Goal: Information Seeking & Learning: Learn about a topic

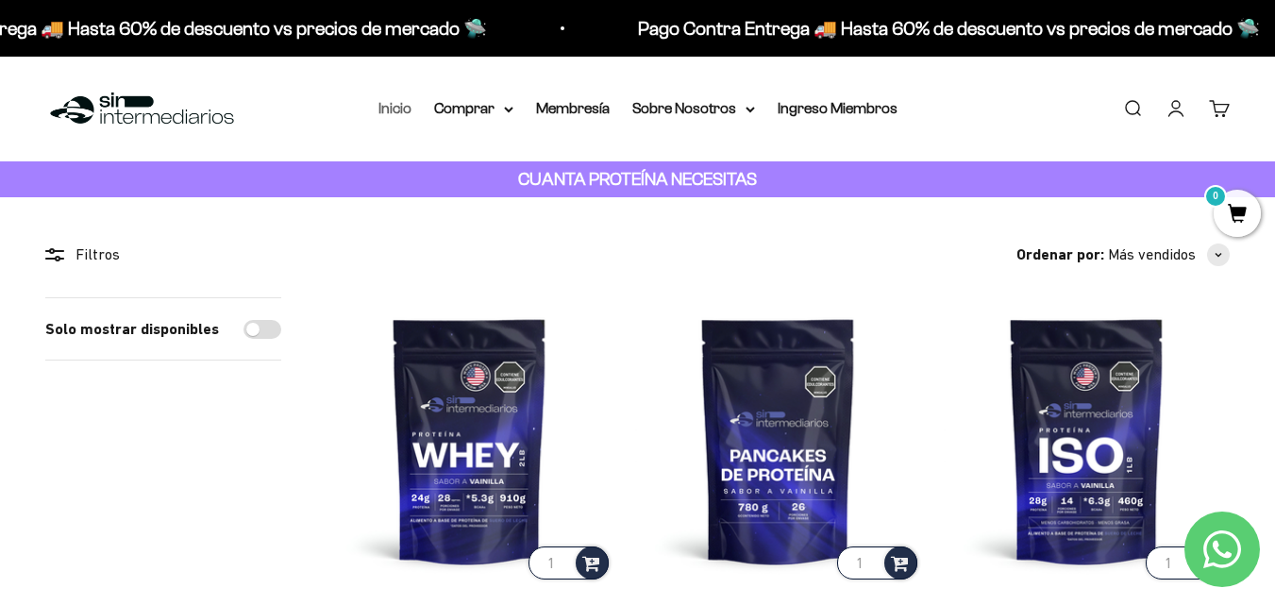
click at [410, 108] on link "Inicio" at bounding box center [394, 108] width 33 height 16
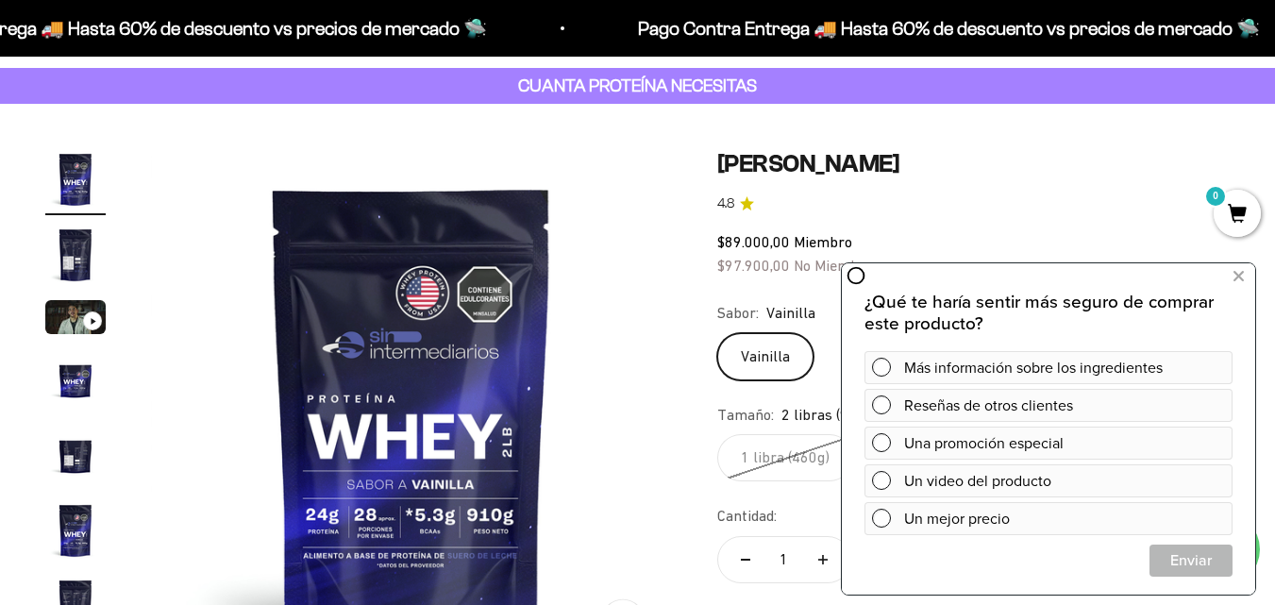
scroll to position [94, 0]
click at [594, 302] on img at bounding box center [411, 408] width 521 height 521
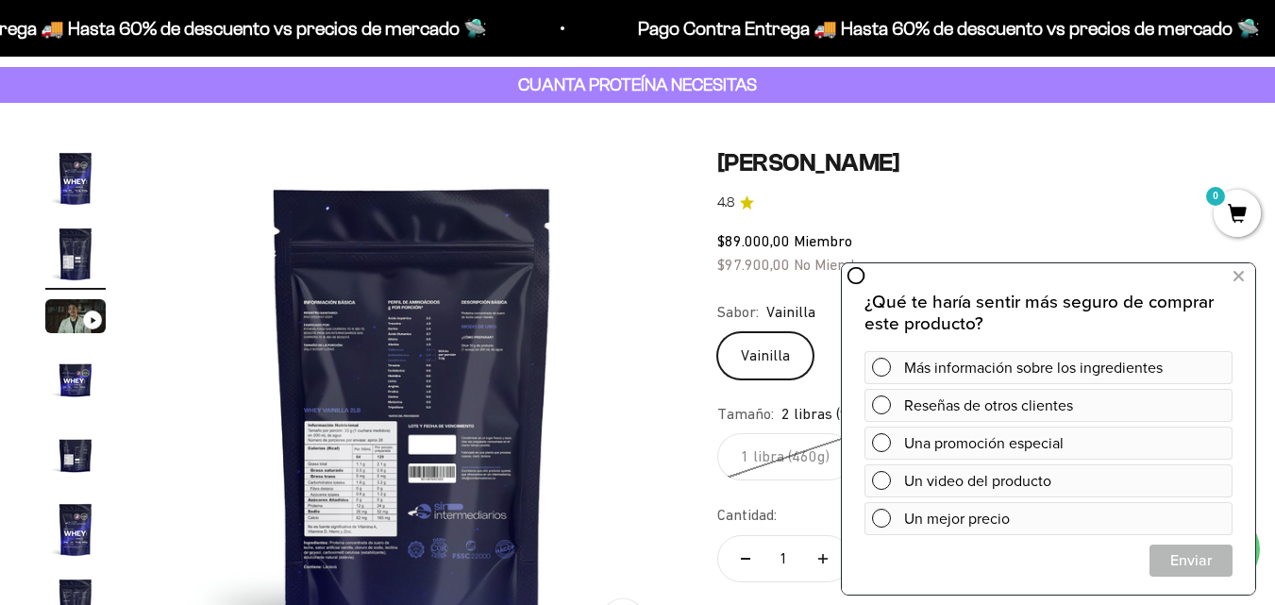
scroll to position [0, 532]
click at [1242, 273] on icon at bounding box center [1238, 276] width 10 height 25
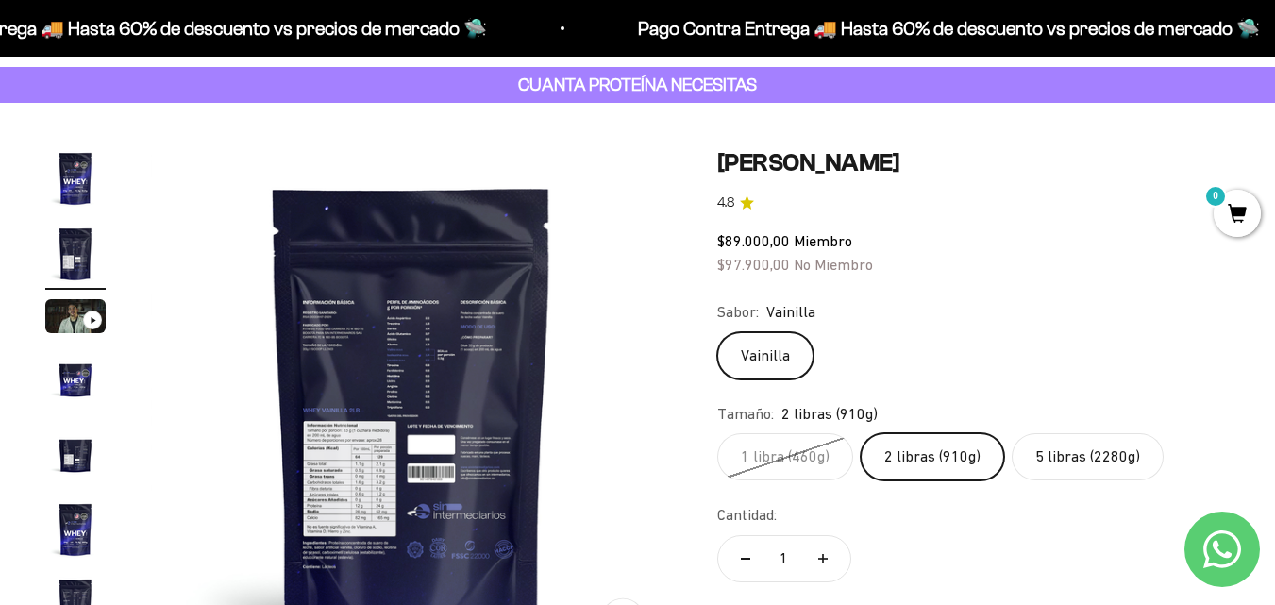
scroll to position [189, 0]
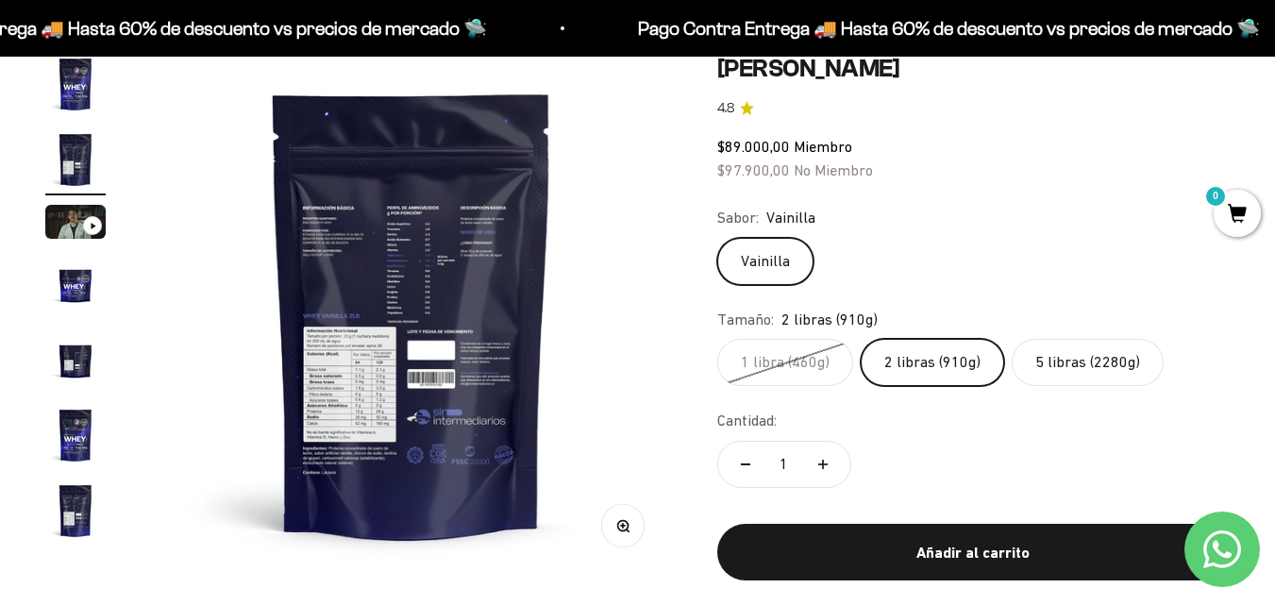
click at [930, 362] on label "2 libras (910g)" at bounding box center [932, 362] width 143 height 47
click at [717, 339] on input "2 libras (910g)" at bounding box center [716, 338] width 1 height 1
click at [80, 309] on img "Ir al artículo 4" at bounding box center [75, 284] width 60 height 60
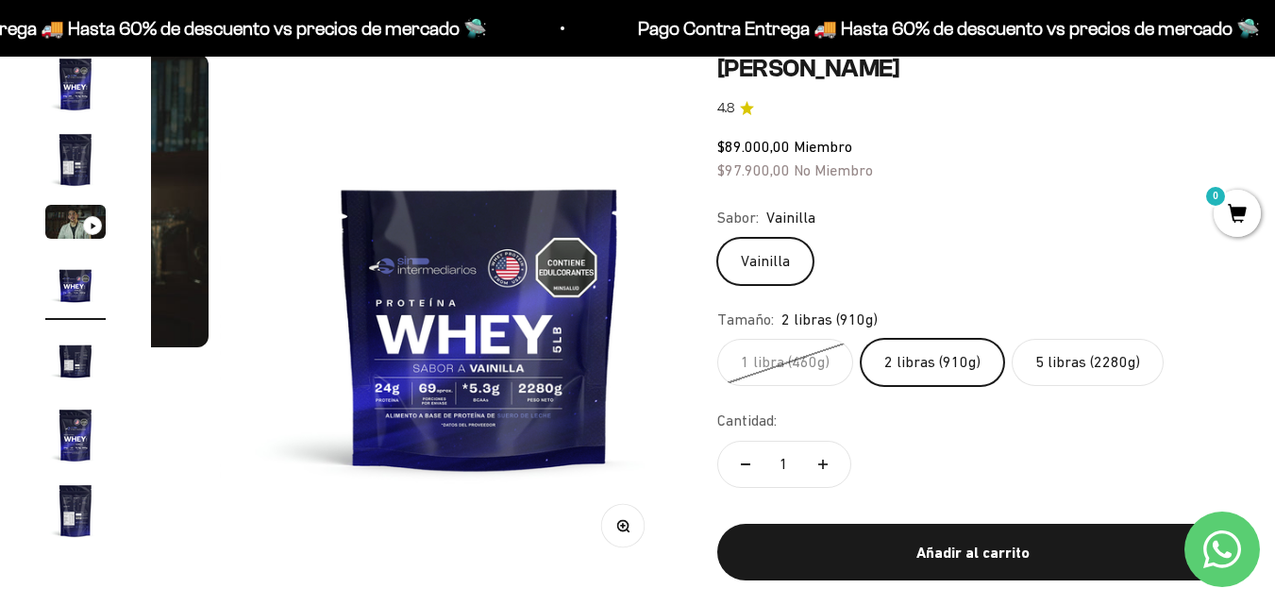
scroll to position [0, 1597]
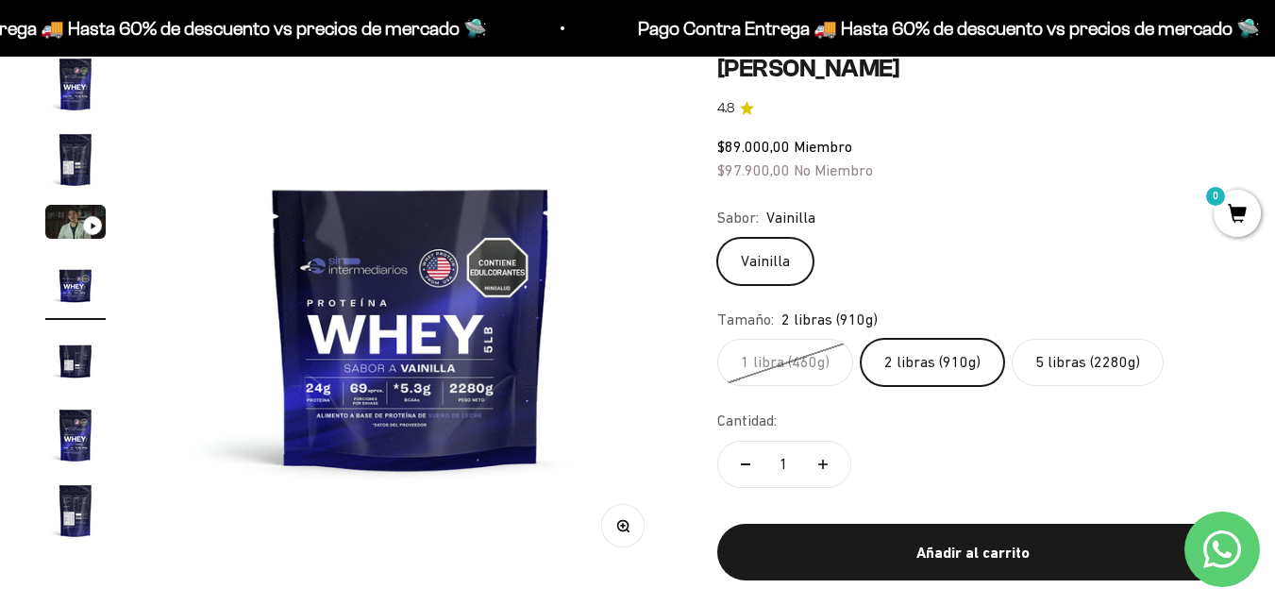
click at [1054, 368] on label "5 libras (2280g)" at bounding box center [1088, 362] width 152 height 47
click at [717, 339] on input "5 libras (2280g)" at bounding box center [716, 338] width 1 height 1
click at [960, 361] on label "2 libras (910g)" at bounding box center [932, 362] width 143 height 47
click at [717, 339] on input "2 libras (910g)" at bounding box center [716, 338] width 1 height 1
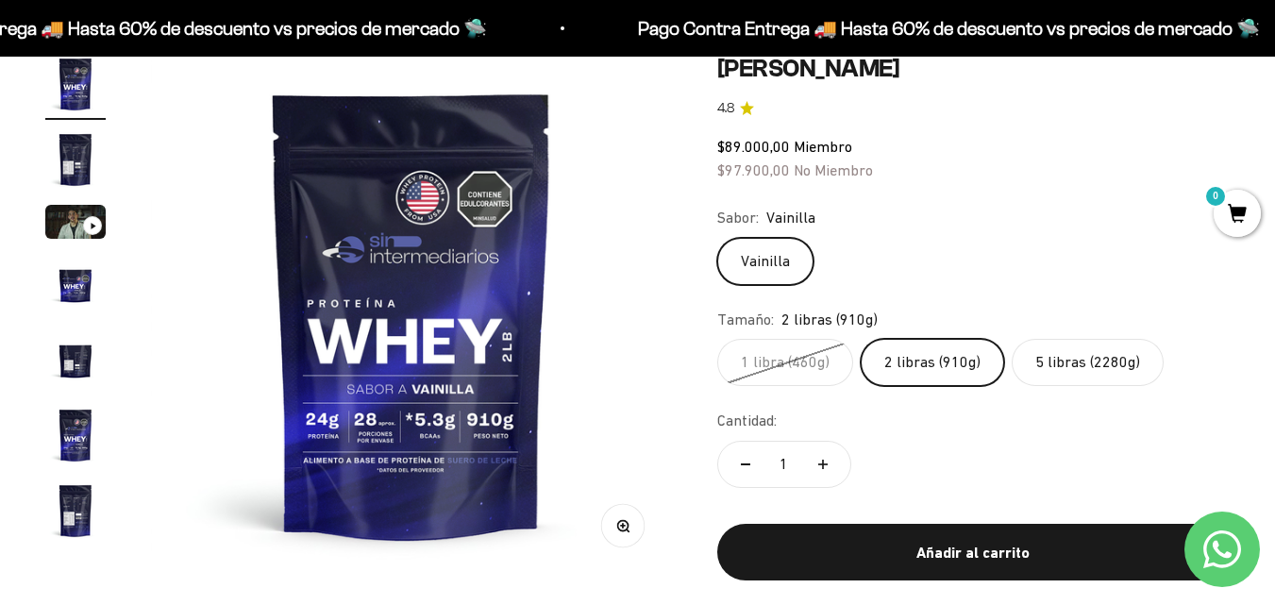
click at [63, 370] on img "Ir al artículo 5" at bounding box center [75, 359] width 60 height 60
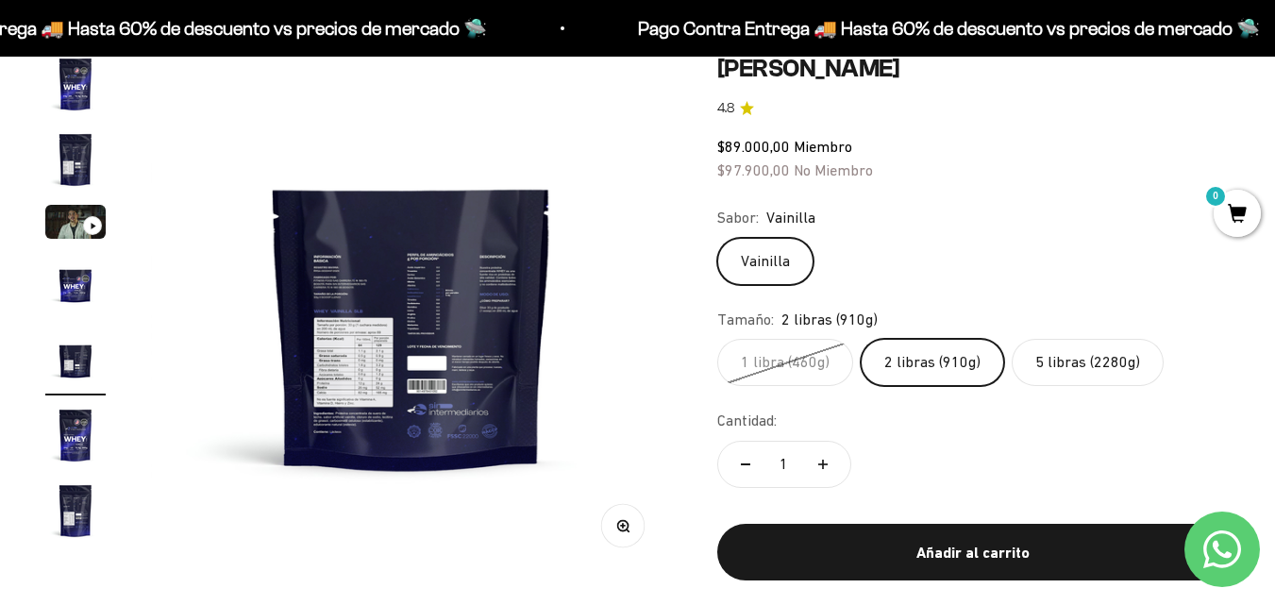
click at [493, 315] on img at bounding box center [411, 314] width 521 height 521
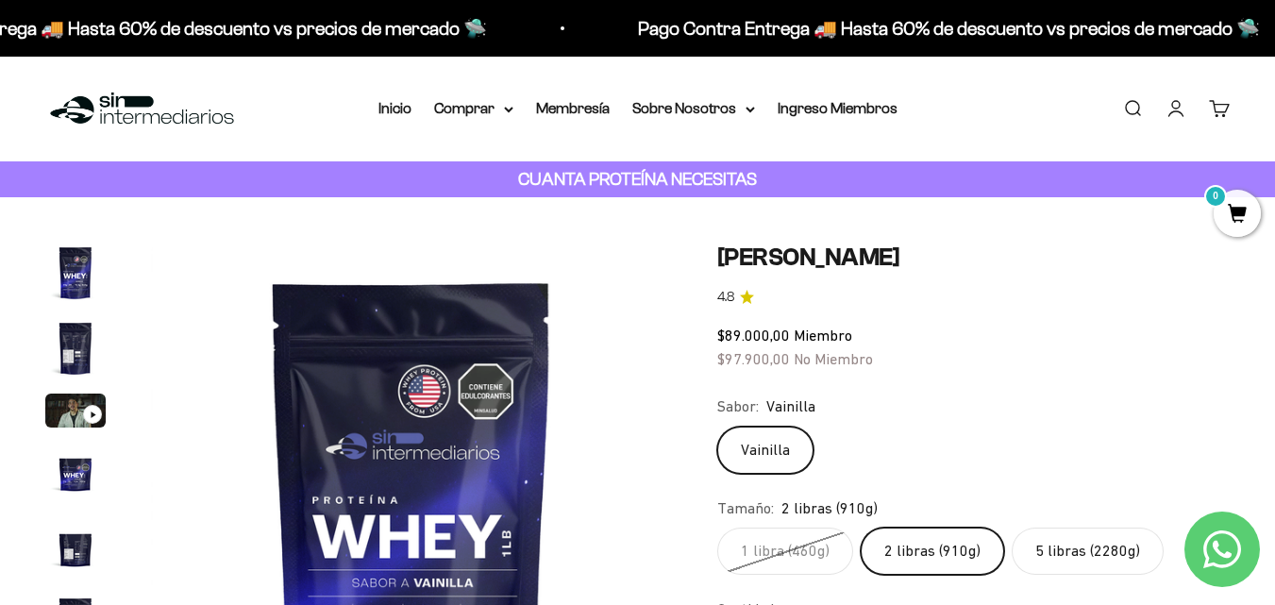
click at [0, 188] on div "CUANTA PROTEÍNA NECESITAS" at bounding box center [637, 179] width 1275 height 37
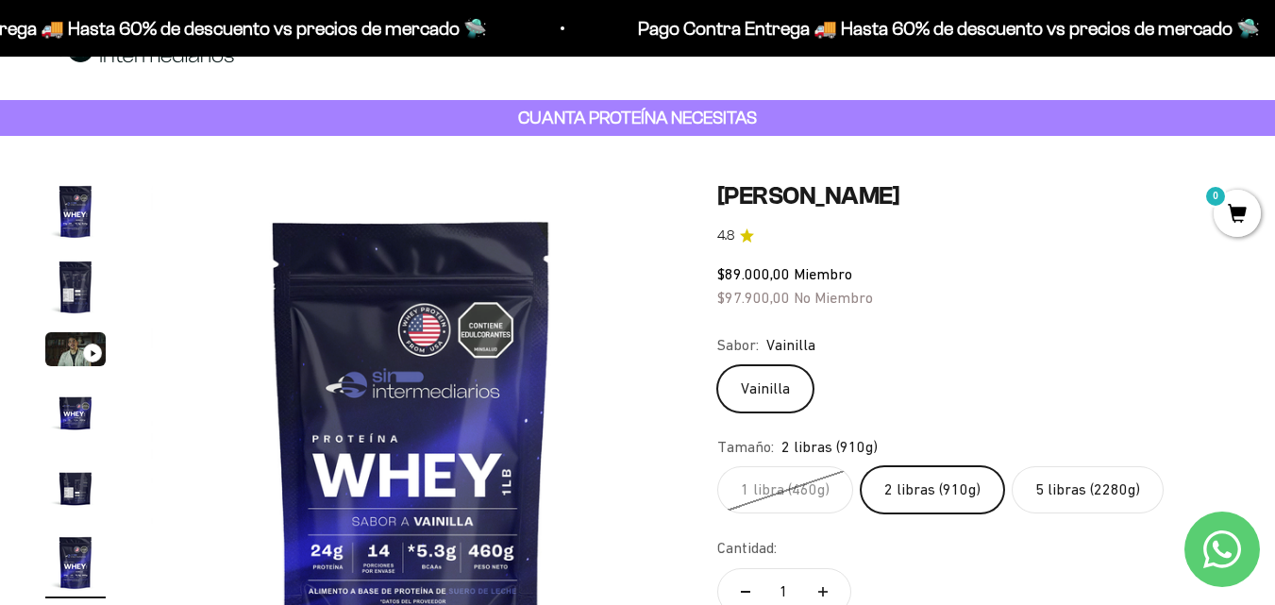
scroll to position [94, 0]
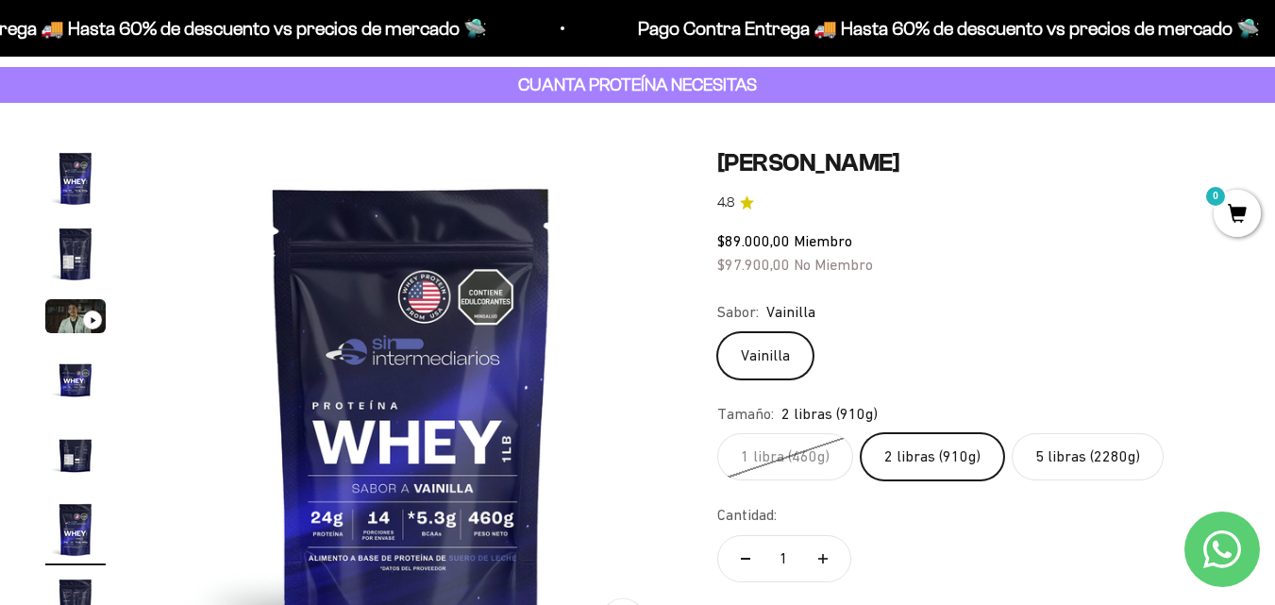
click at [0, 267] on div "Zoom Ir al artículo 1 Ir al artículo 2 Ir al artículo 3 Ir al artículo 4 Ir al …" at bounding box center [637, 427] width 1275 height 648
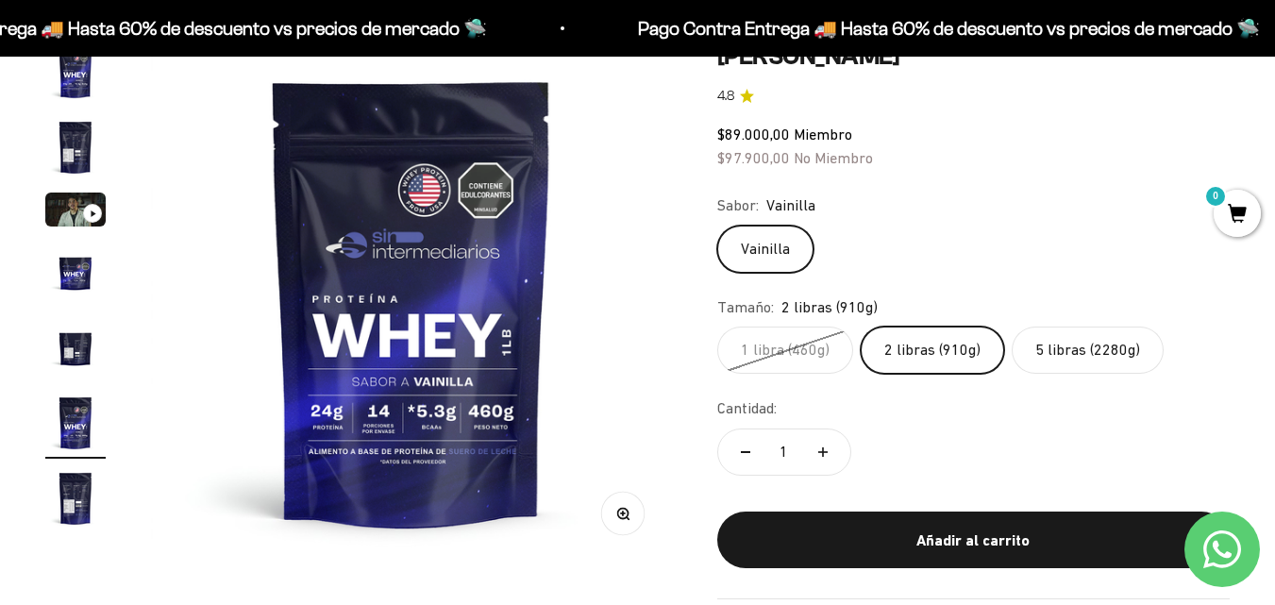
scroll to position [283, 0]
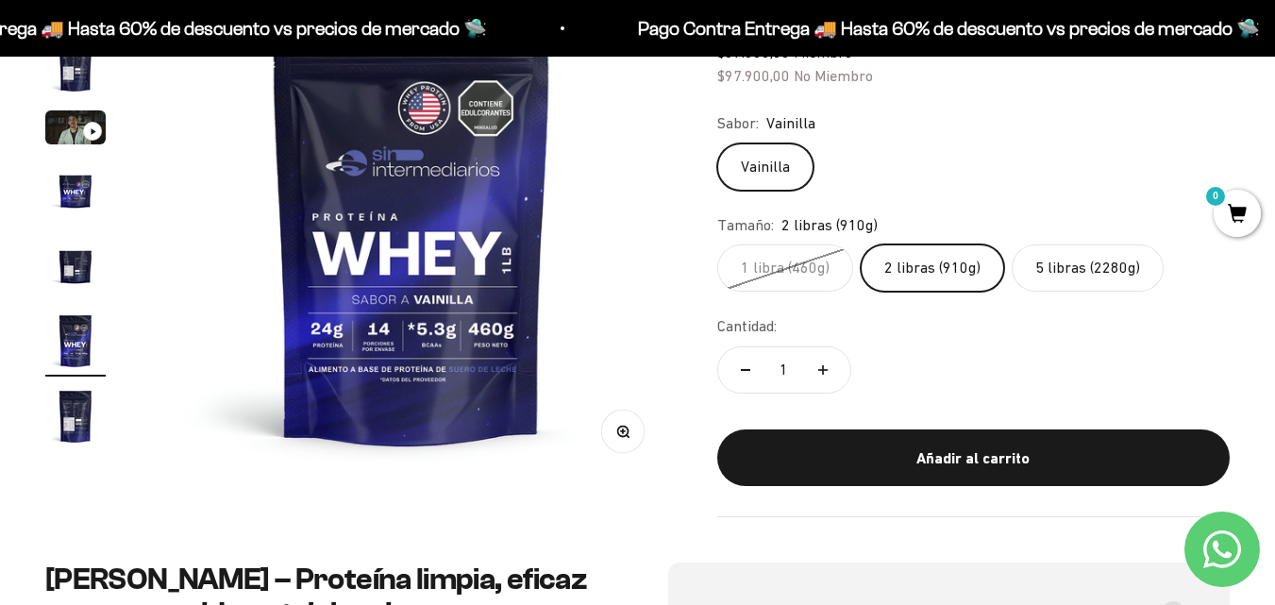
click at [416, 391] on img at bounding box center [411, 219] width 521 height 521
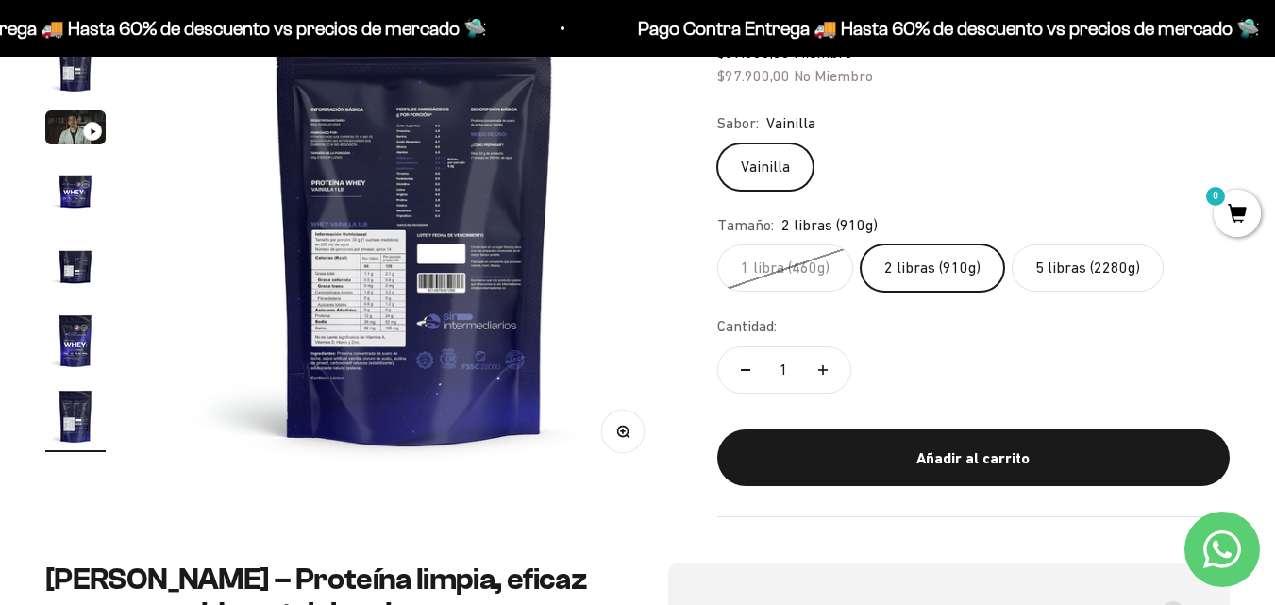
scroll to position [0, 3193]
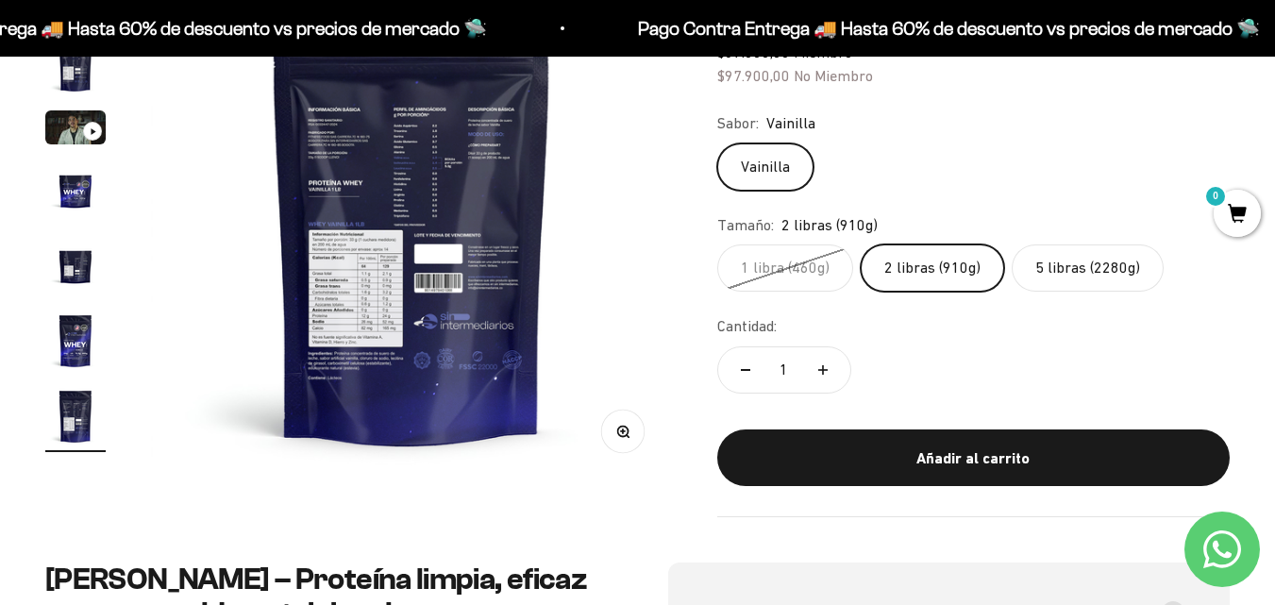
click at [416, 391] on img at bounding box center [411, 219] width 521 height 521
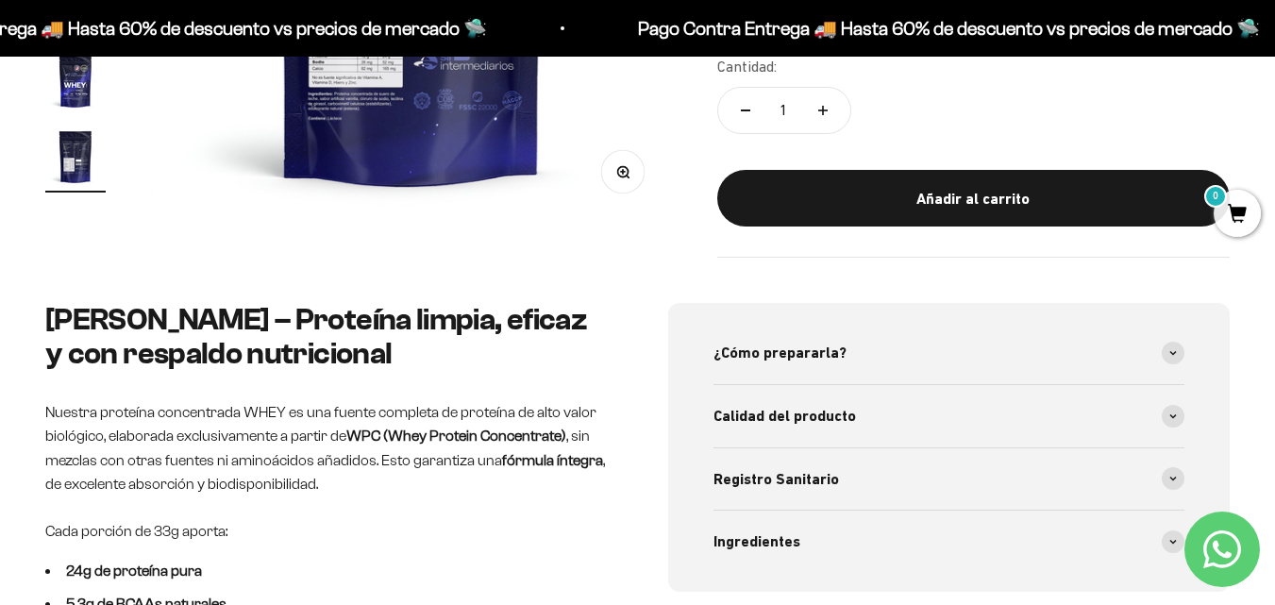
scroll to position [566, 0]
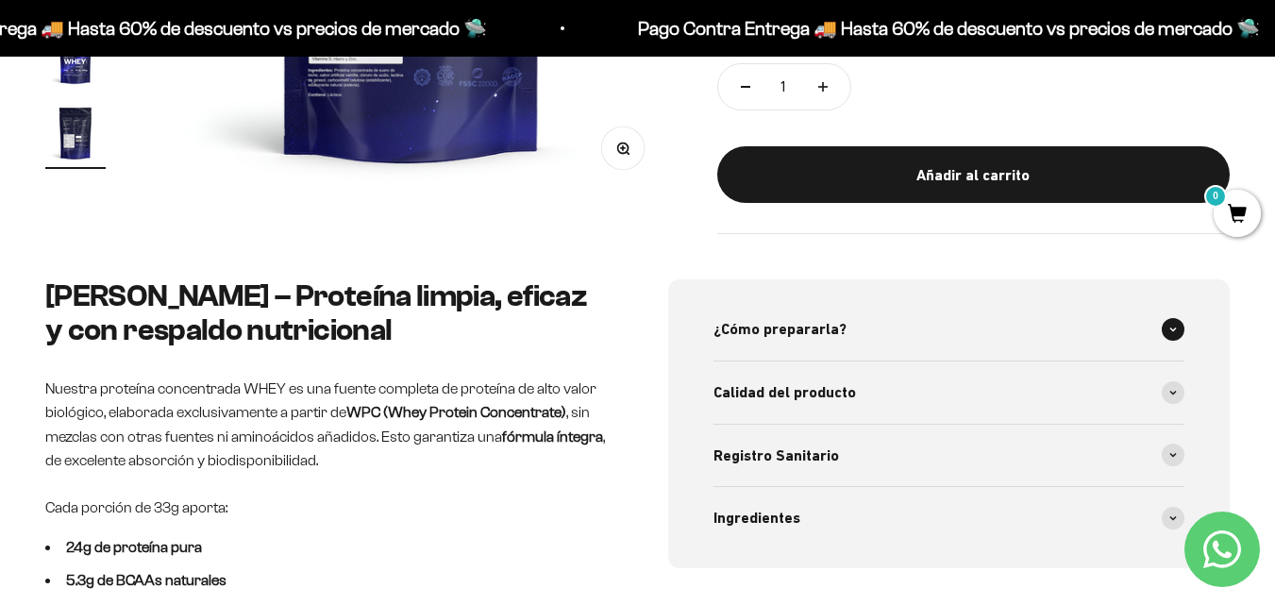
click at [814, 315] on div "¿Cómo prepararla?" at bounding box center [949, 329] width 472 height 62
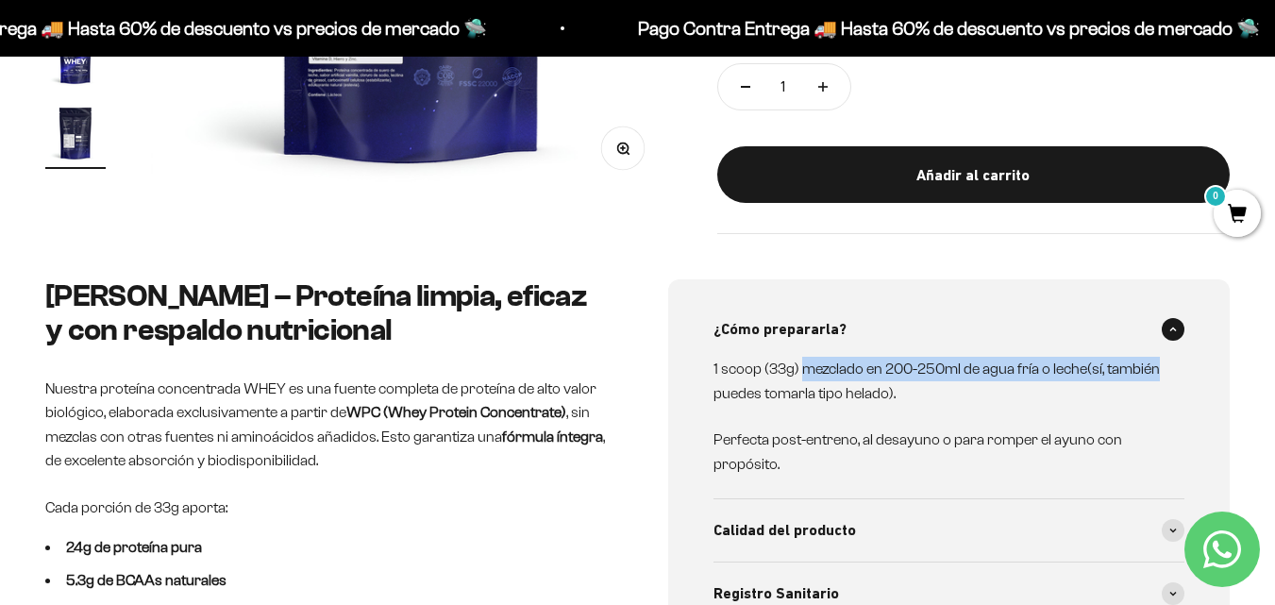
drag, startPoint x: 803, startPoint y: 373, endPoint x: 1165, endPoint y: 373, distance: 362.4
click at [1165, 373] on div "1 scoop (33g) mezclado en 200-250ml de agua fría o leche(sí, también puedes tom…" at bounding box center [949, 416] width 472 height 119
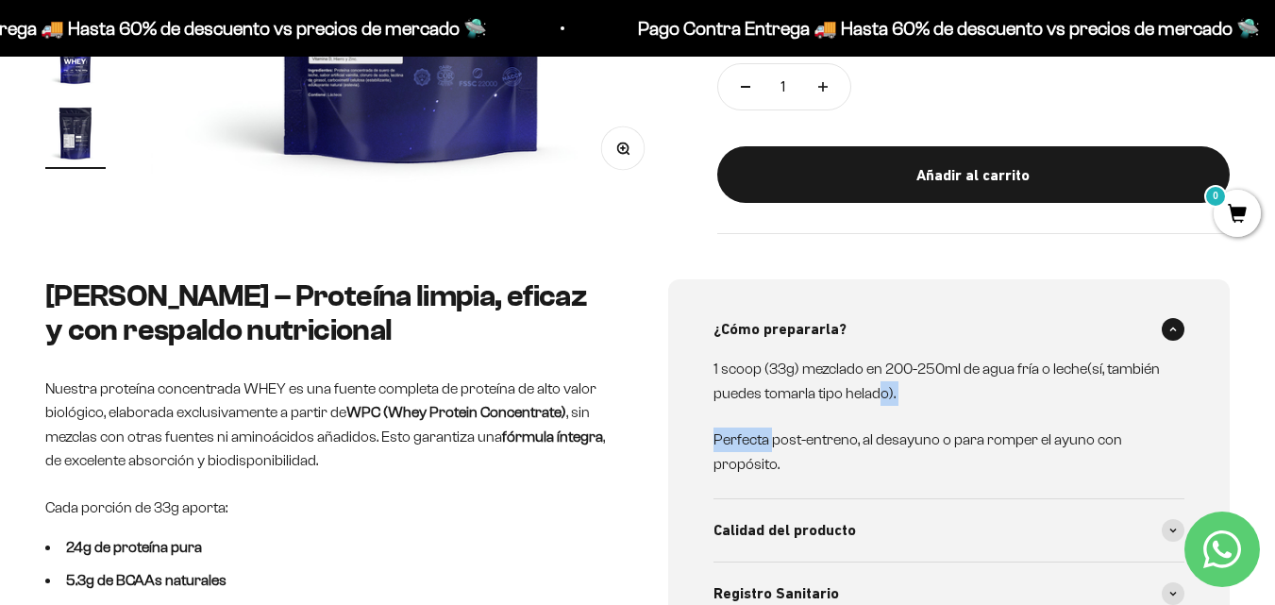
drag, startPoint x: 775, startPoint y: 407, endPoint x: 875, endPoint y: 400, distance: 100.3
click at [875, 400] on div "1 scoop (33g) mezclado en 200-250ml de agua fría o leche(sí, también puedes tom…" at bounding box center [937, 416] width 449 height 119
click at [837, 395] on p "1 scoop (33g) mezclado en 200-250ml de agua fría o leche(sí, también puedes tom…" at bounding box center [937, 381] width 449 height 48
drag, startPoint x: 800, startPoint y: 390, endPoint x: 905, endPoint y: 390, distance: 104.8
click at [905, 390] on p "1 scoop (33g) mezclado en 200-250ml de agua fría o leche(sí, también puedes tom…" at bounding box center [937, 381] width 449 height 48
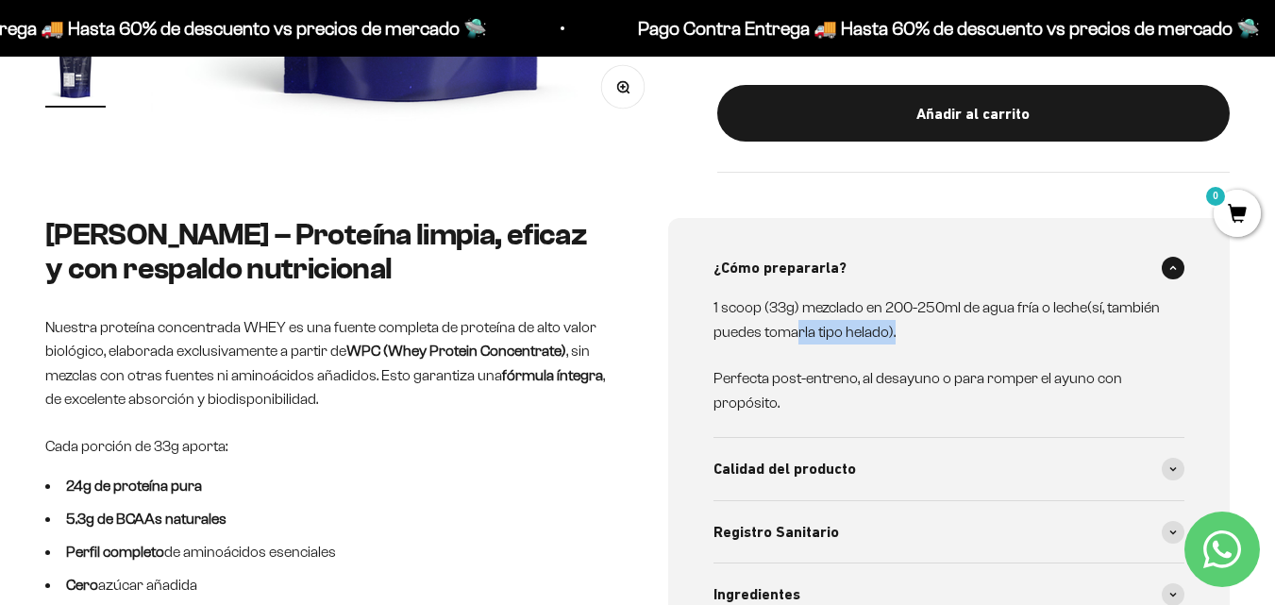
scroll to position [661, 0]
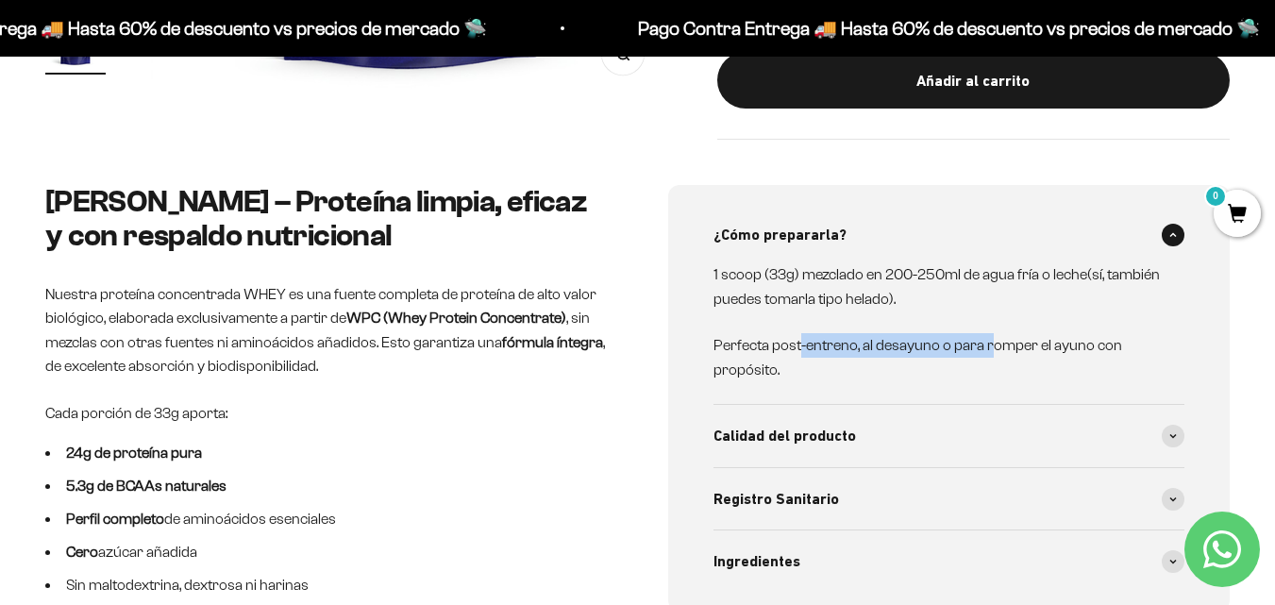
drag, startPoint x: 800, startPoint y: 339, endPoint x: 991, endPoint y: 337, distance: 190.6
click at [991, 337] on p "Perfecta post-entreno, al desayuno o para romper el ayuno con propósito." at bounding box center [937, 357] width 449 height 48
click at [992, 360] on p "Perfecta post-entreno, al desayuno o para romper el ayuno con propósito." at bounding box center [937, 357] width 449 height 48
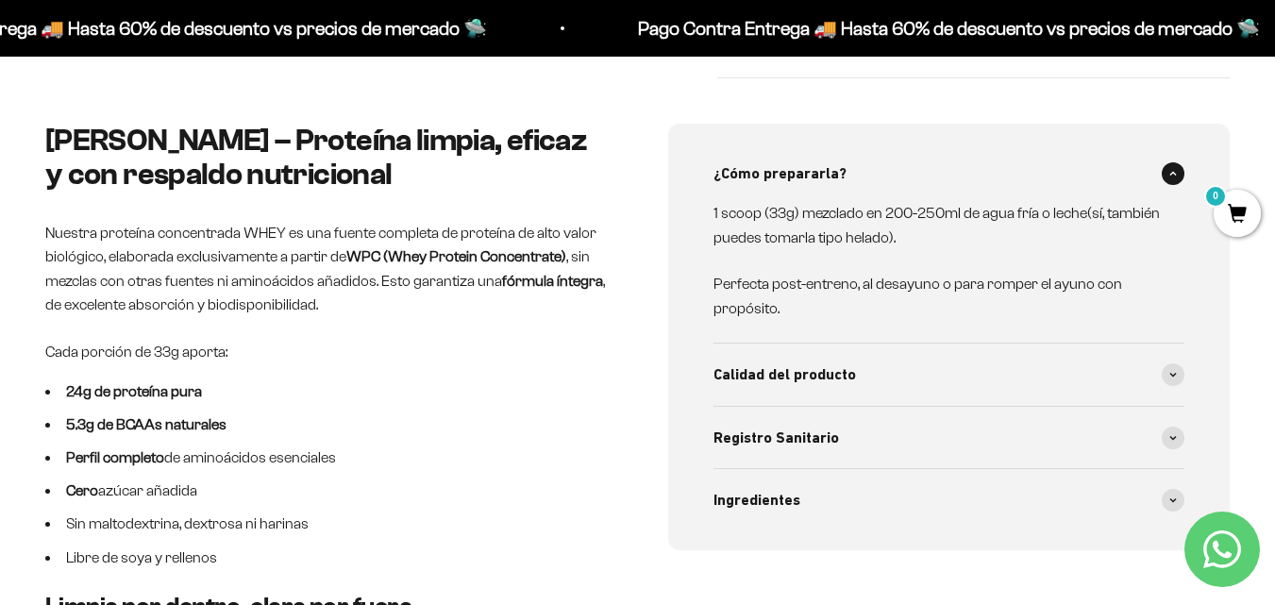
scroll to position [755, 0]
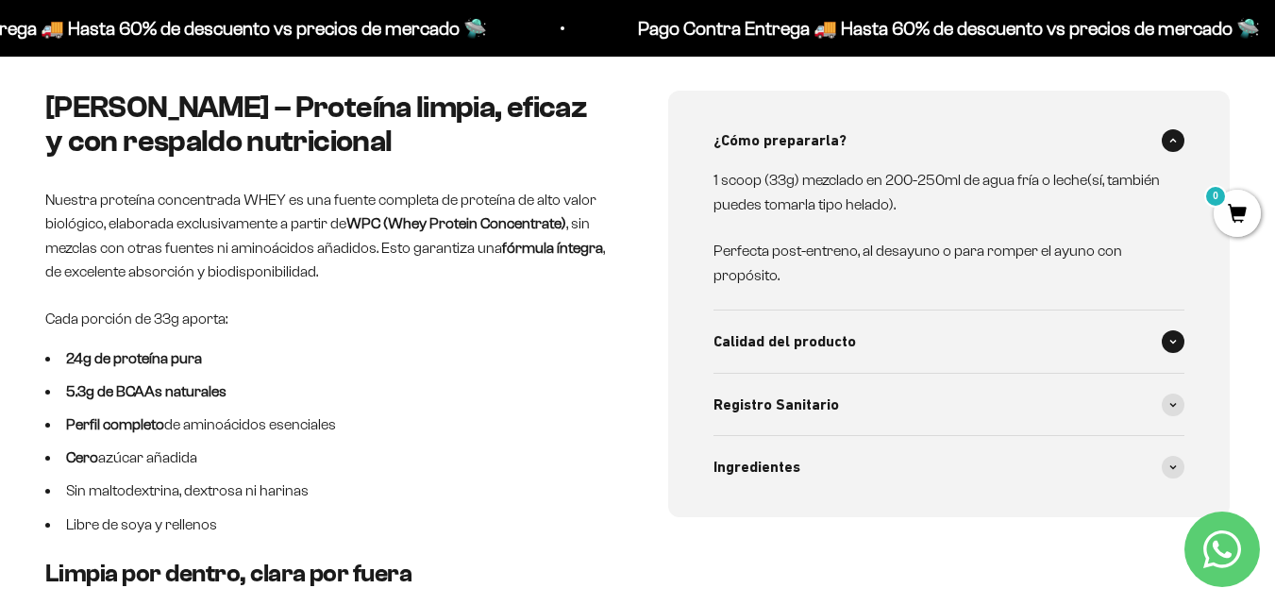
click at [983, 352] on div "Calidad del producto" at bounding box center [949, 341] width 472 height 62
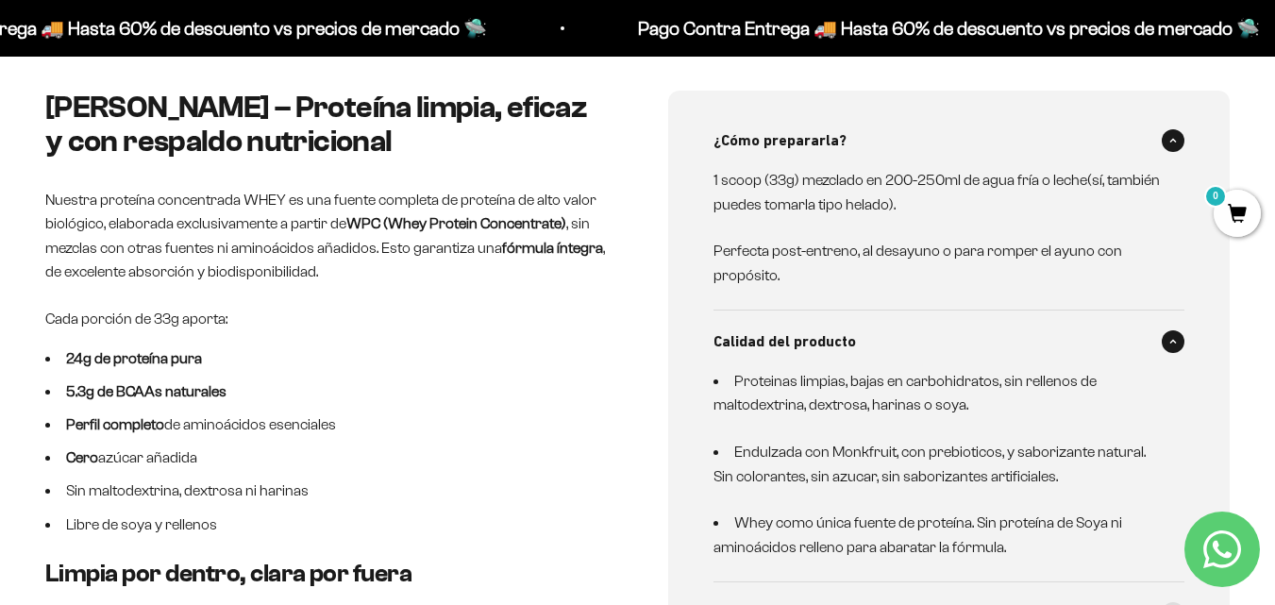
scroll to position [849, 0]
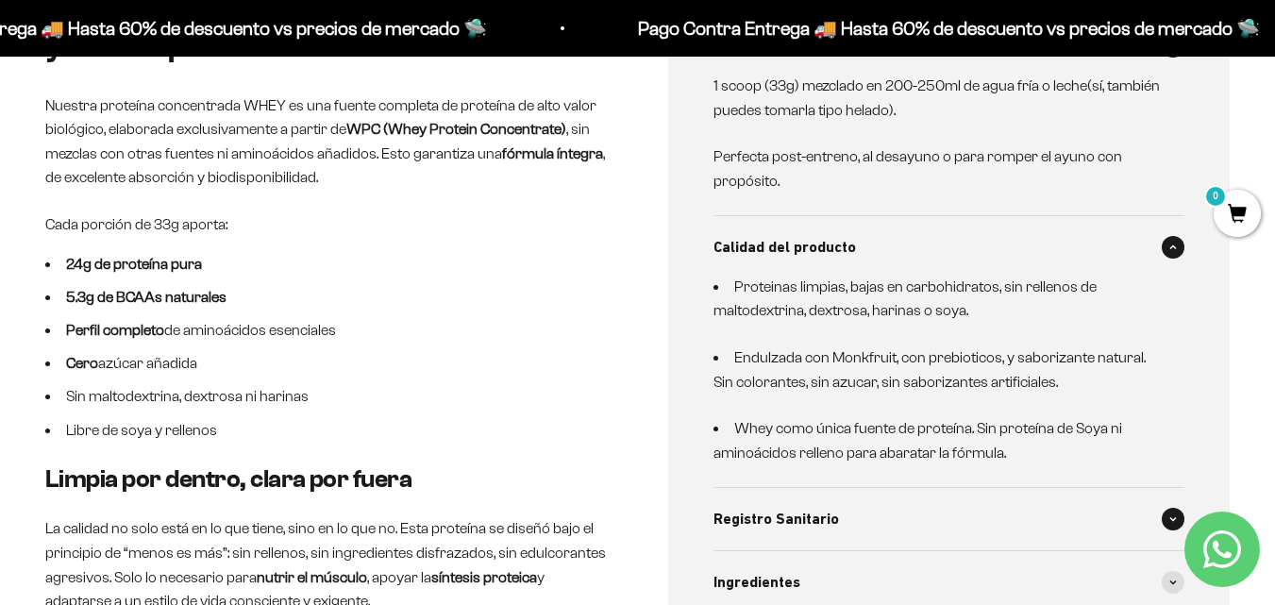
click at [960, 495] on div "Registro Sanitario" at bounding box center [949, 519] width 472 height 62
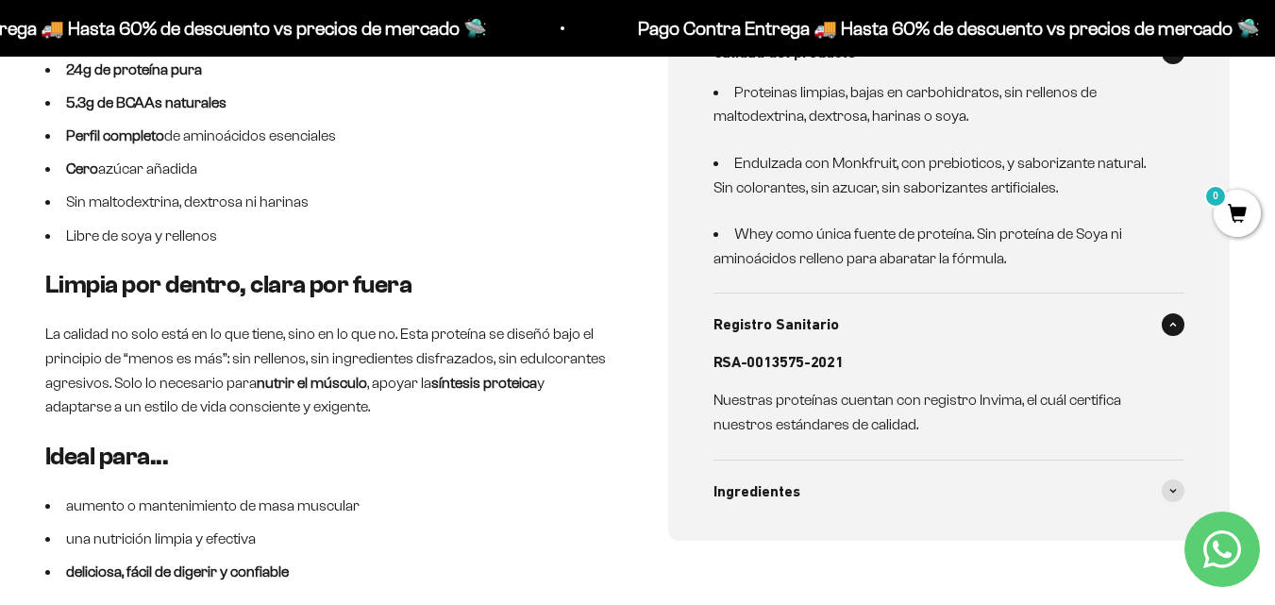
scroll to position [1132, 0]
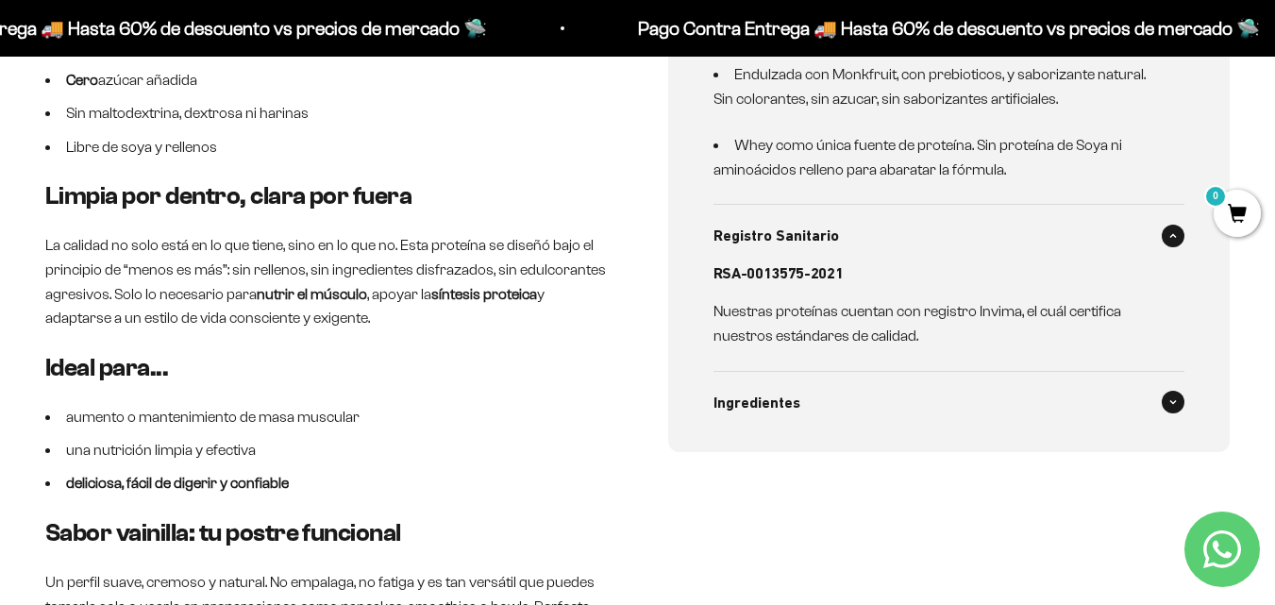
click at [942, 422] on div "Ingredientes" at bounding box center [949, 403] width 472 height 62
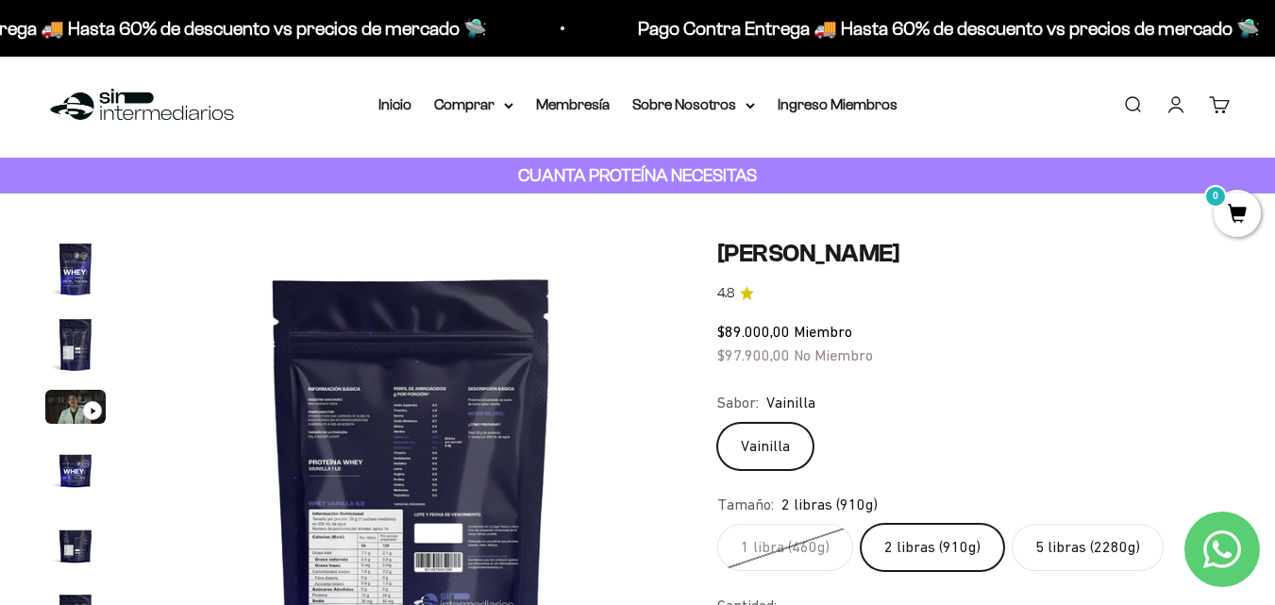
scroll to position [0, 0]
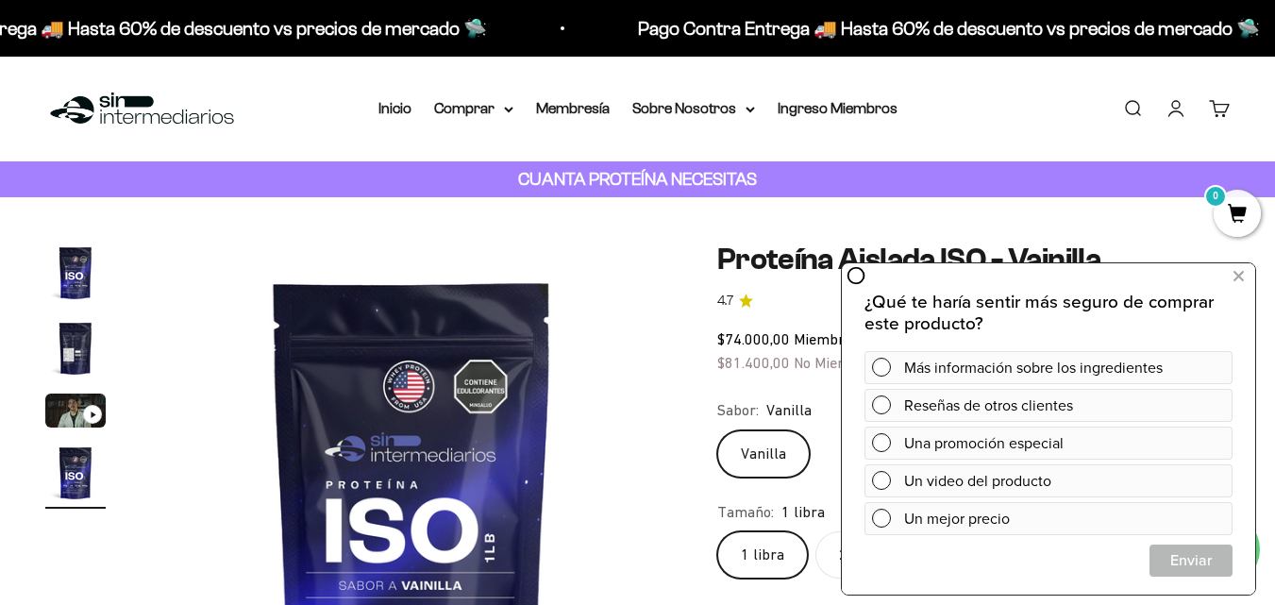
drag, startPoint x: 0, startPoint y: 301, endPoint x: 128, endPoint y: 7, distance: 321.2
click at [0, 301] on div "Zoom Ir al artículo 1 Ir al artículo 2 Ir al artículo 3 Ir al artículo 4 Proteí…" at bounding box center [637, 523] width 1275 height 652
click at [543, 246] on img at bounding box center [412, 503] width 521 height 521
click at [731, 262] on h1 "Proteína Aislada ISO - Vainilla" at bounding box center [973, 259] width 512 height 33
click at [1246, 277] on button at bounding box center [1238, 276] width 34 height 30
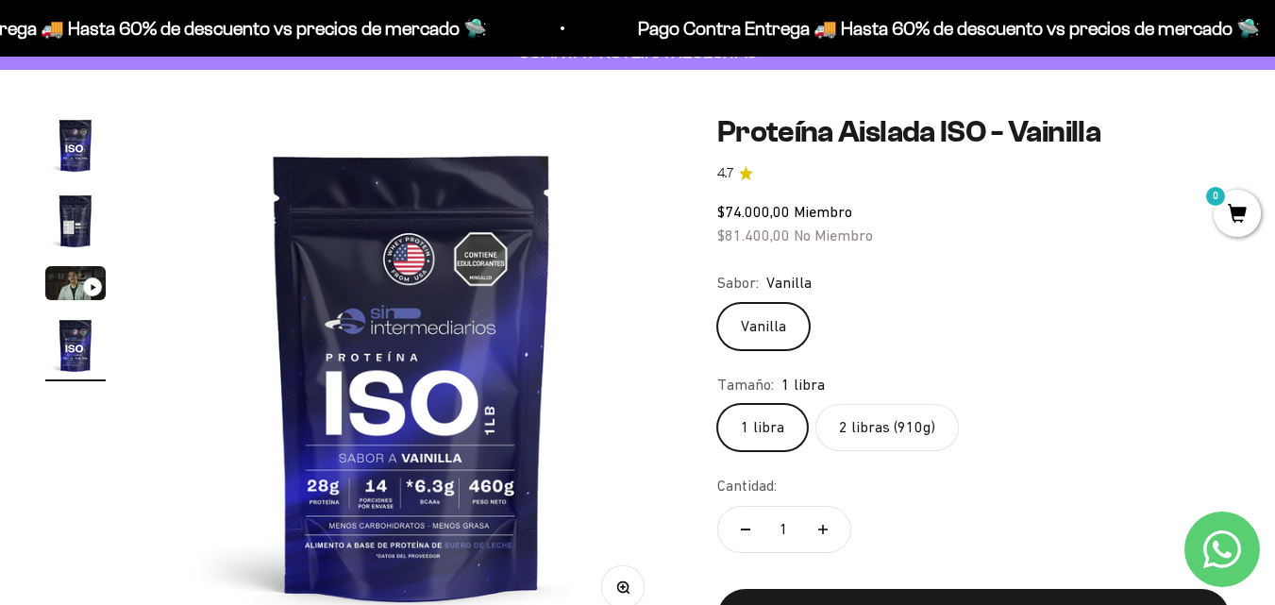
scroll to position [94, 0]
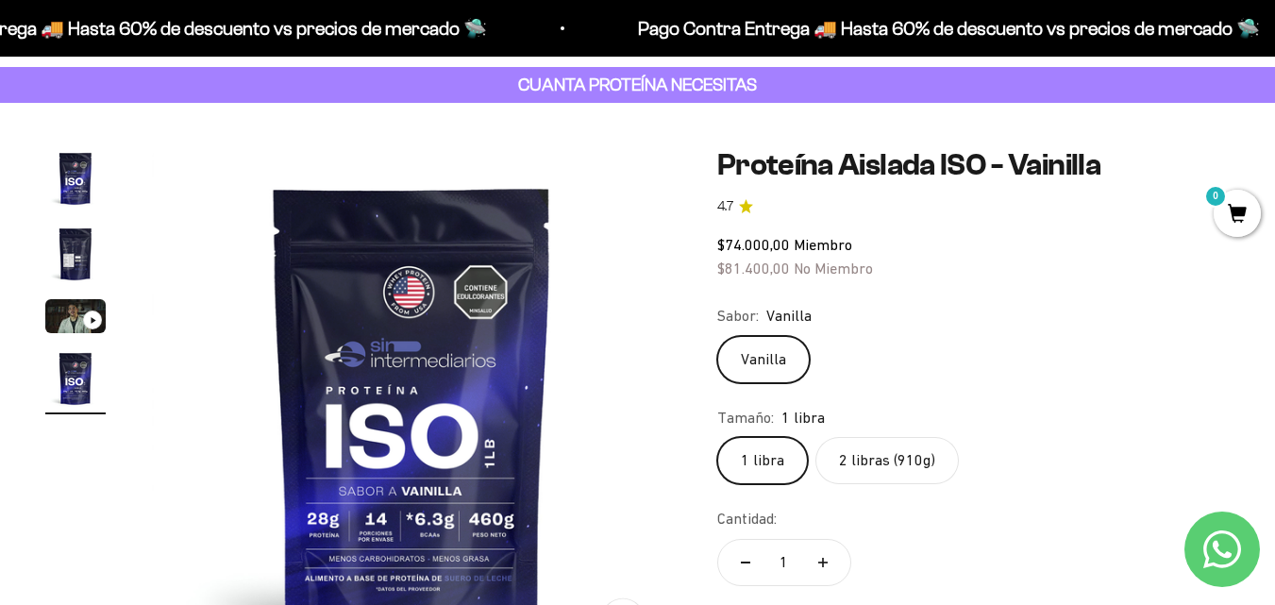
click at [70, 376] on img "Ir al artículo 4" at bounding box center [75, 378] width 60 height 60
click at [0, 150] on div "Zoom Ir al artículo 1 Ir al artículo 2 Ir al artículo 3 Ir al artículo 4 Proteí…" at bounding box center [637, 429] width 1275 height 652
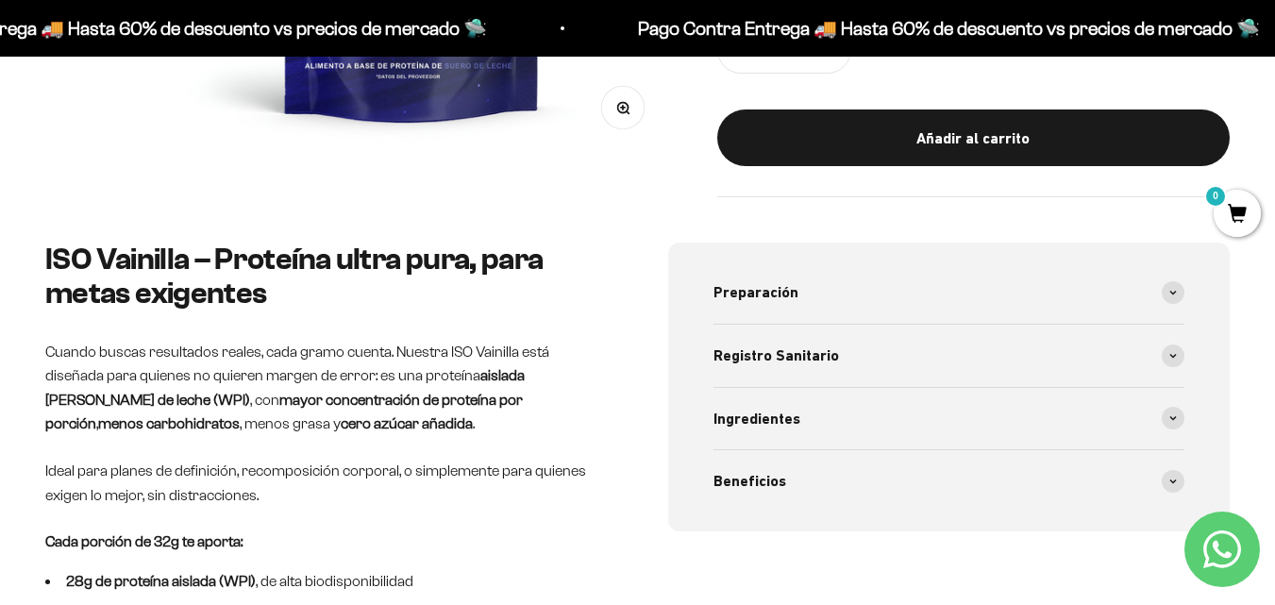
scroll to position [661, 0]
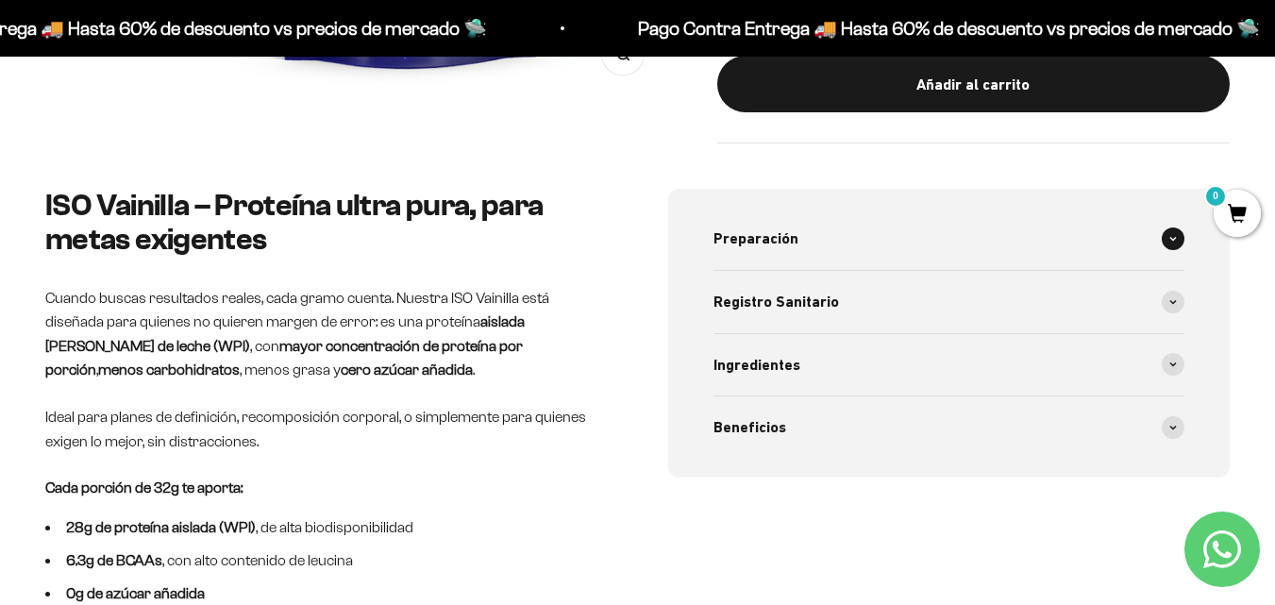
click at [964, 243] on div "Preparación" at bounding box center [949, 239] width 472 height 62
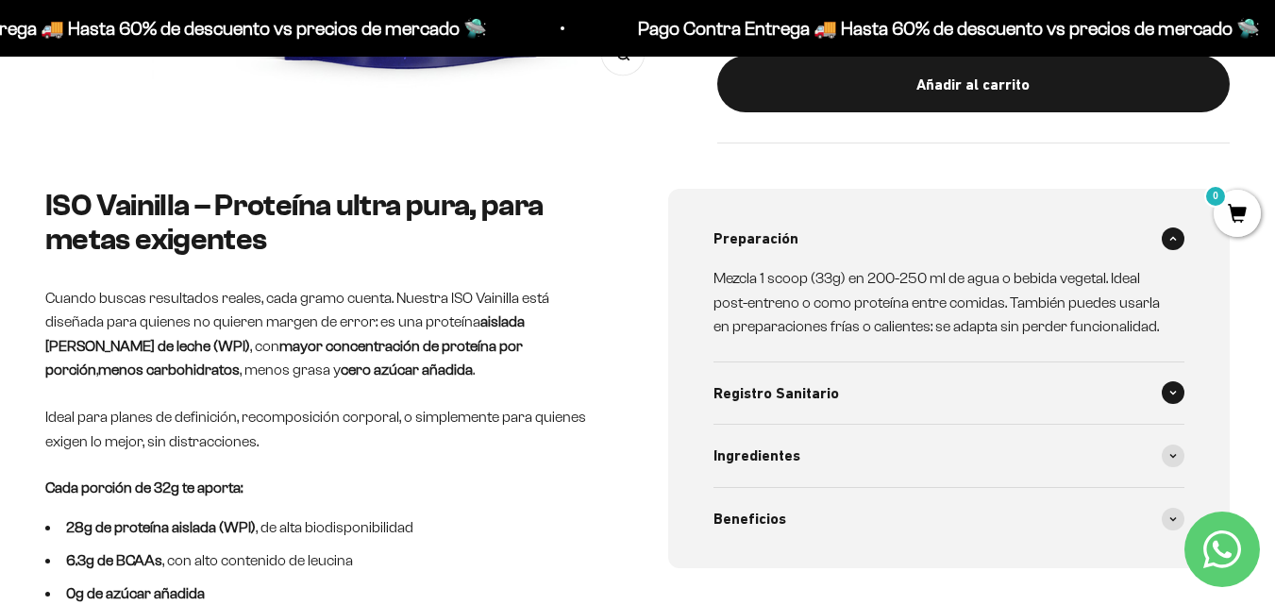
click at [985, 377] on div "Registro Sanitario" at bounding box center [949, 393] width 472 height 62
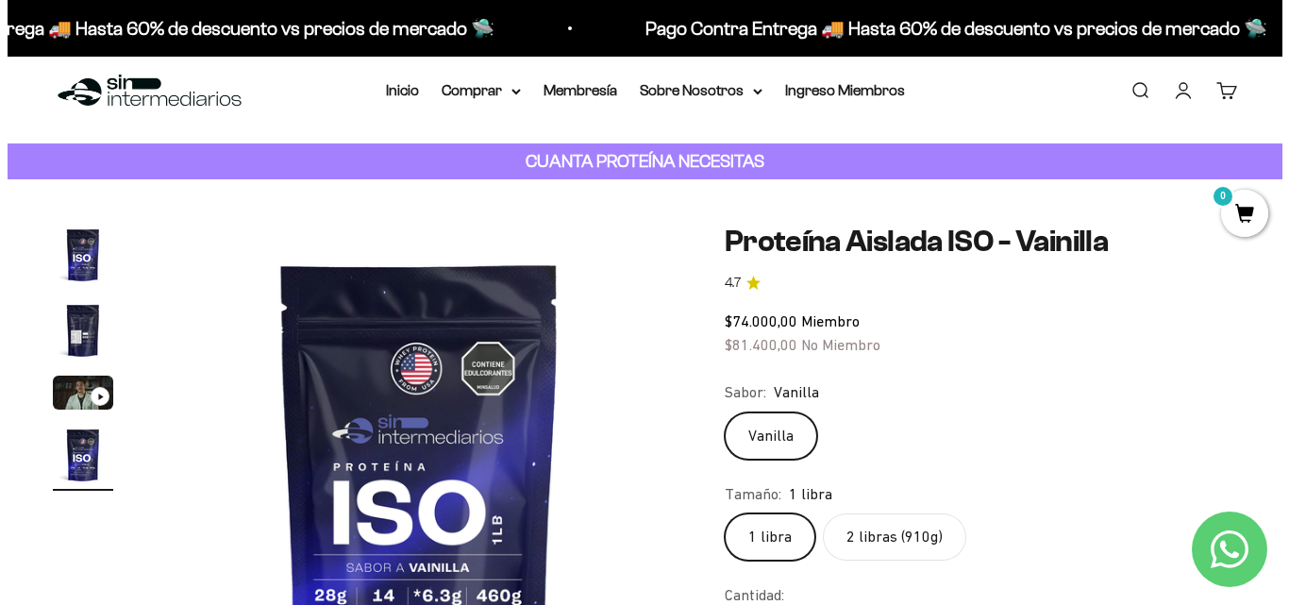
scroll to position [0, 0]
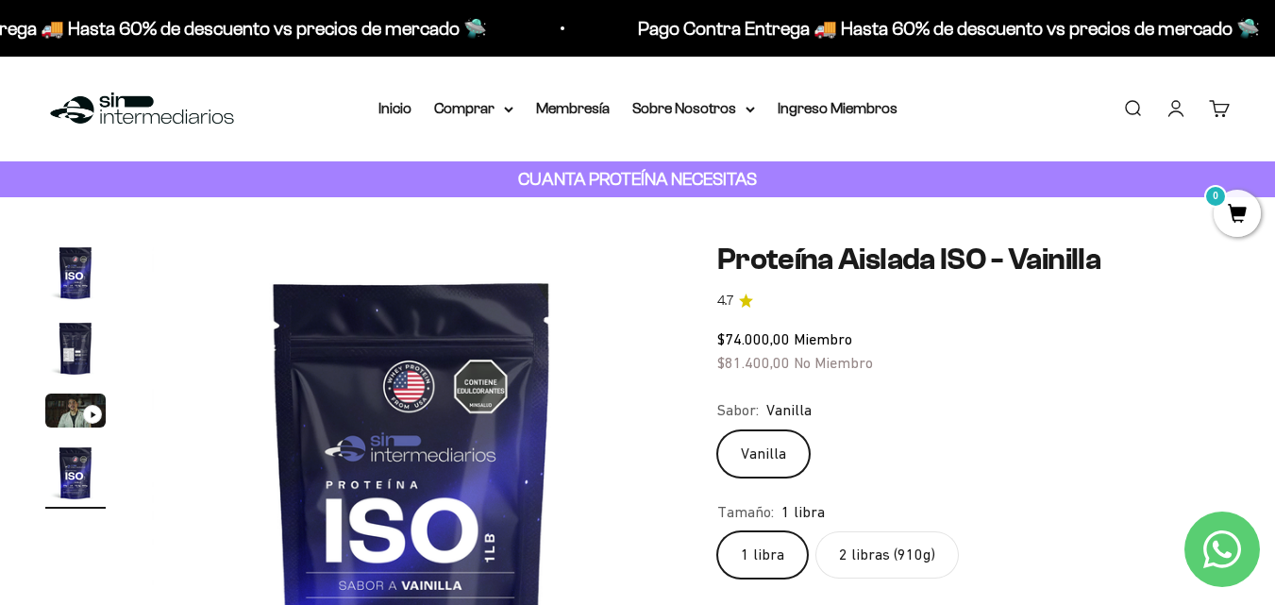
click at [1237, 226] on span "0" at bounding box center [1237, 213] width 47 height 47
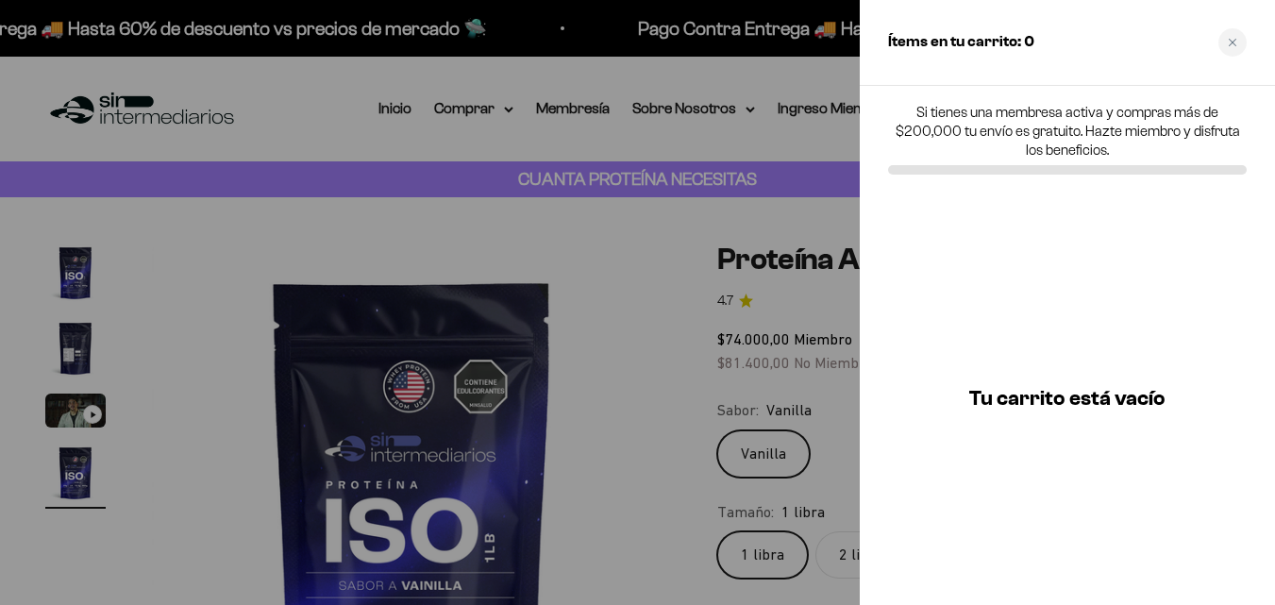
scroll to position [0, 1619]
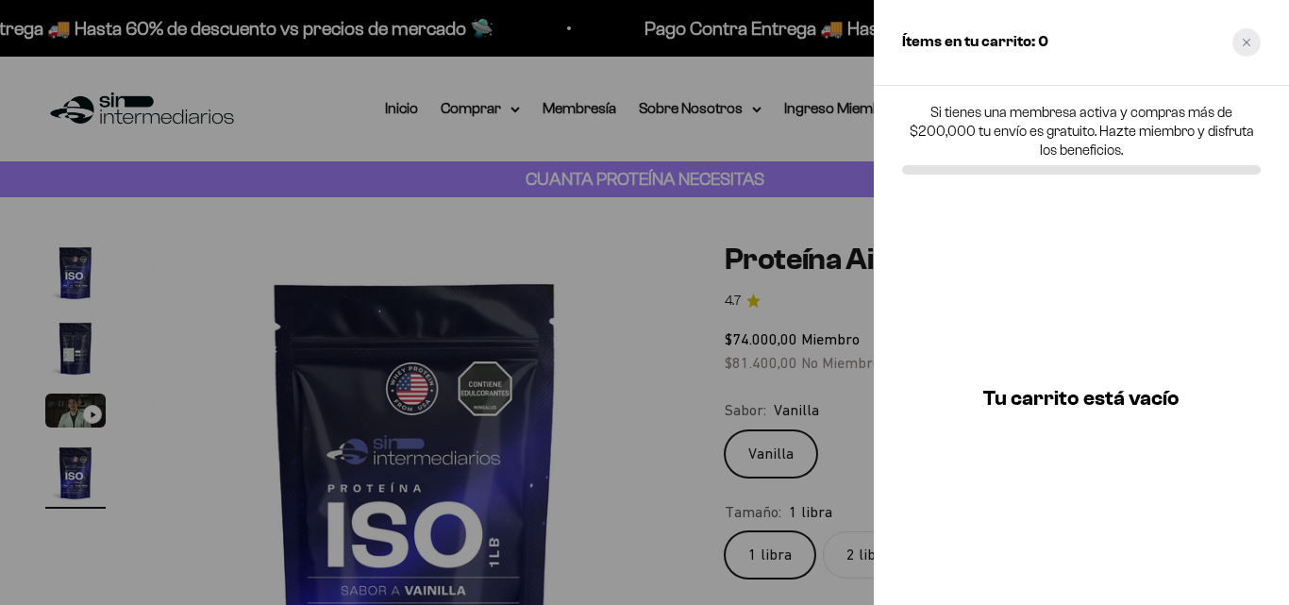
click at [1248, 45] on icon "Close cart" at bounding box center [1246, 42] width 9 height 9
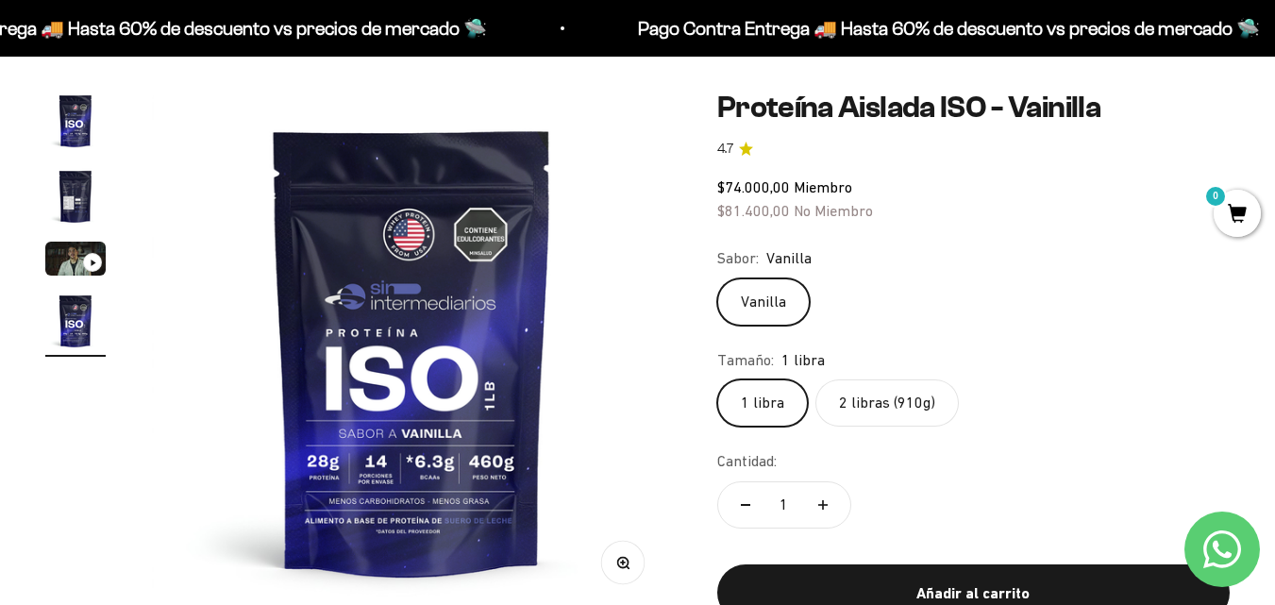
scroll to position [189, 0]
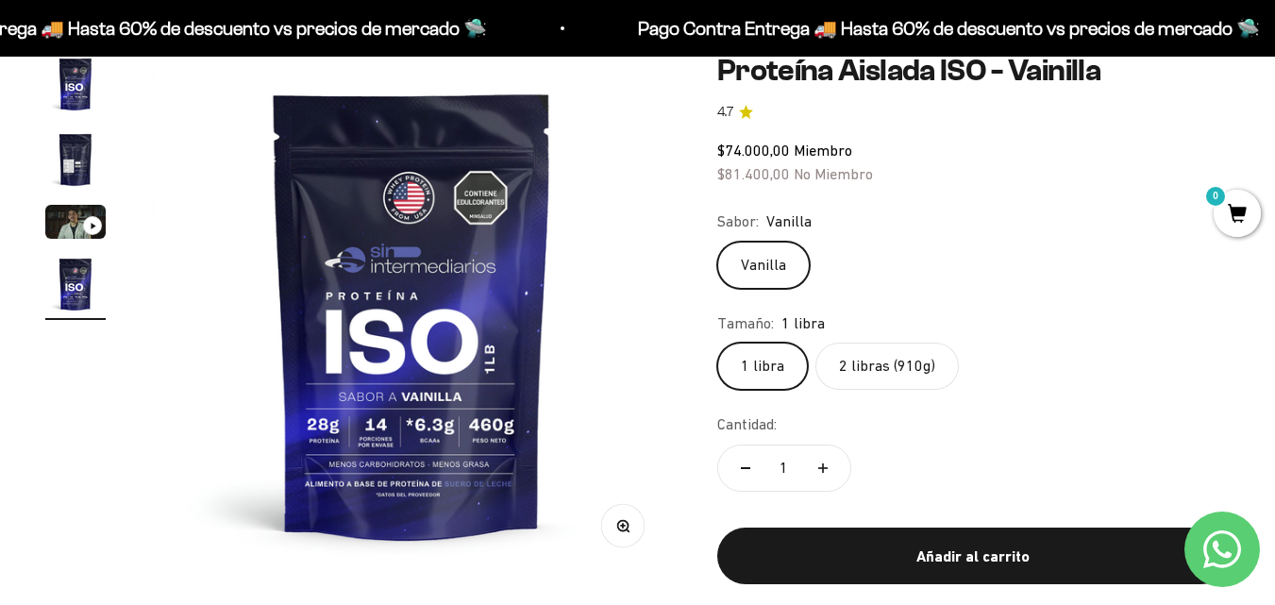
click at [921, 367] on label "2 libras (910g)" at bounding box center [886, 366] width 143 height 47
click at [717, 343] on input "2 libras (910g)" at bounding box center [716, 342] width 1 height 1
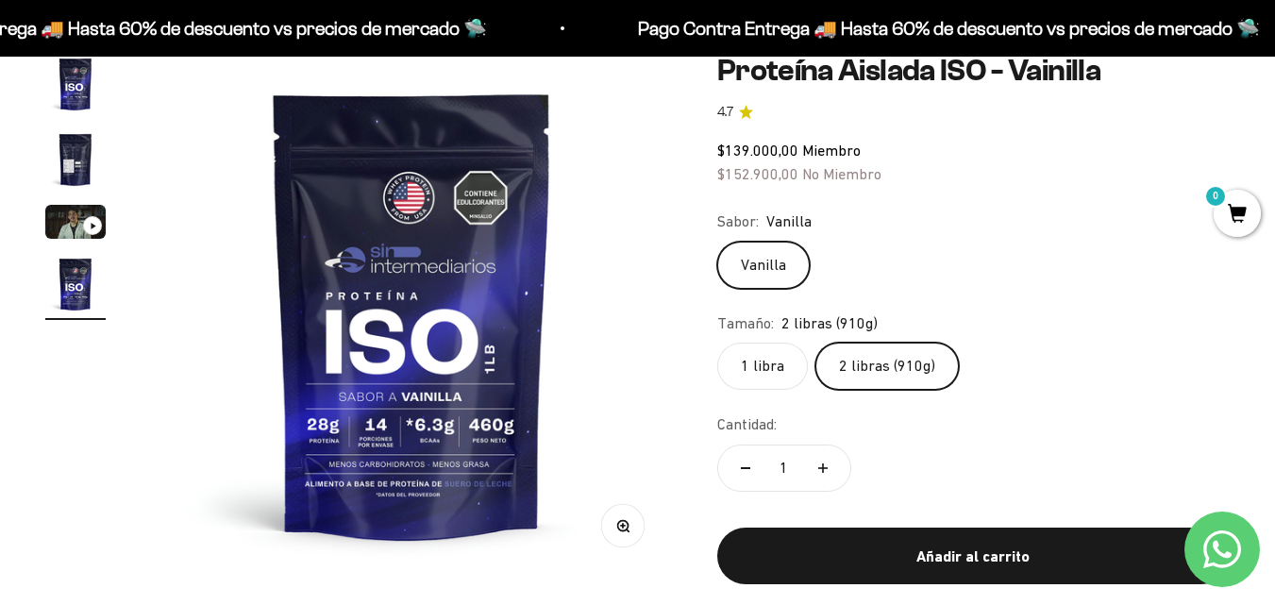
click at [748, 366] on label "1 libra" at bounding box center [762, 366] width 91 height 47
click at [717, 343] on input "1 libra" at bounding box center [716, 342] width 1 height 1
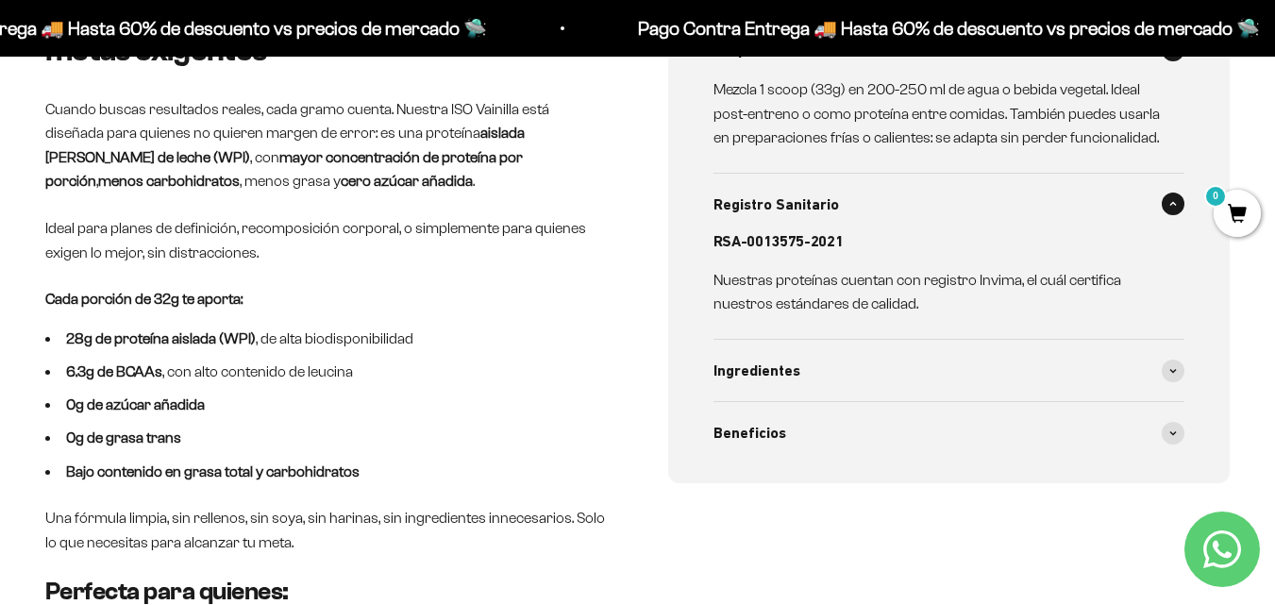
scroll to position [944, 0]
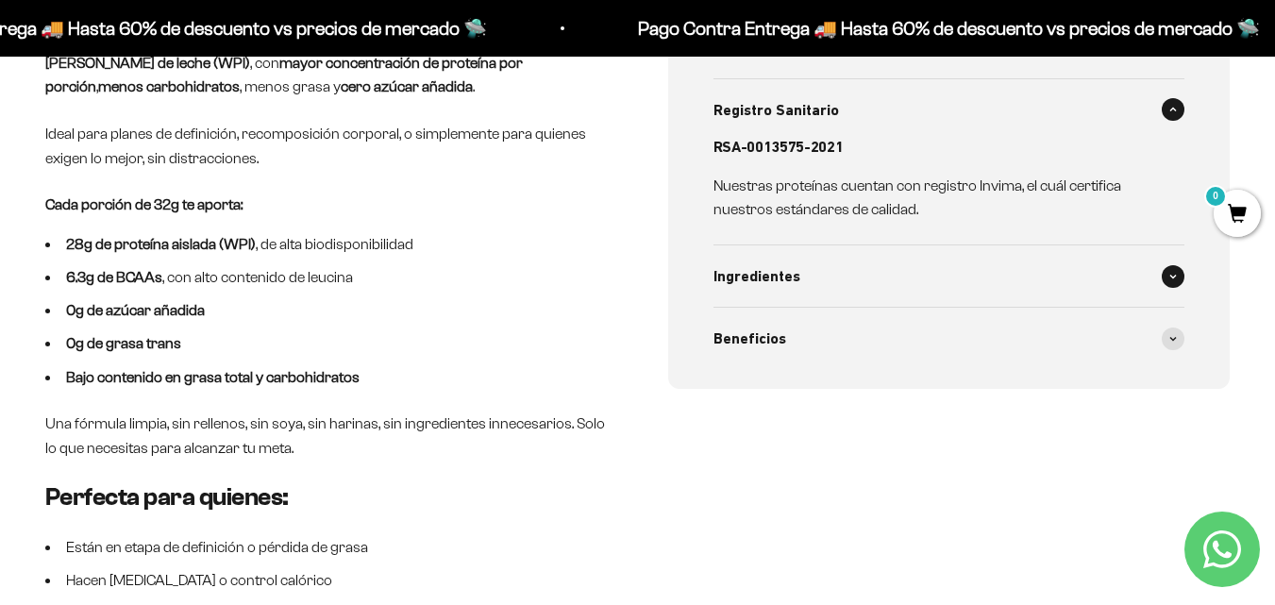
click at [883, 269] on div "Ingredientes" at bounding box center [949, 276] width 472 height 62
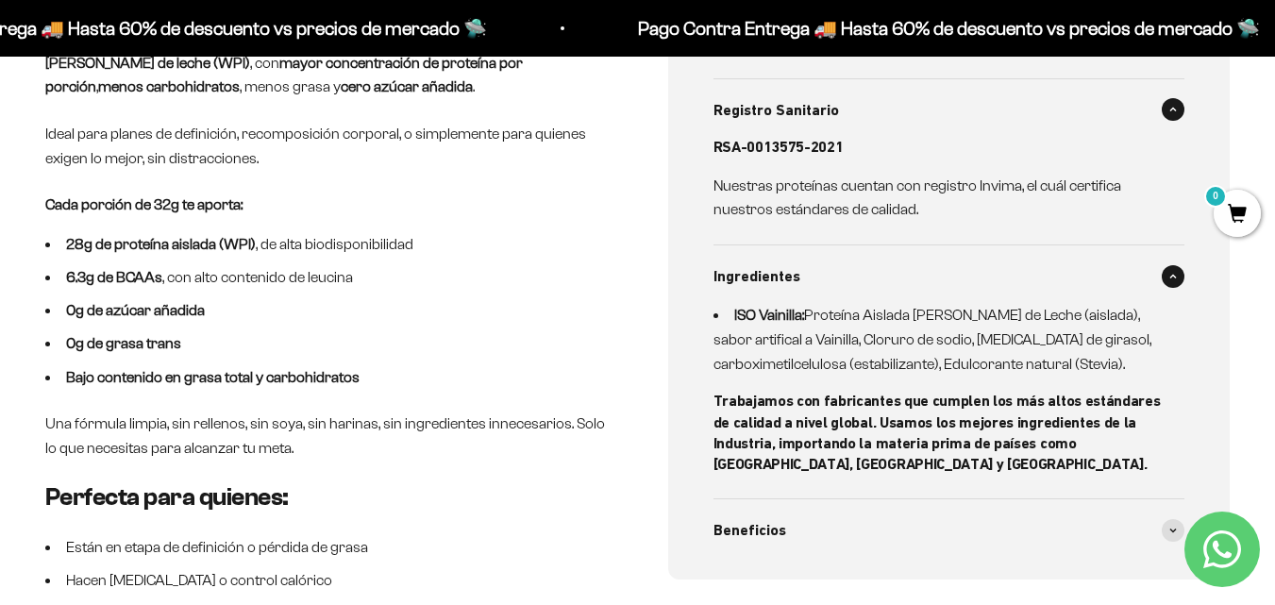
click at [883, 269] on div "Ingredientes" at bounding box center [949, 276] width 472 height 62
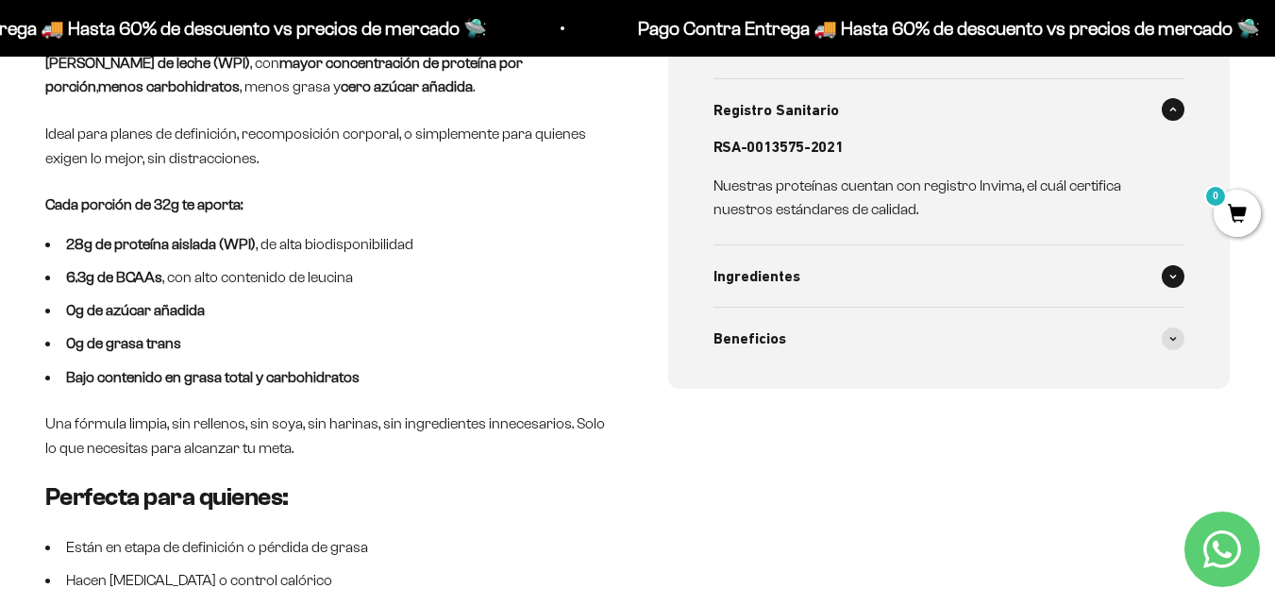
click at [856, 287] on div "Ingredientes" at bounding box center [949, 276] width 472 height 62
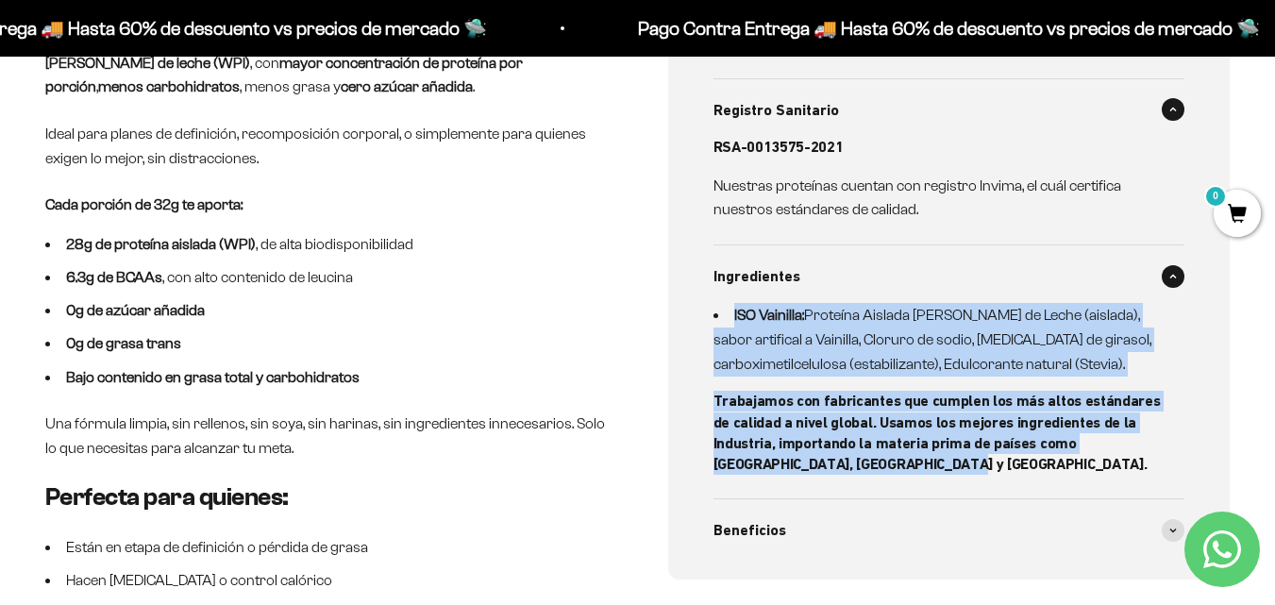
drag, startPoint x: 658, startPoint y: 316, endPoint x: 947, endPoint y: 466, distance: 325.4
click at [947, 466] on div "ISO Vainilla – Proteína ultra pura, para metas exigentes Cuando buscas resultad…" at bounding box center [637, 379] width 1184 height 947
copy div "ISO Vainilla: Proteína Aislada de Suero de Leche (aislada), sabor artifical a V…"
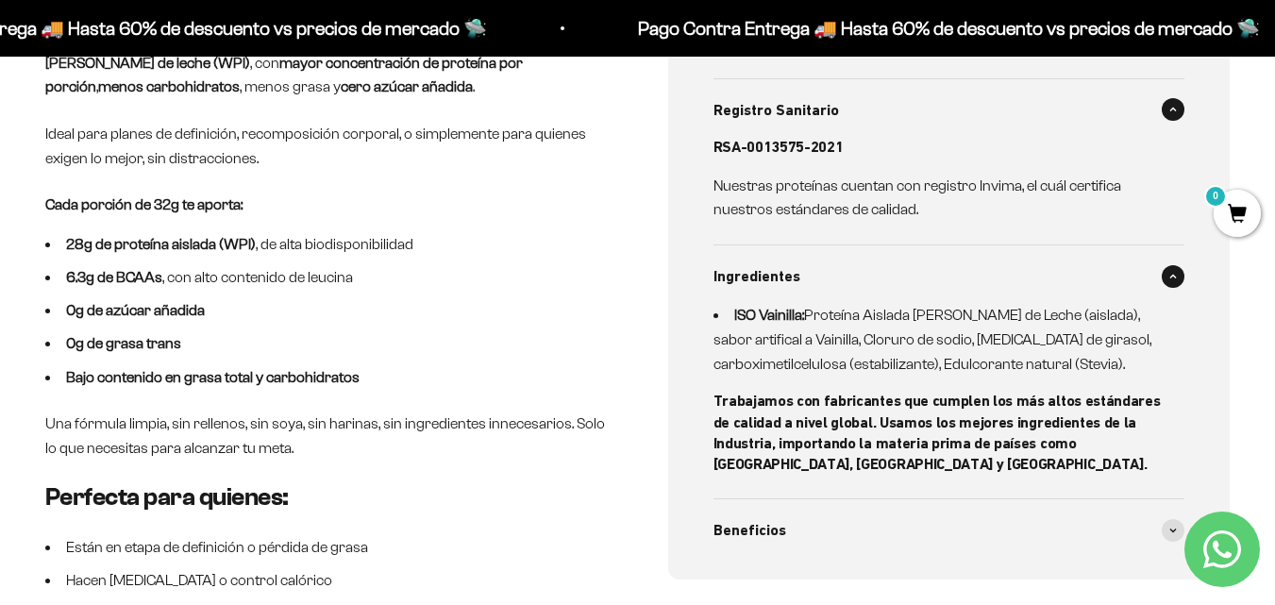
click at [0, 374] on div "ISO Vainilla – Proteína ultra pura, para metas exigentes Cuando buscas resultad…" at bounding box center [637, 417] width 1275 height 1022
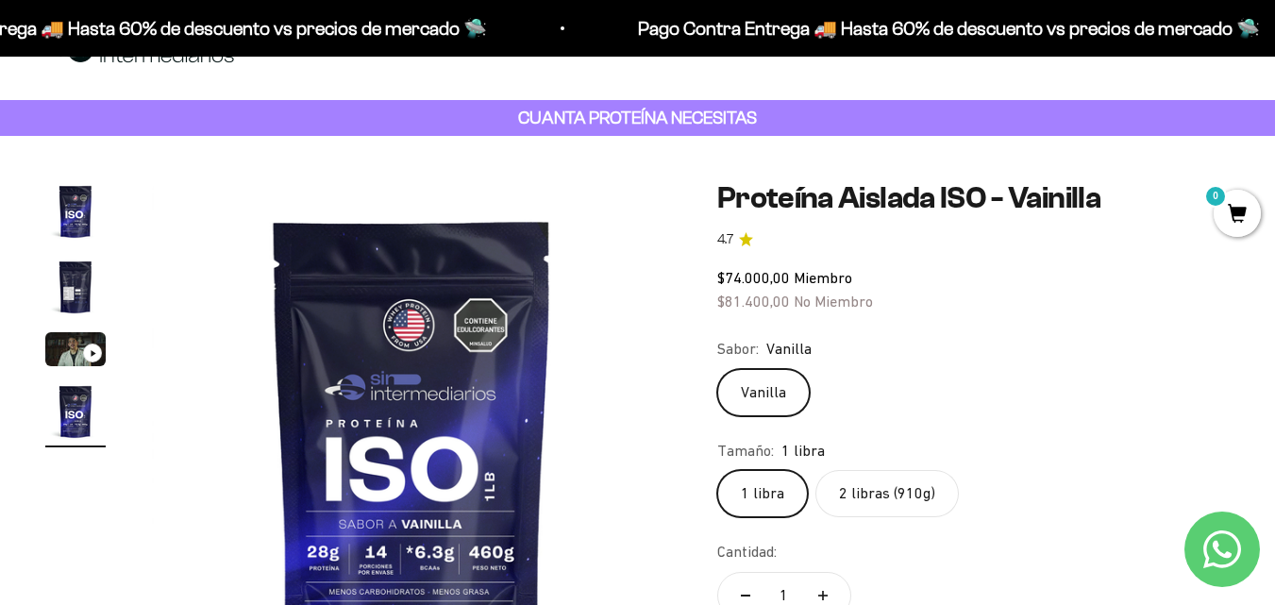
scroll to position [94, 0]
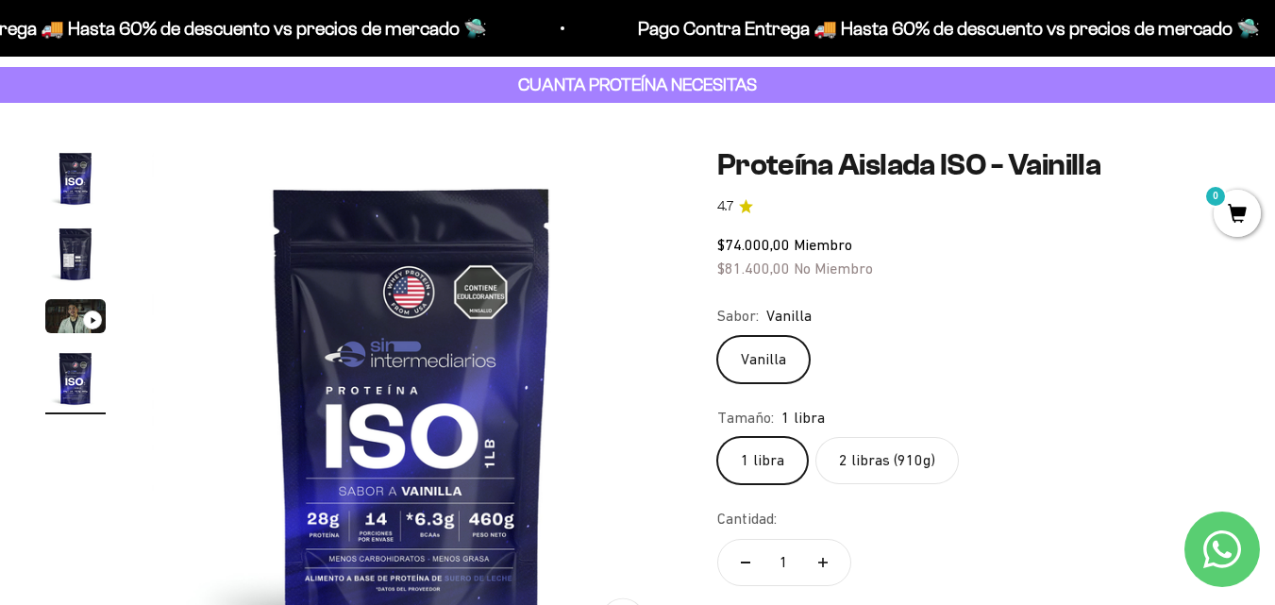
click at [745, 454] on label "1 libra" at bounding box center [762, 460] width 91 height 47
click at [717, 437] on input "1 libra" at bounding box center [716, 436] width 1 height 1
click at [880, 463] on label "2 libras (910g)" at bounding box center [886, 460] width 143 height 47
click at [717, 437] on input "2 libras (910g)" at bounding box center [716, 436] width 1 height 1
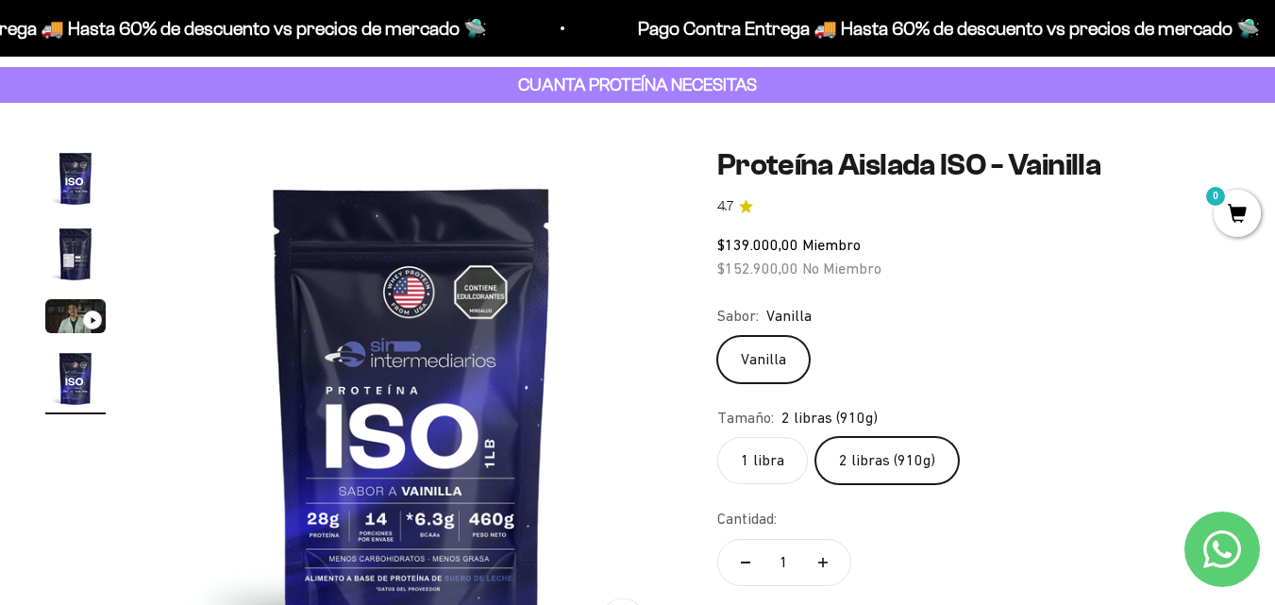
click at [776, 451] on label "1 libra" at bounding box center [762, 460] width 91 height 47
click at [717, 437] on input "1 libra" at bounding box center [716, 436] width 1 height 1
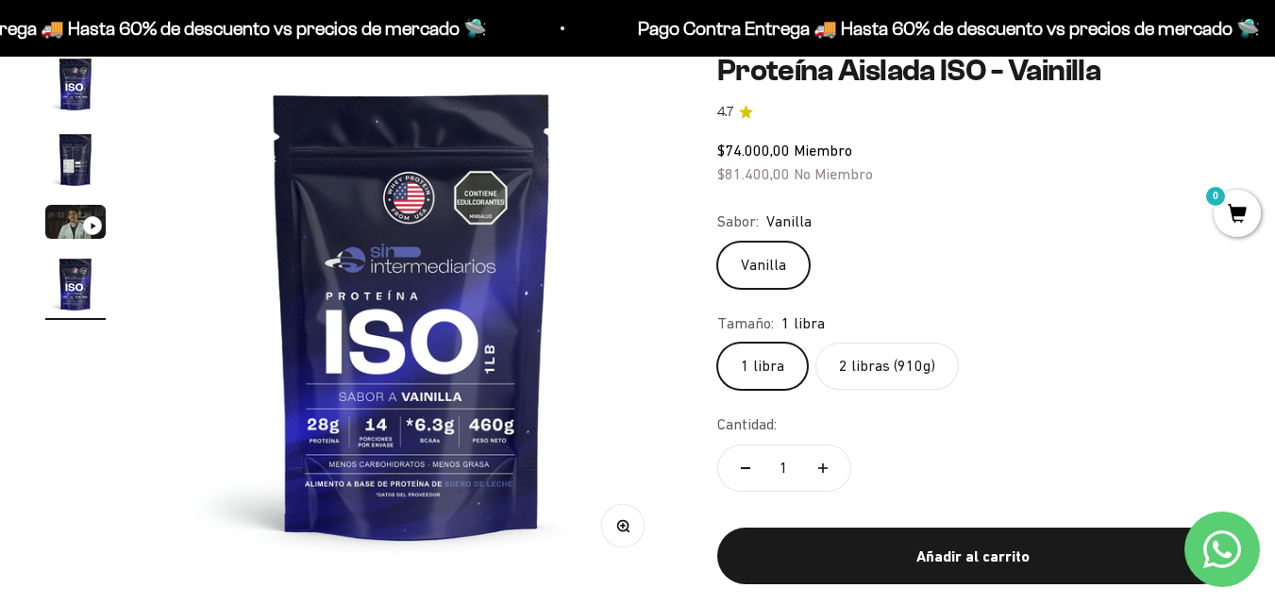
scroll to position [94, 0]
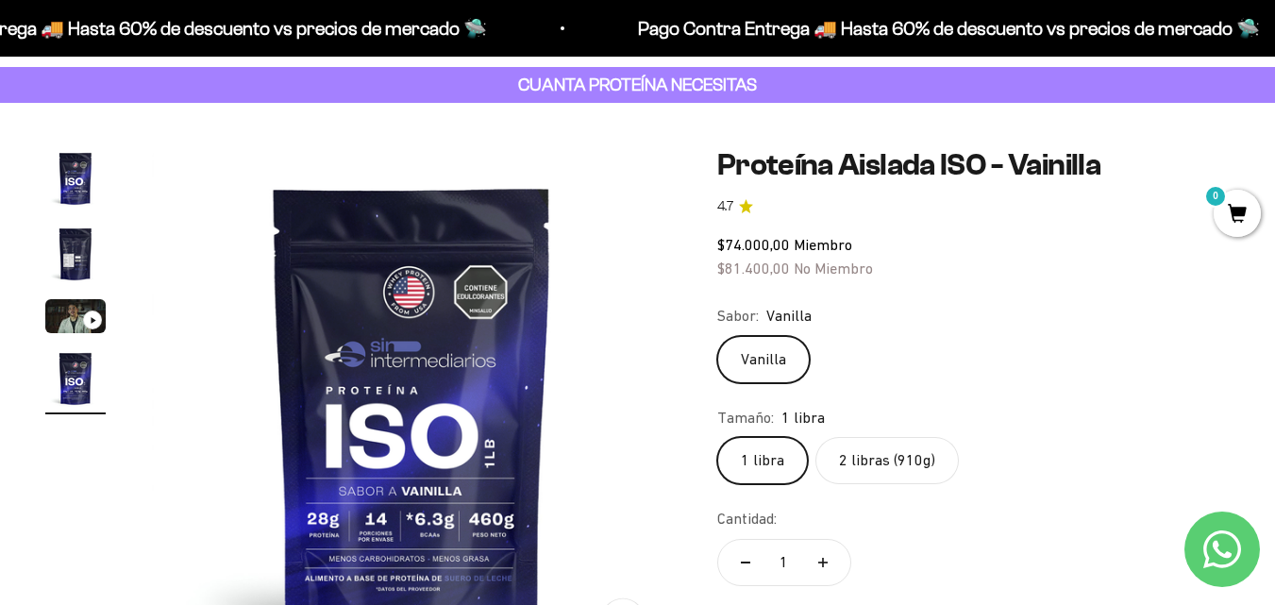
click at [867, 469] on label "2 libras (910g)" at bounding box center [886, 460] width 143 height 47
click at [717, 437] on input "2 libras (910g)" at bounding box center [716, 436] width 1 height 1
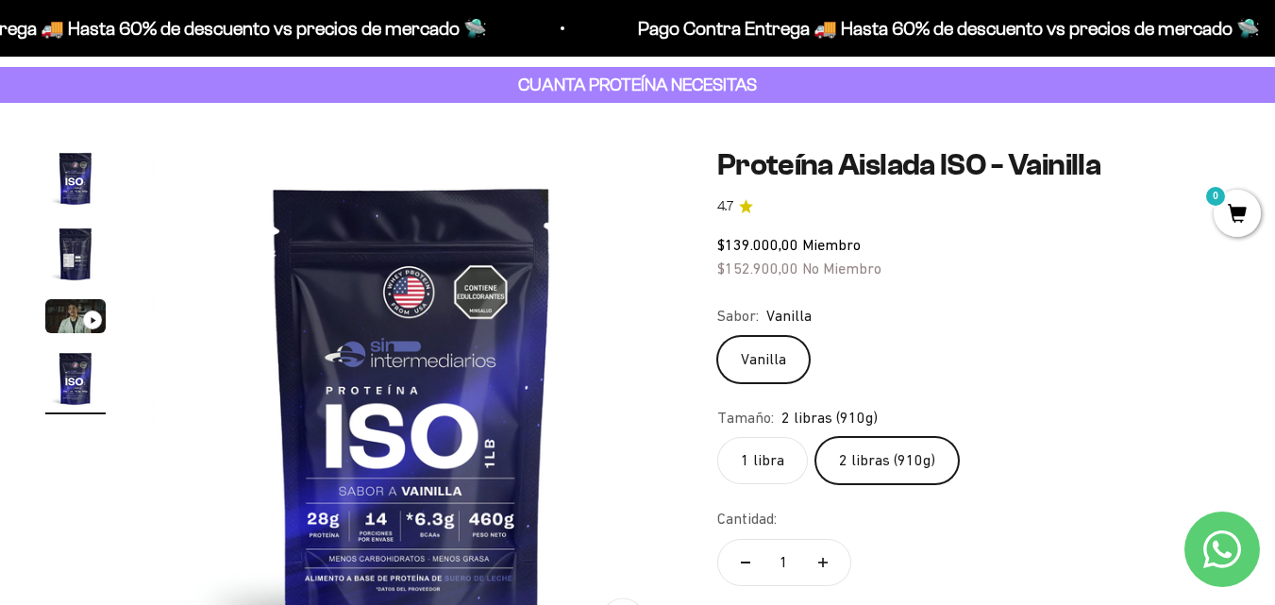
click at [748, 461] on label "1 libra" at bounding box center [762, 460] width 91 height 47
click at [717, 437] on input "1 libra" at bounding box center [716, 436] width 1 height 1
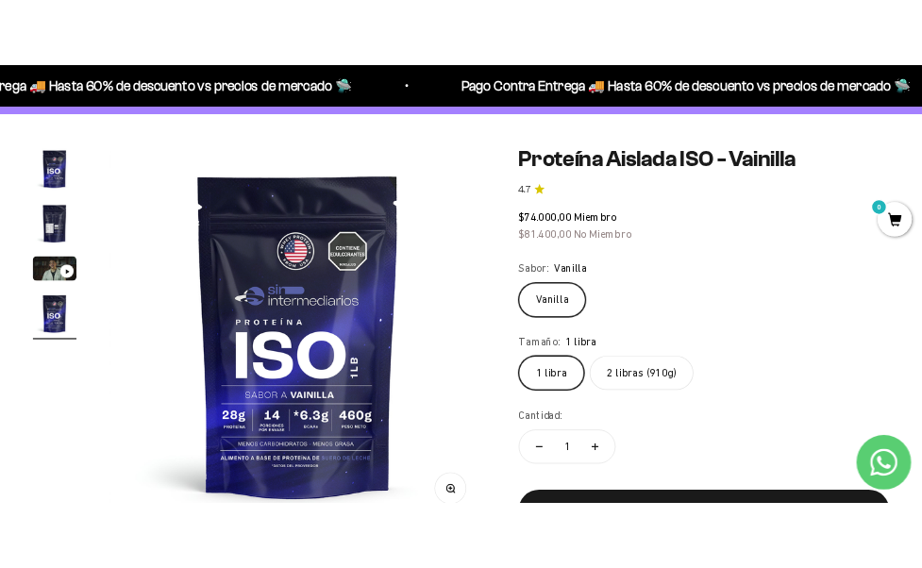
scroll to position [189, 0]
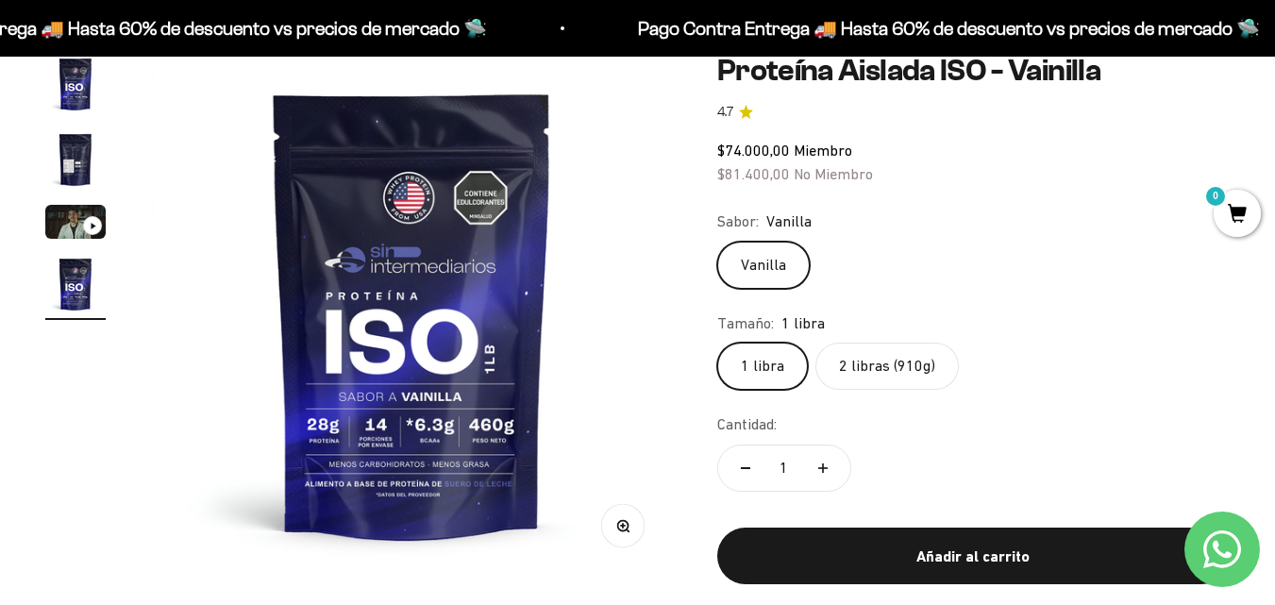
click at [1271, 329] on div "Zoom Ir al artículo 1 Ir al artículo 2 Ir al artículo 3 Ir al artículo 4 Proteí…" at bounding box center [637, 334] width 1275 height 652
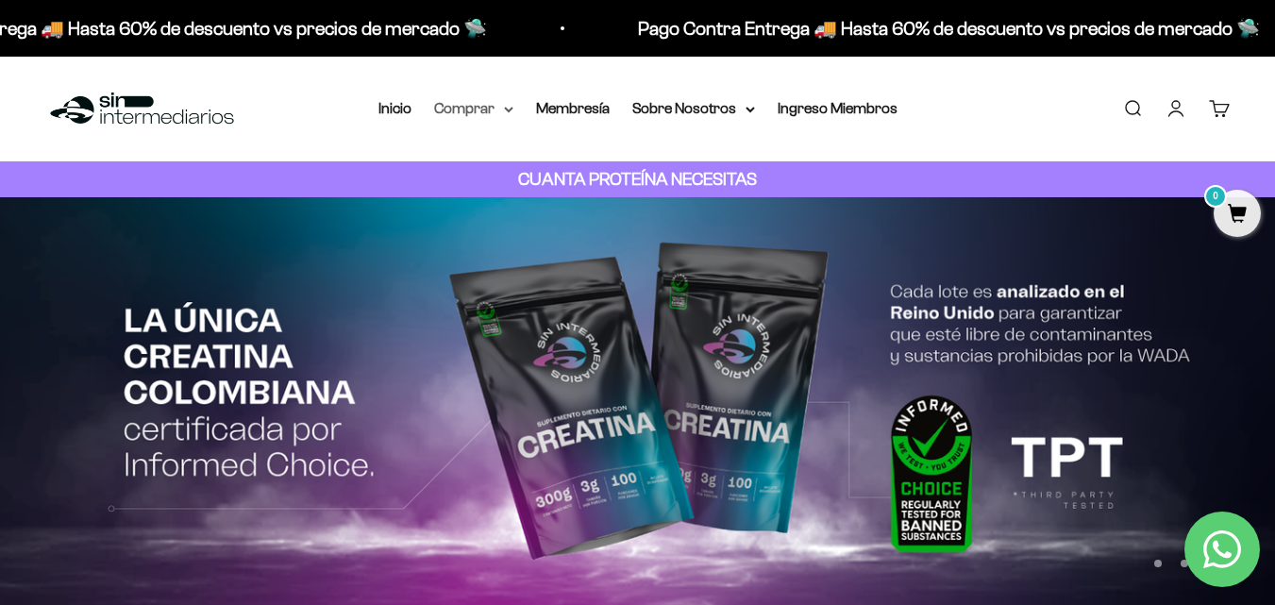
click at [498, 107] on summary "Comprar" at bounding box center [473, 108] width 79 height 25
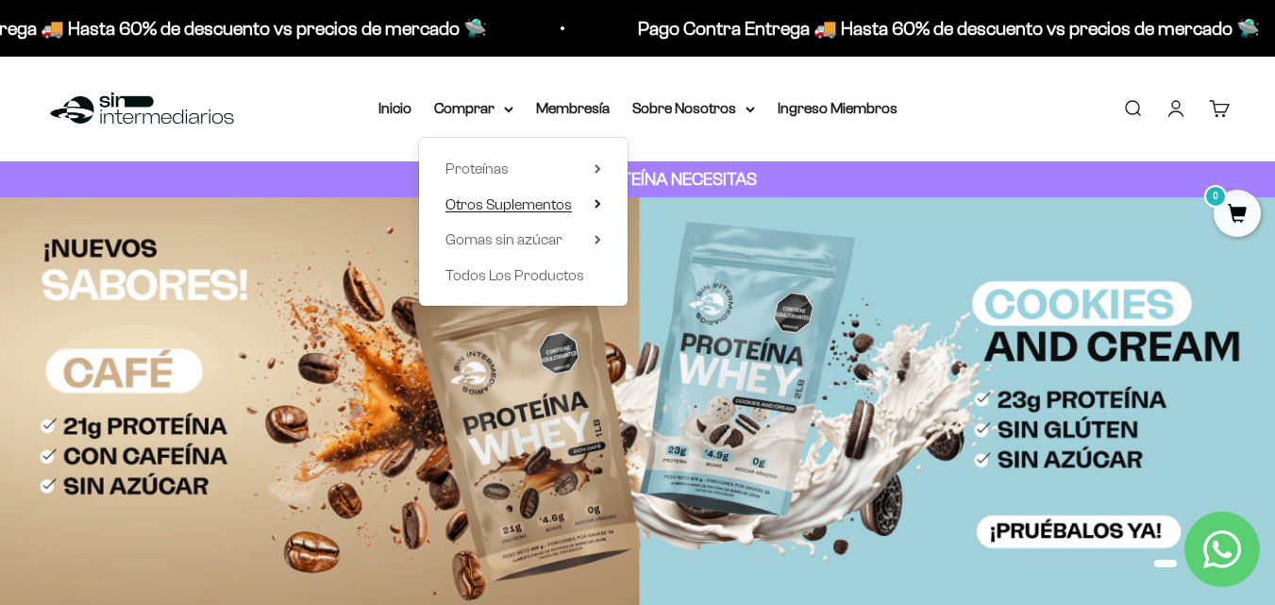
click at [520, 209] on span "Otros Suplementos" at bounding box center [508, 204] width 126 height 16
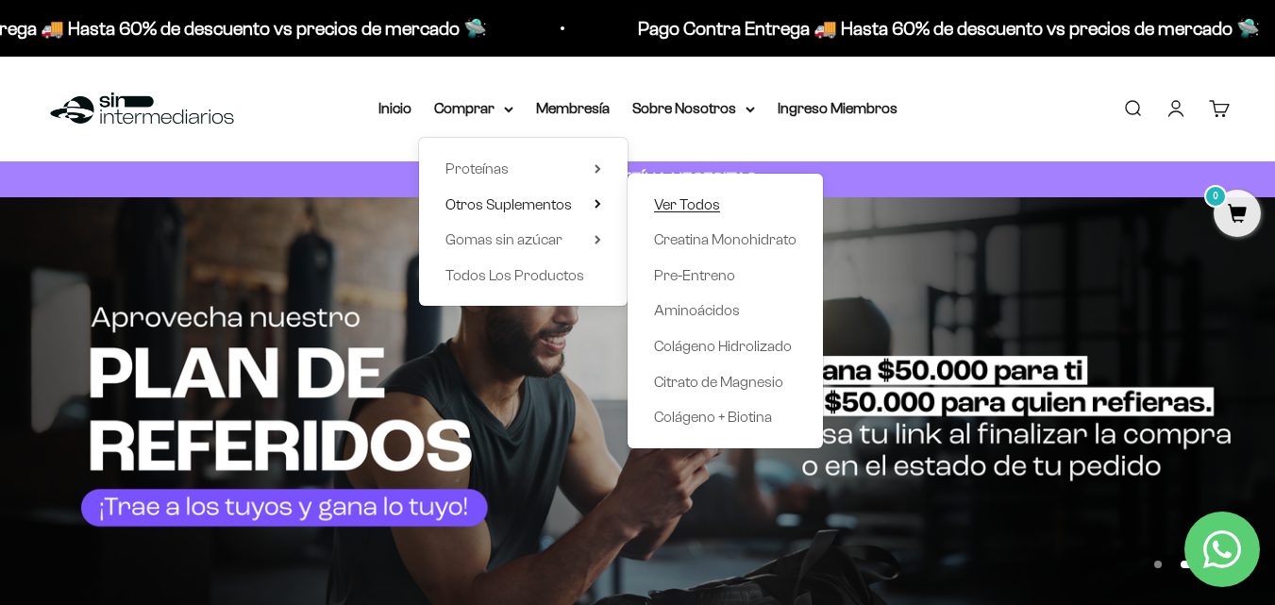
click at [665, 199] on span "Ver Todos" at bounding box center [687, 204] width 66 height 16
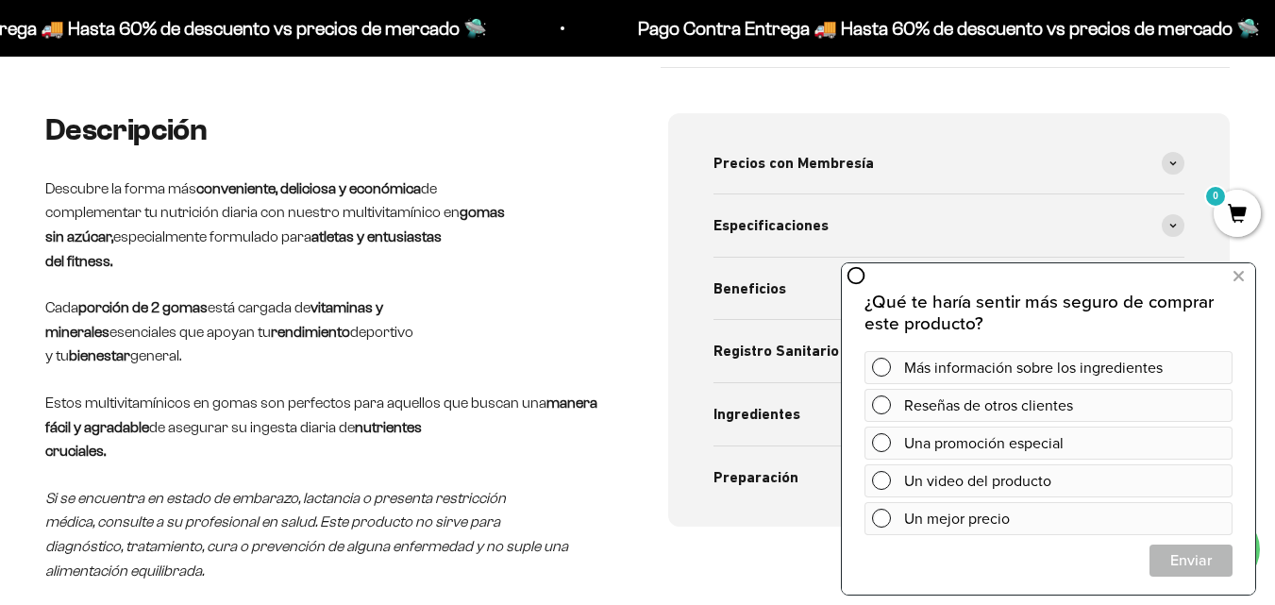
scroll to position [661, 0]
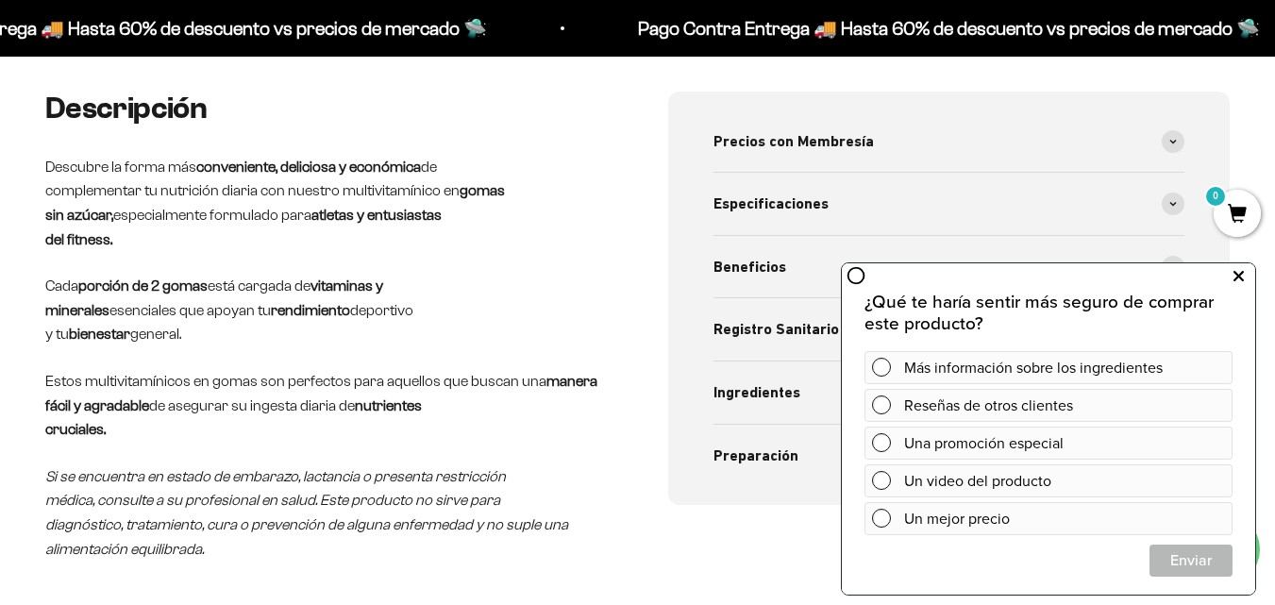
click at [1243, 286] on icon at bounding box center [1238, 276] width 10 height 25
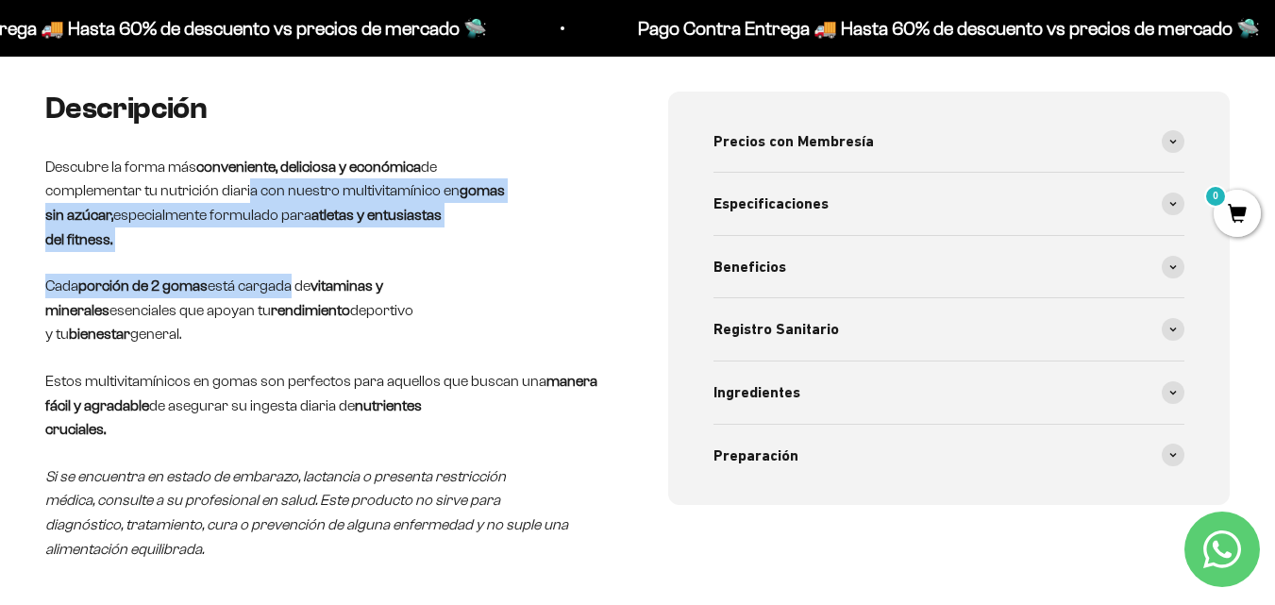
drag, startPoint x: 250, startPoint y: 185, endPoint x: 260, endPoint y: 313, distance: 128.7
click at [296, 262] on div "Descripción Descubre la forma más conveniente, deliciosa y económica de complem…" at bounding box center [326, 327] width 562 height 470
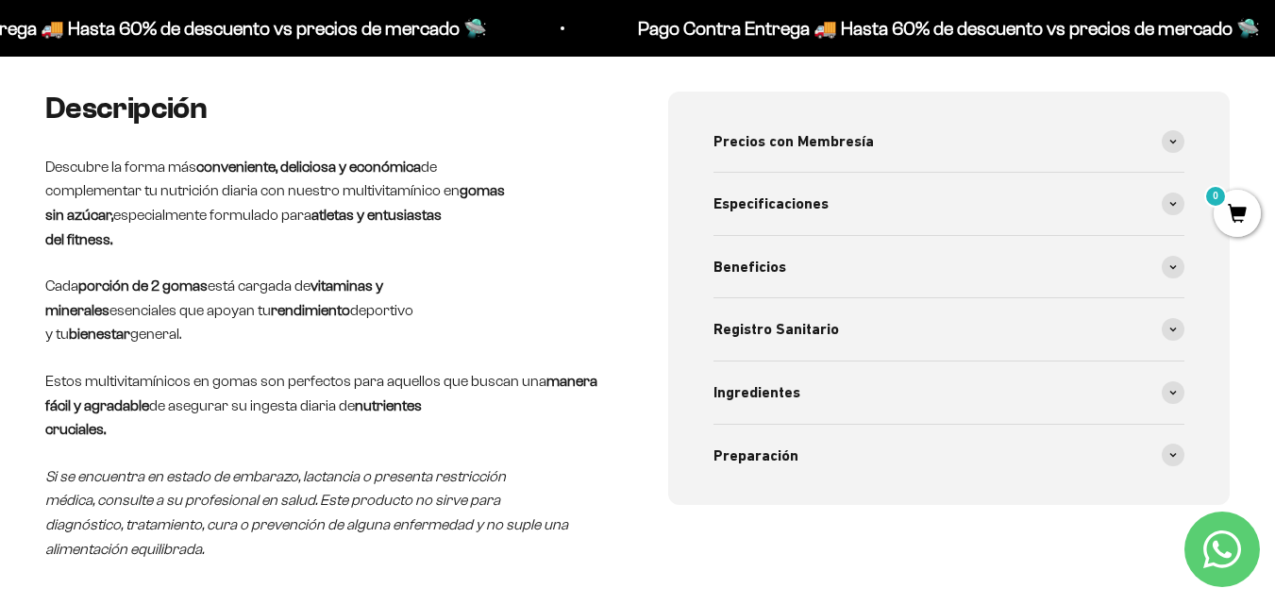
click at [260, 313] on p "Cada porción de 2 gomas está cargada de vitaminas y minerales esenciales que ap…" at bounding box center [326, 310] width 562 height 73
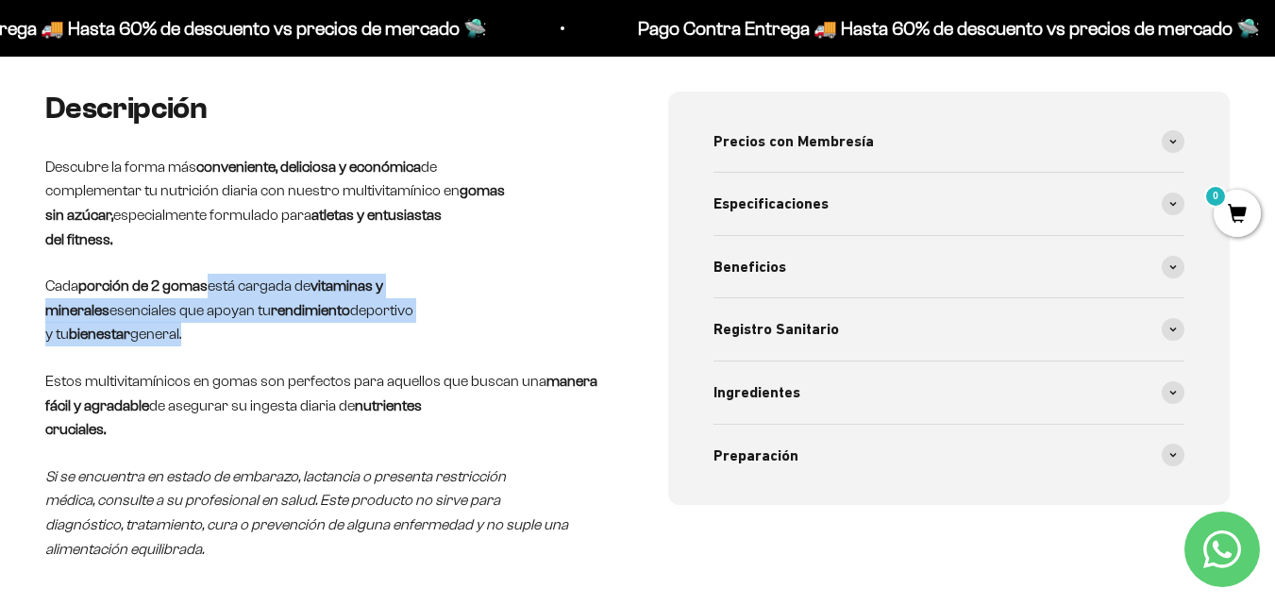
drag, startPoint x: 213, startPoint y: 277, endPoint x: 398, endPoint y: 337, distance: 194.3
click at [398, 337] on p "Cada porción de 2 gomas está cargada de vitaminas y minerales esenciales que ap…" at bounding box center [326, 310] width 562 height 73
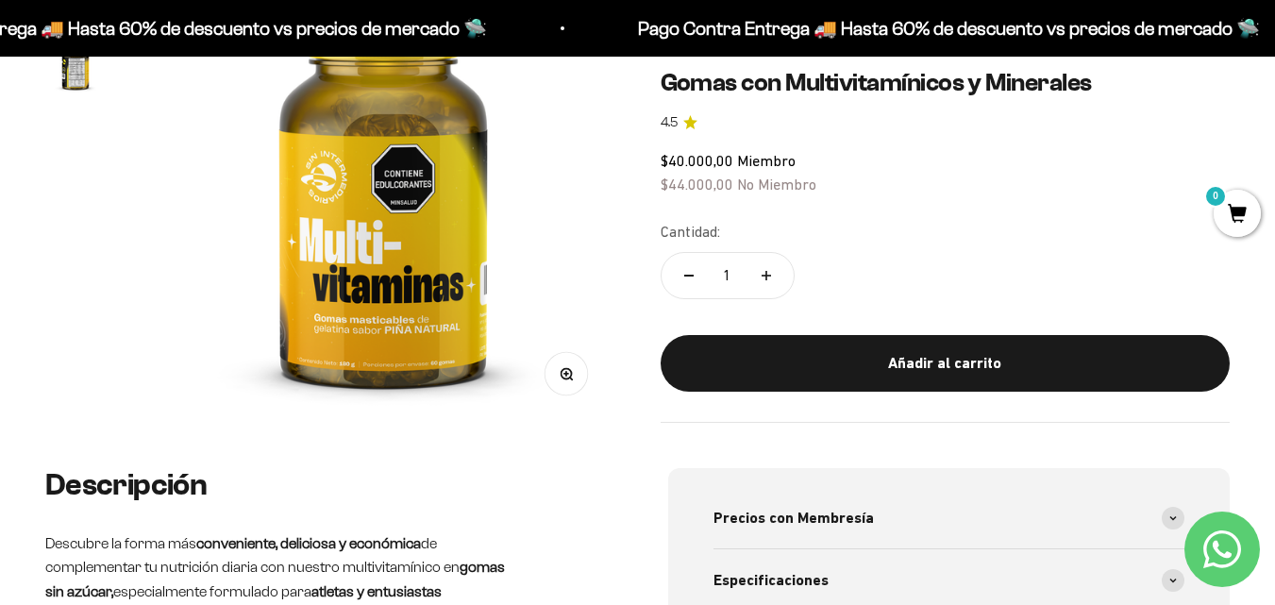
scroll to position [283, 0]
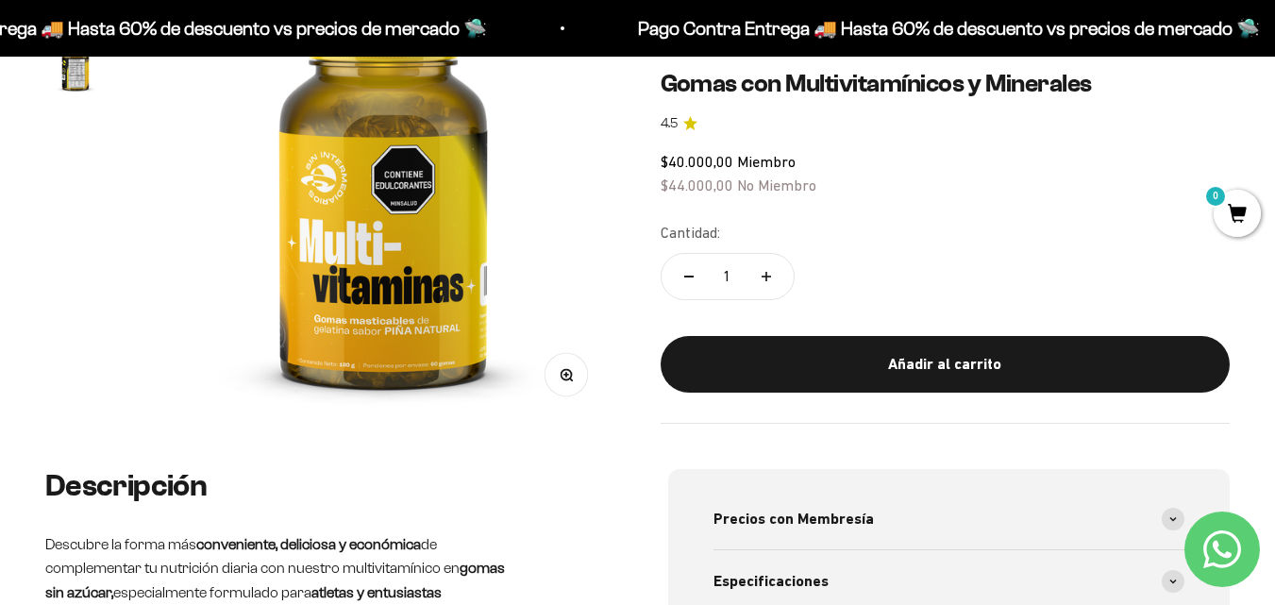
click at [404, 243] on img at bounding box center [383, 191] width 464 height 464
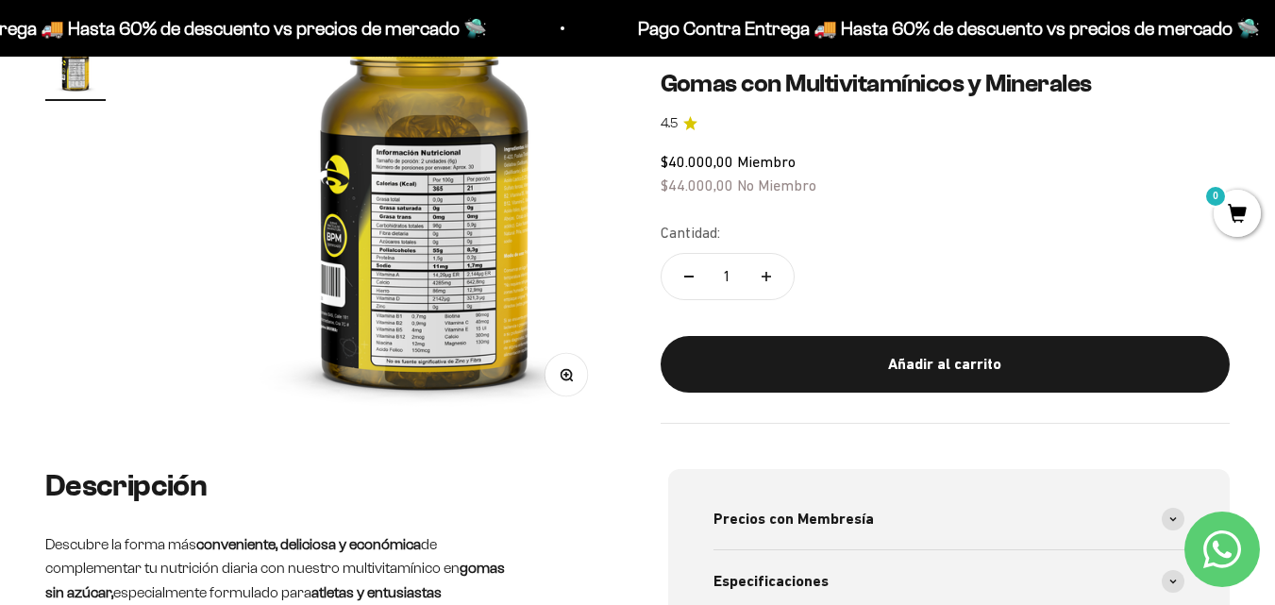
scroll to position [0, 475]
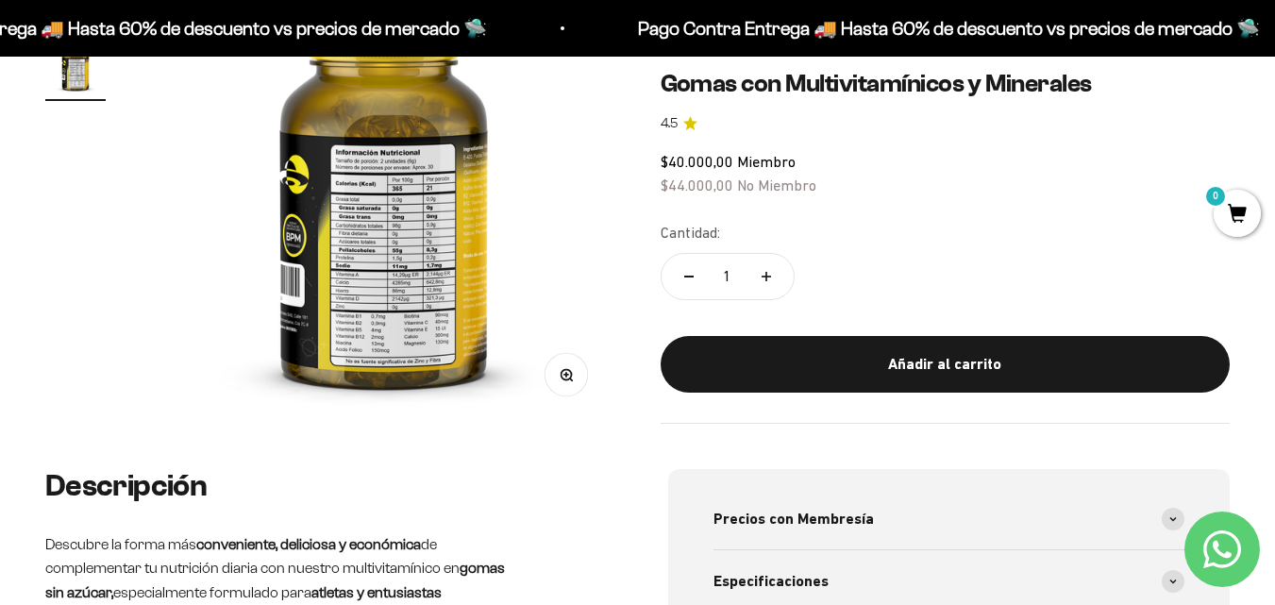
click at [404, 235] on img at bounding box center [384, 191] width 464 height 464
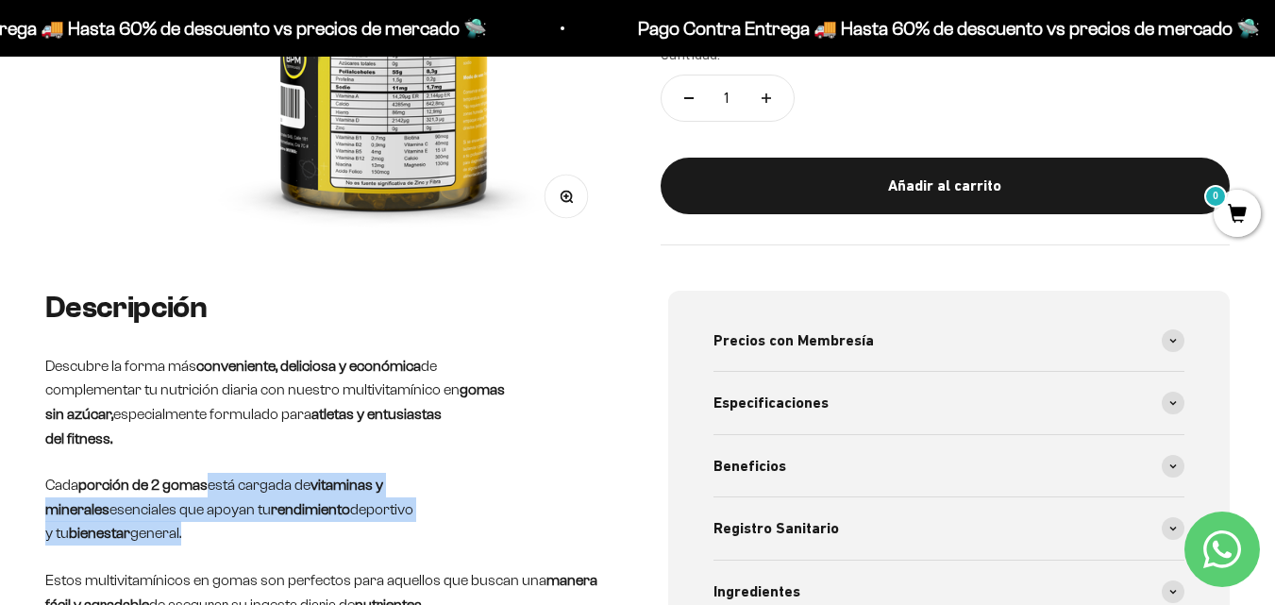
scroll to position [566, 0]
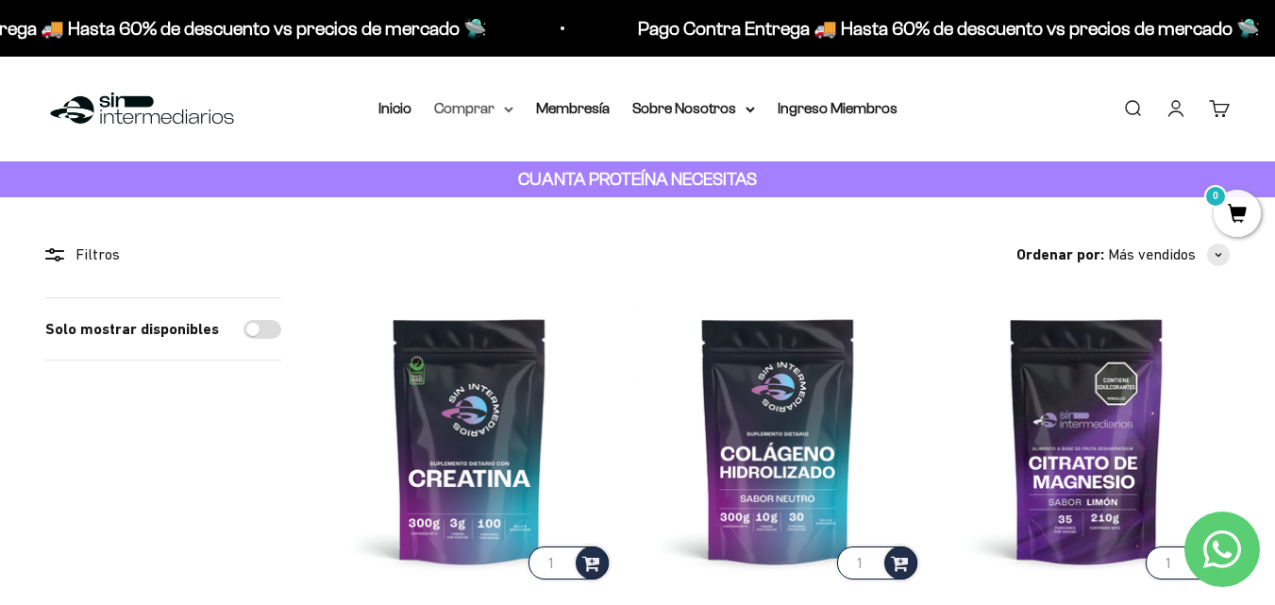
click at [495, 116] on summary "Comprar" at bounding box center [473, 108] width 79 height 25
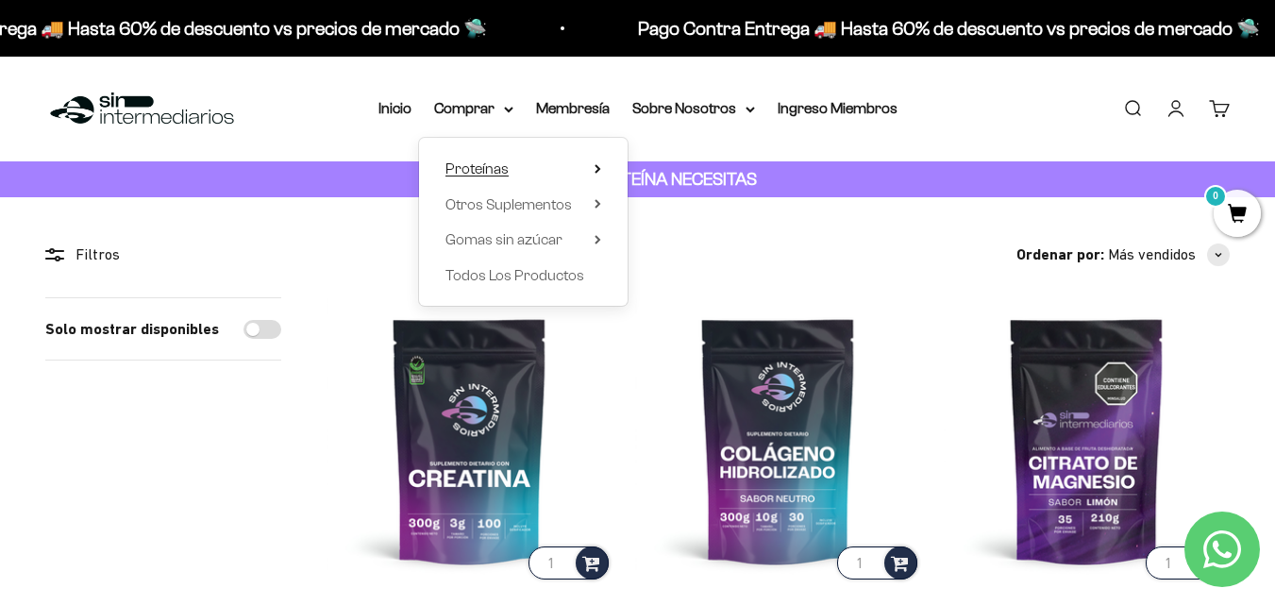
click at [512, 162] on summary "Proteínas" at bounding box center [523, 169] width 156 height 25
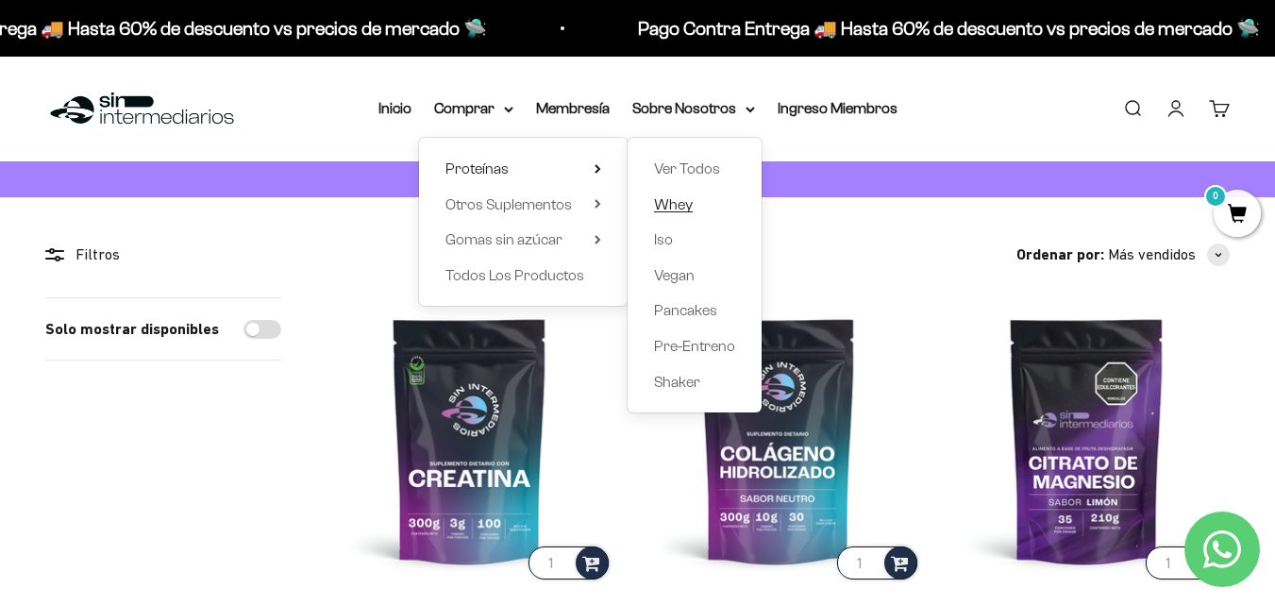
click at [685, 208] on span "Whey" at bounding box center [673, 204] width 39 height 16
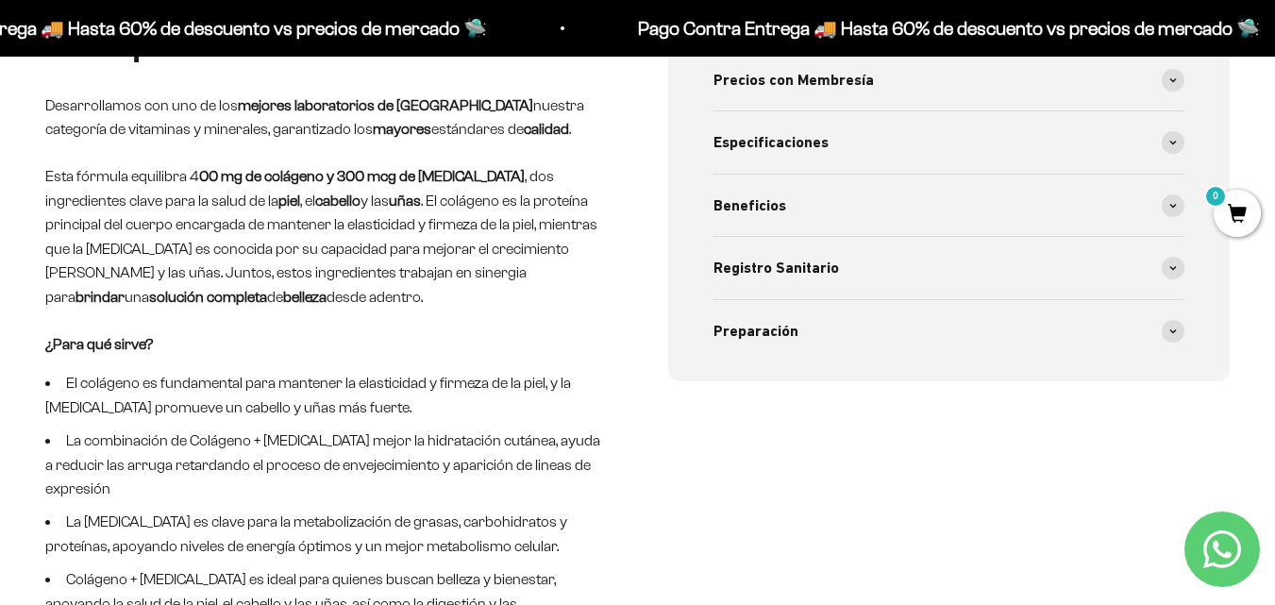
scroll to position [755, 0]
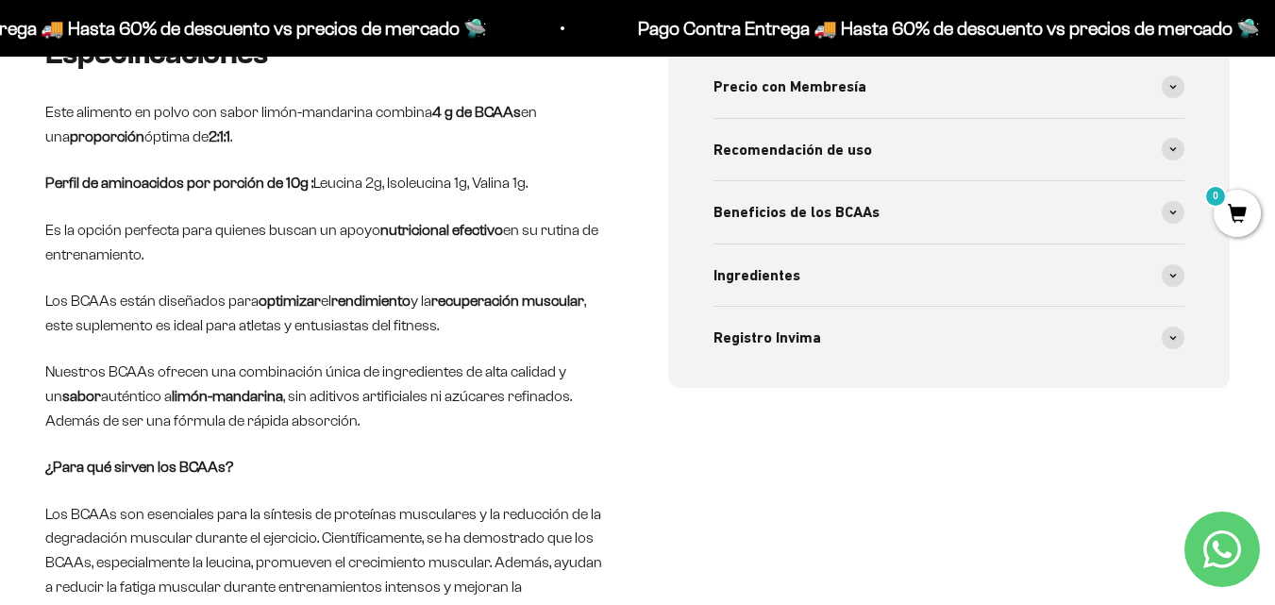
scroll to position [944, 0]
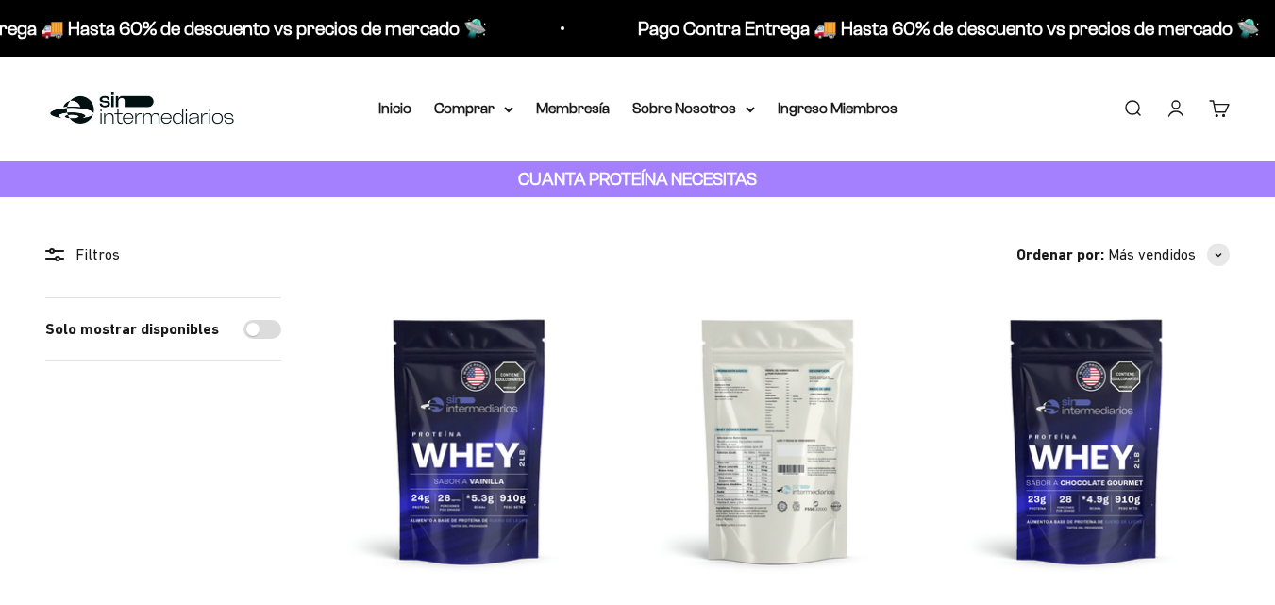
scroll to position [283, 0]
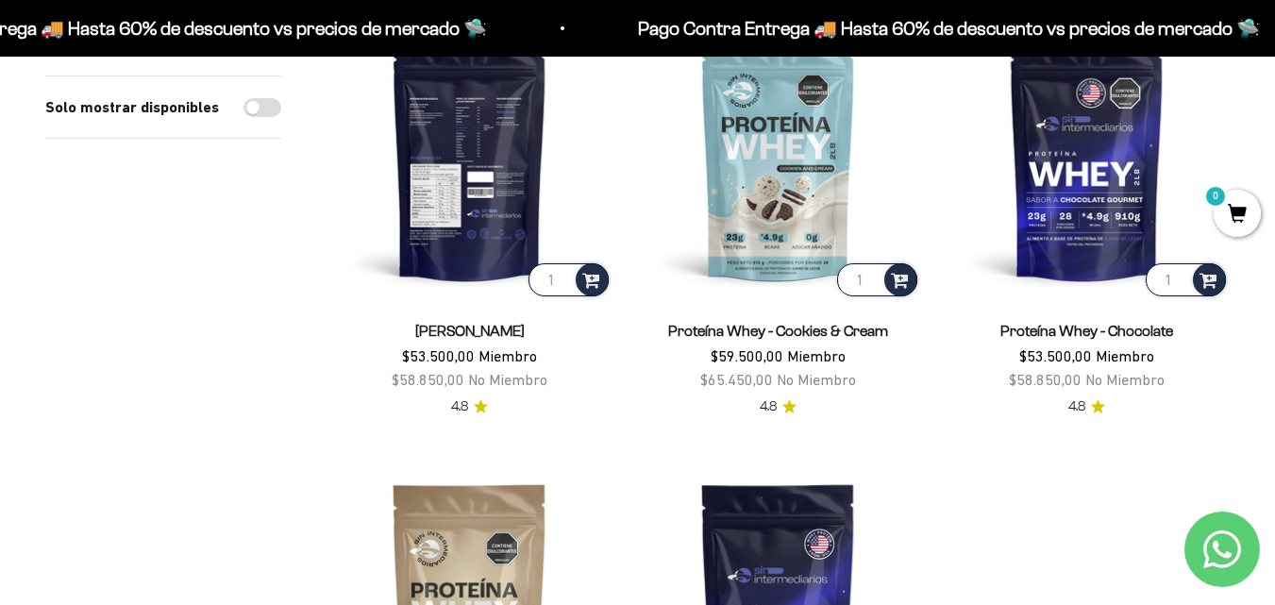
click at [444, 226] on img at bounding box center [470, 157] width 286 height 286
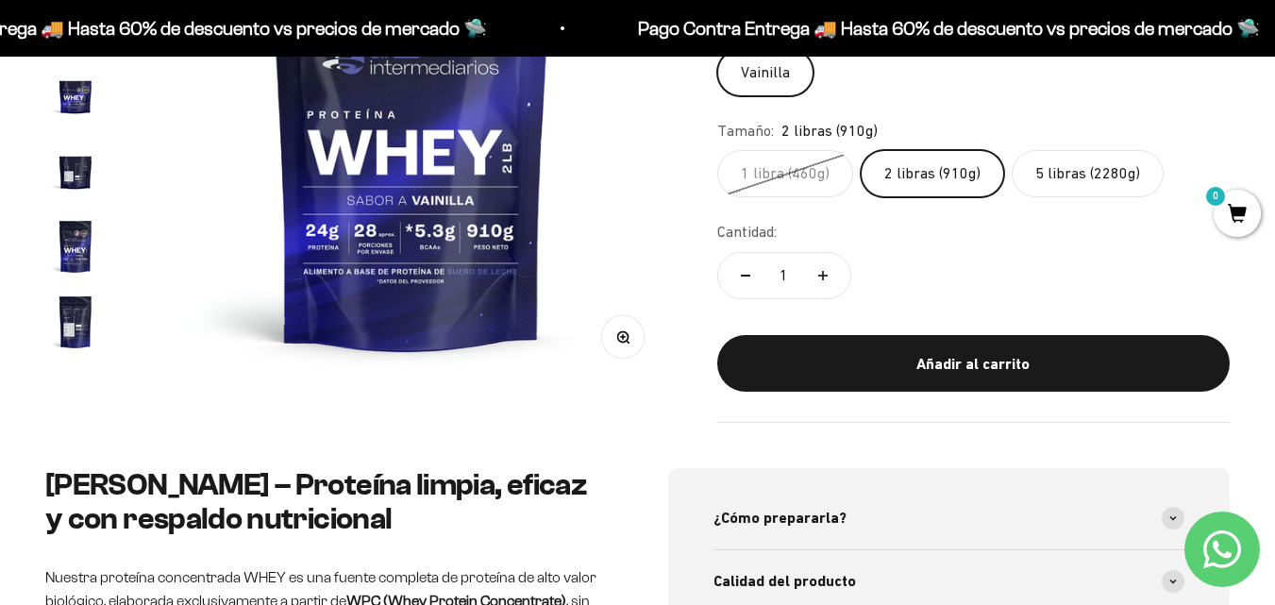
click at [913, 205] on safe-sticky "Proteína Whey - Vainilla 4.8 $89.000,00 Miembro $97.900,00 No Miembro Calidad d…" at bounding box center [973, 144] width 512 height 558
click at [914, 182] on label "2 libras (910g)" at bounding box center [932, 173] width 143 height 47
click at [717, 150] on input "2 libras (910g)" at bounding box center [716, 149] width 1 height 1
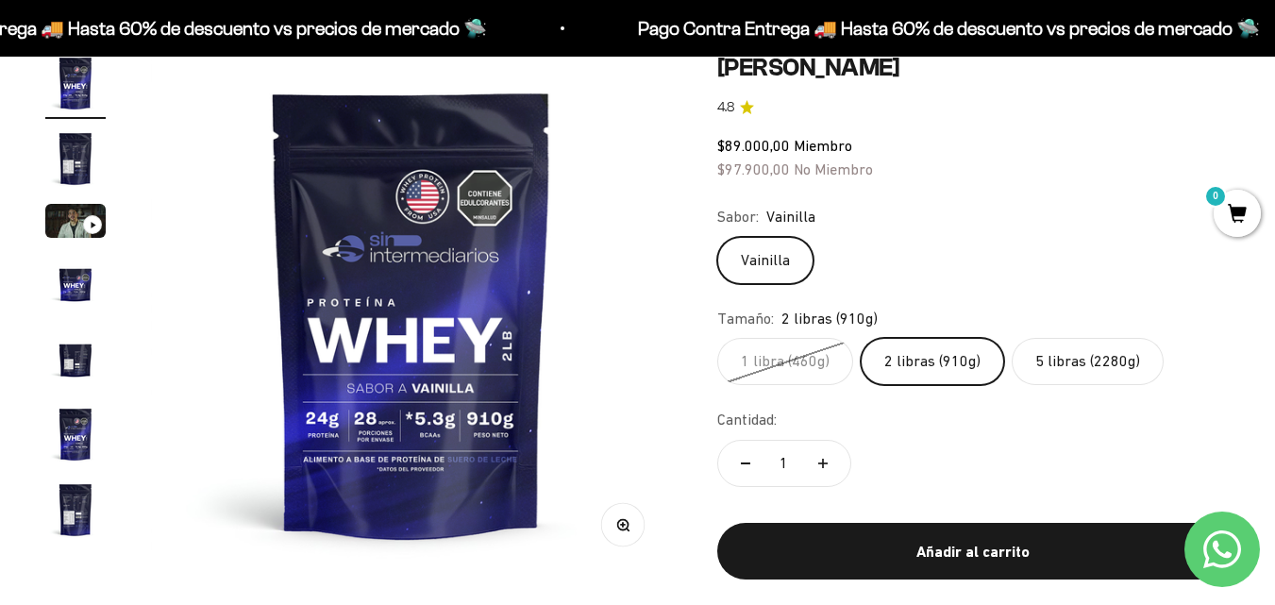
scroll to position [189, 0]
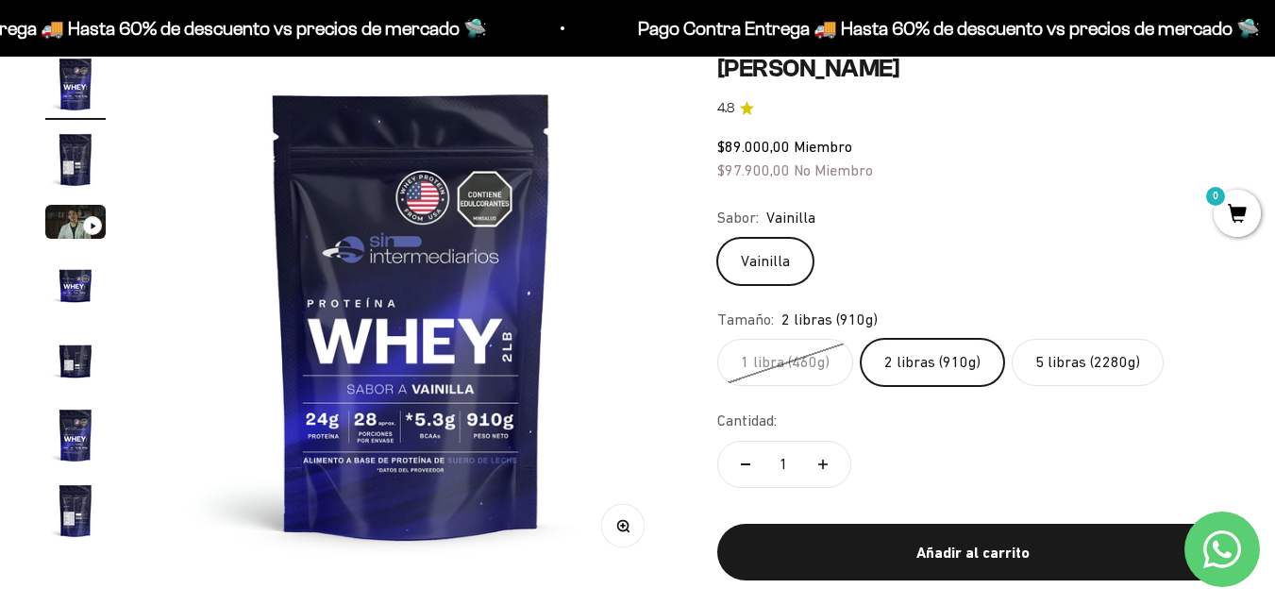
click at [924, 353] on label "2 libras (910g)" at bounding box center [932, 362] width 143 height 47
click at [717, 339] on input "2 libras (910g)" at bounding box center [716, 338] width 1 height 1
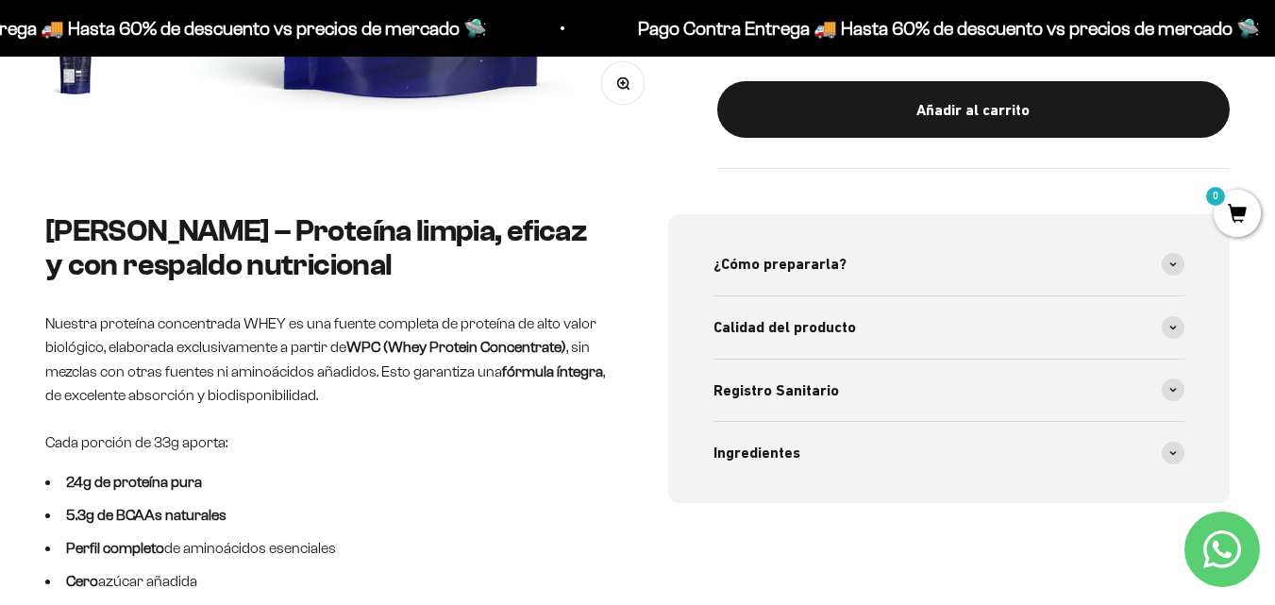
scroll to position [661, 0]
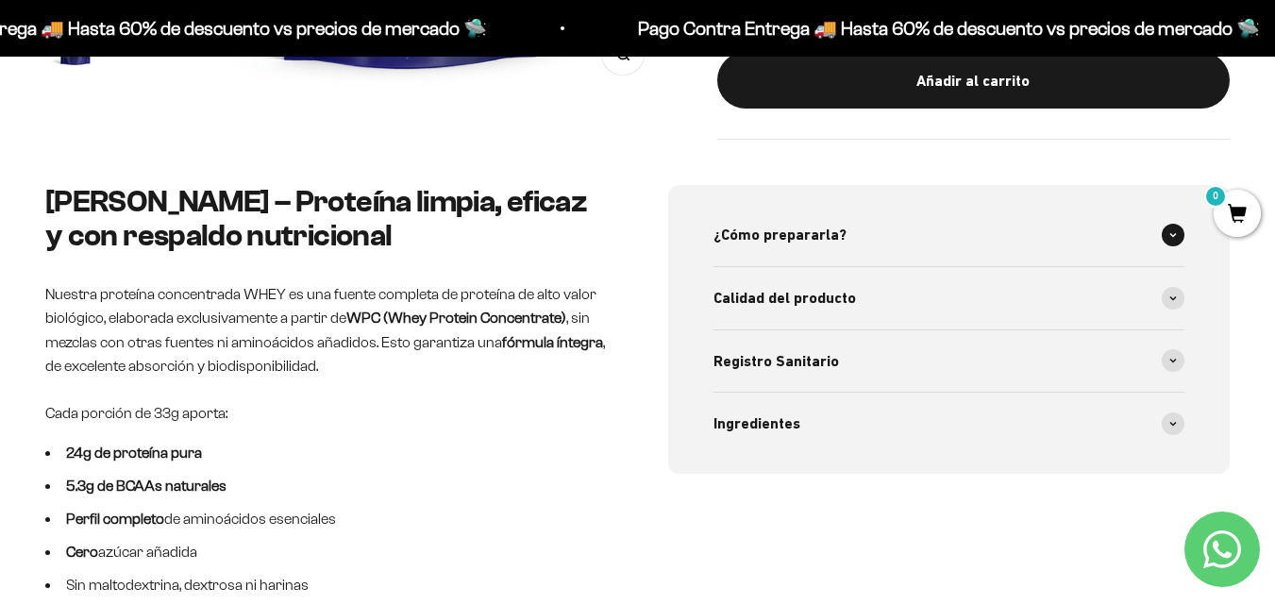
click at [905, 260] on div "¿Cómo prepararla?" at bounding box center [949, 235] width 472 height 62
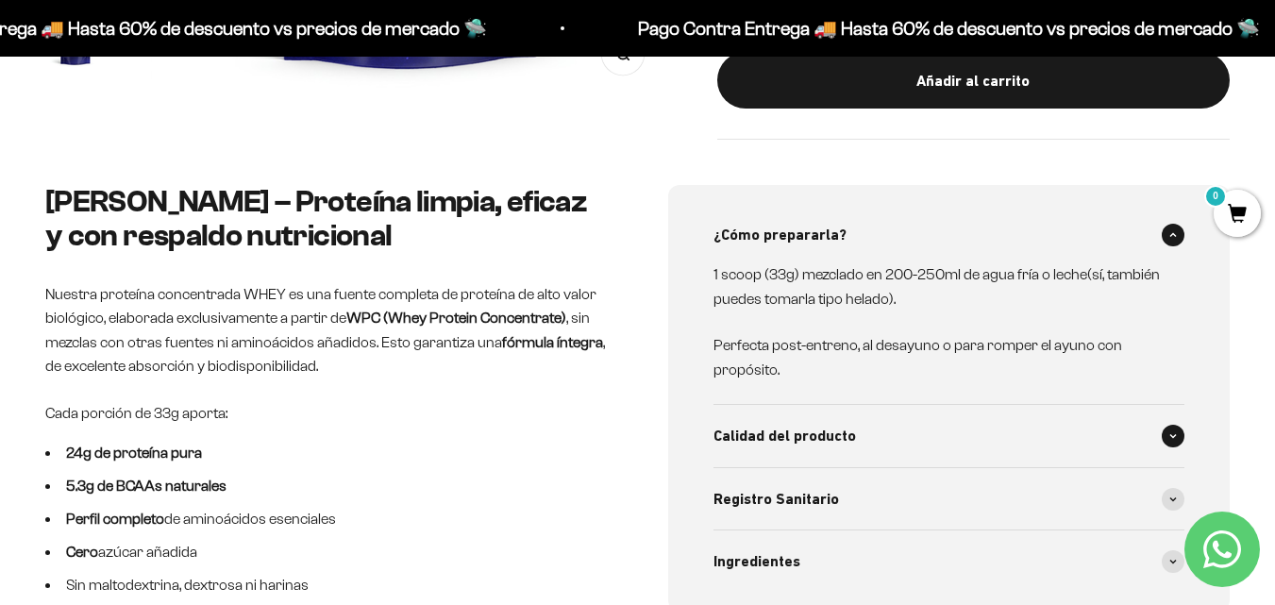
click at [877, 436] on div "Calidad del producto" at bounding box center [949, 436] width 472 height 62
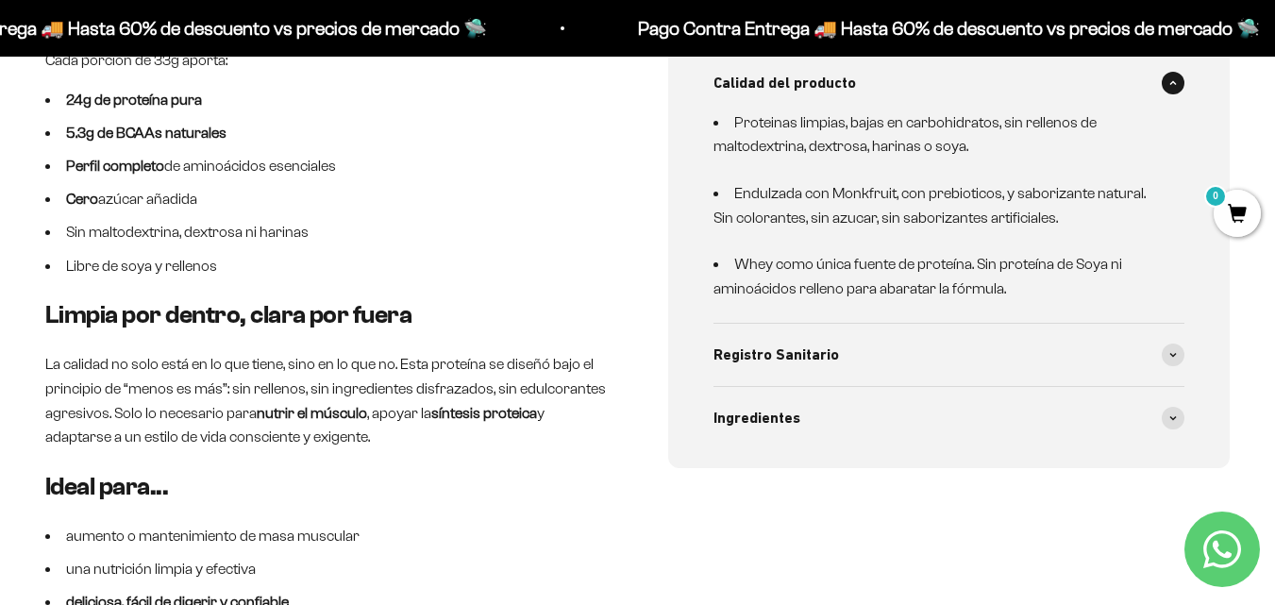
scroll to position [1038, 0]
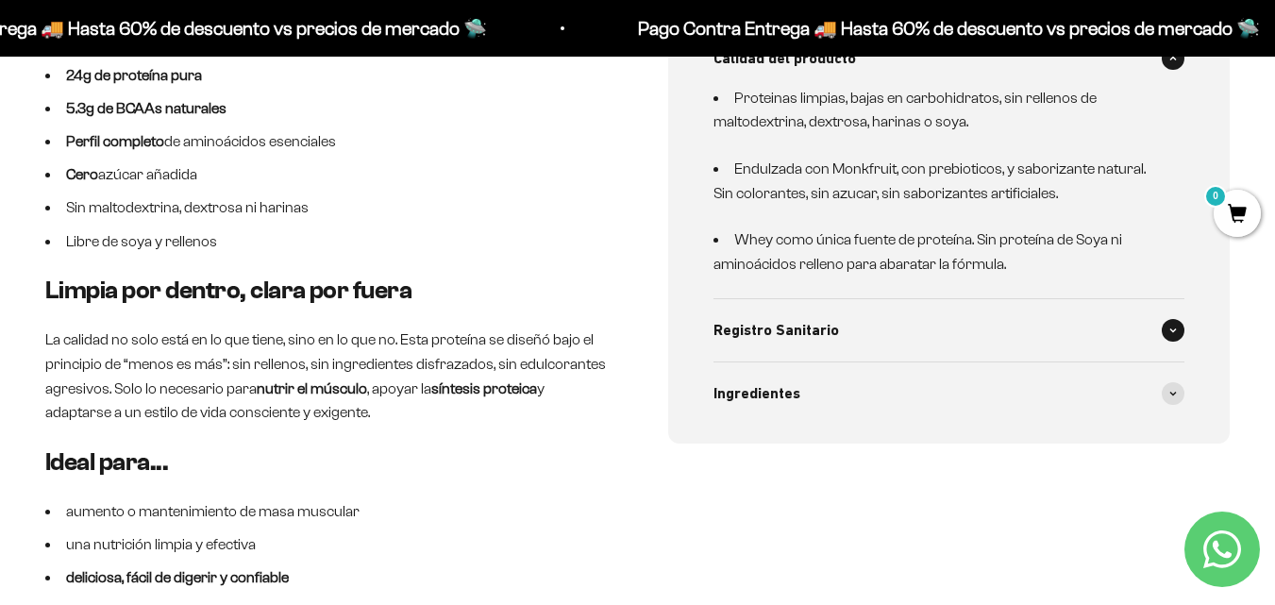
click at [872, 340] on div "Registro Sanitario" at bounding box center [949, 330] width 472 height 62
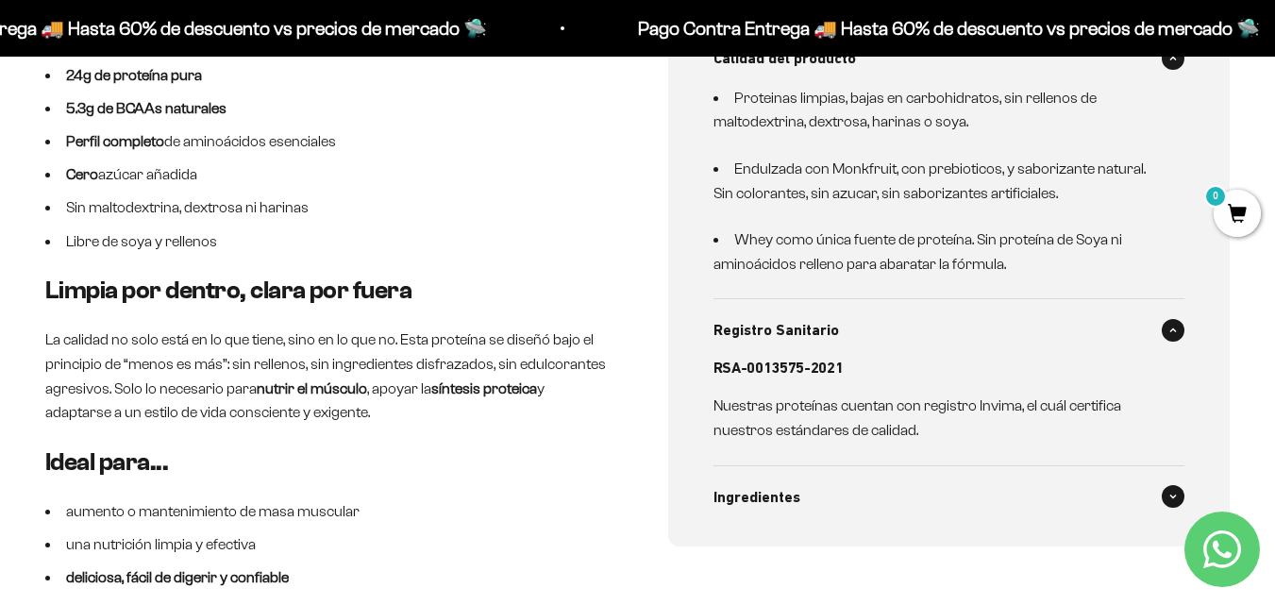
click at [856, 508] on div "Ingredientes" at bounding box center [949, 497] width 472 height 62
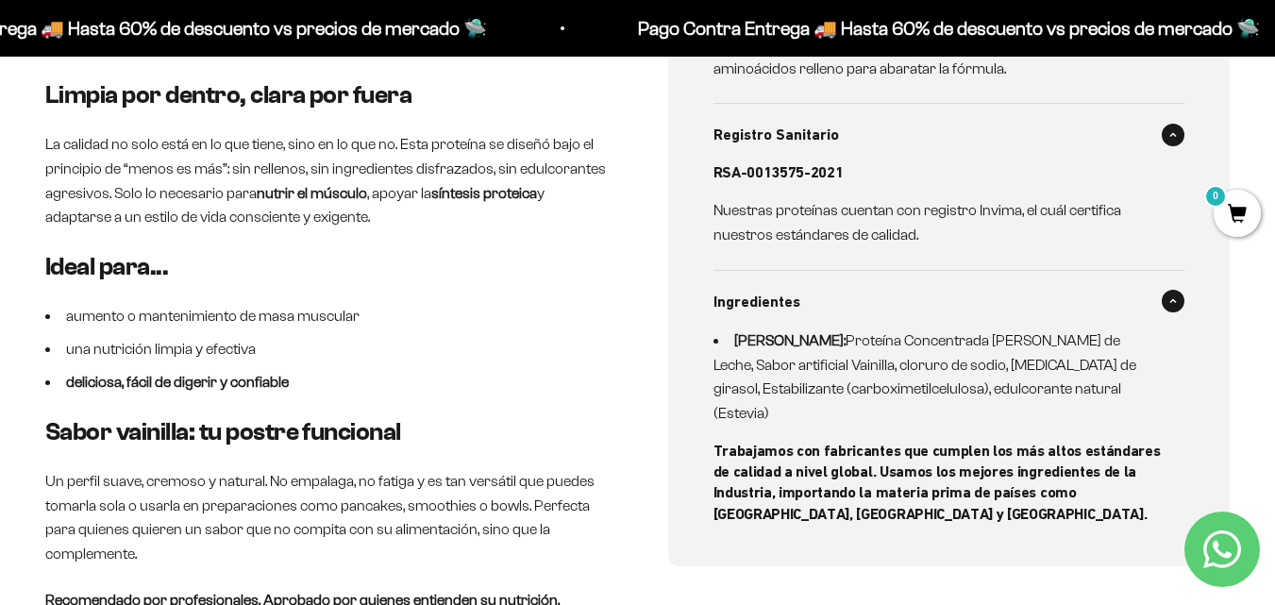
scroll to position [1321, 0]
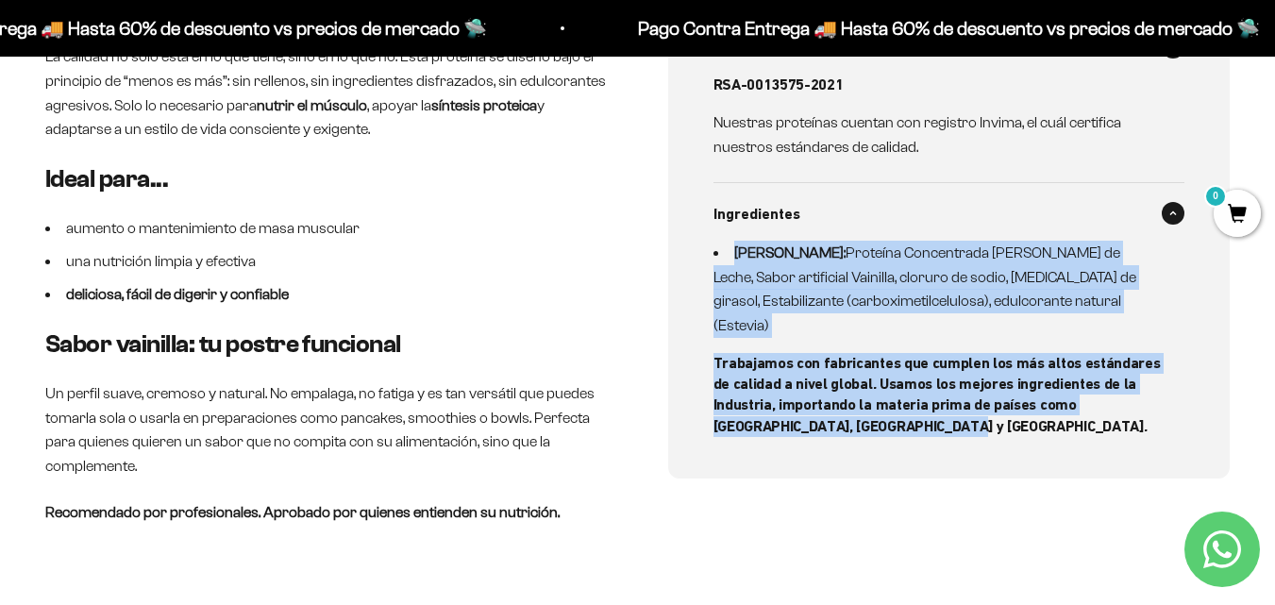
drag, startPoint x: 704, startPoint y: 248, endPoint x: 916, endPoint y: 401, distance: 261.6
click at [916, 401] on div "¿Cómo prepararla? 1 scoop (33g) mezclado en 200-250ml de agua fría o leche(sí, …" at bounding box center [949, 1] width 562 height 954
copy div "Whey Vainilla: Proteína Concentrada [PERSON_NAME] de Leche, Sabor artificial Va…"
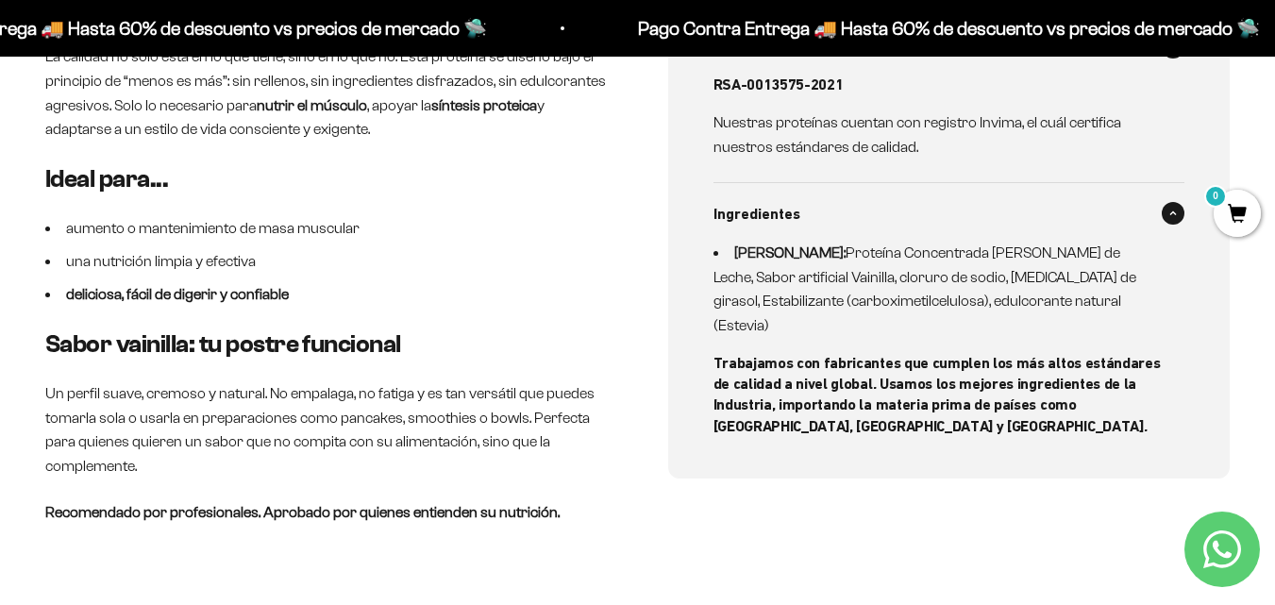
click at [34, 186] on div "Whey Vainilla – Proteína limpia, eficaz y con respaldo nutricional Nuestra prot…" at bounding box center [637, 62] width 1275 height 1076
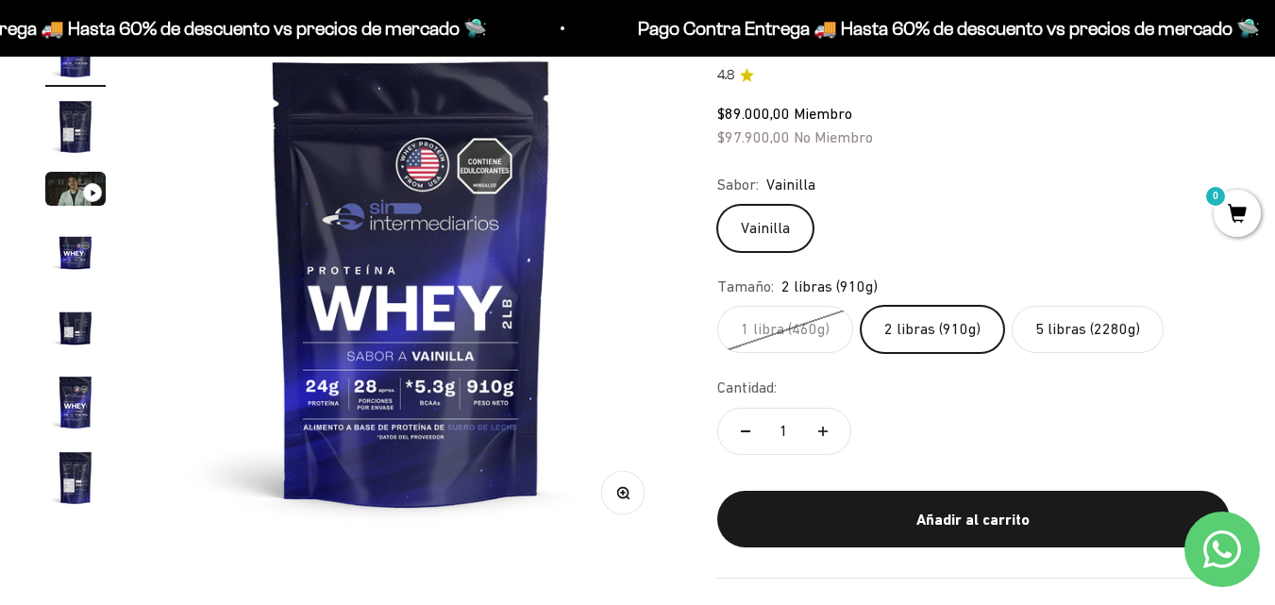
scroll to position [189, 0]
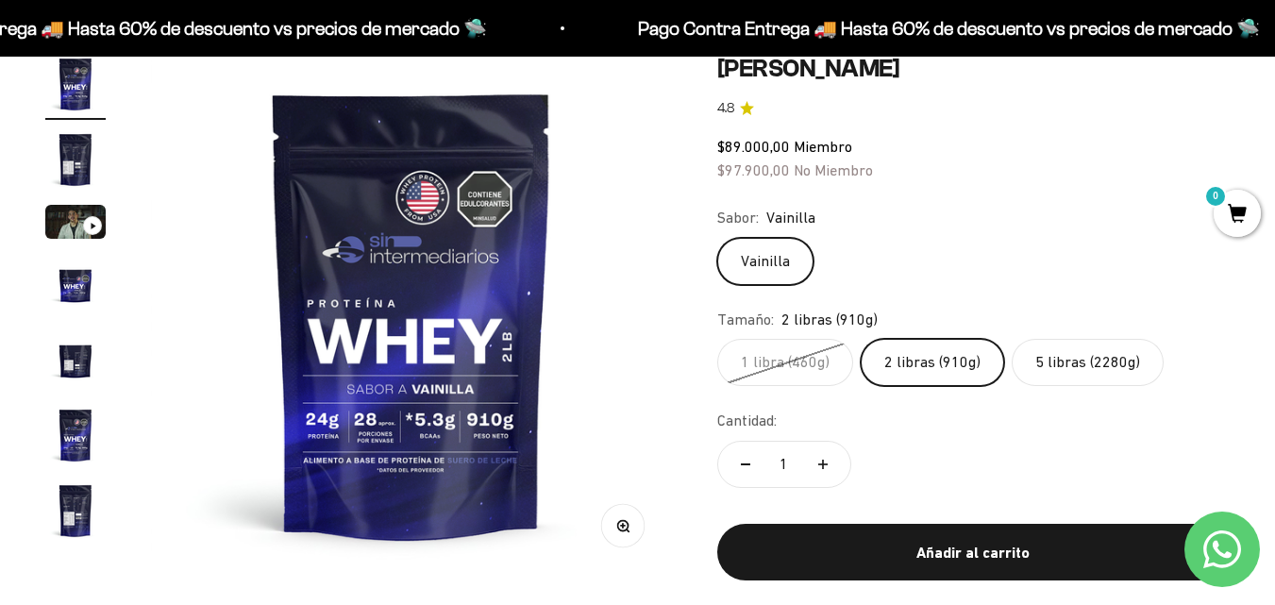
click at [944, 375] on label "2 libras (910g)" at bounding box center [932, 362] width 143 height 47
click at [717, 339] on input "2 libras (910g)" at bounding box center [716, 338] width 1 height 1
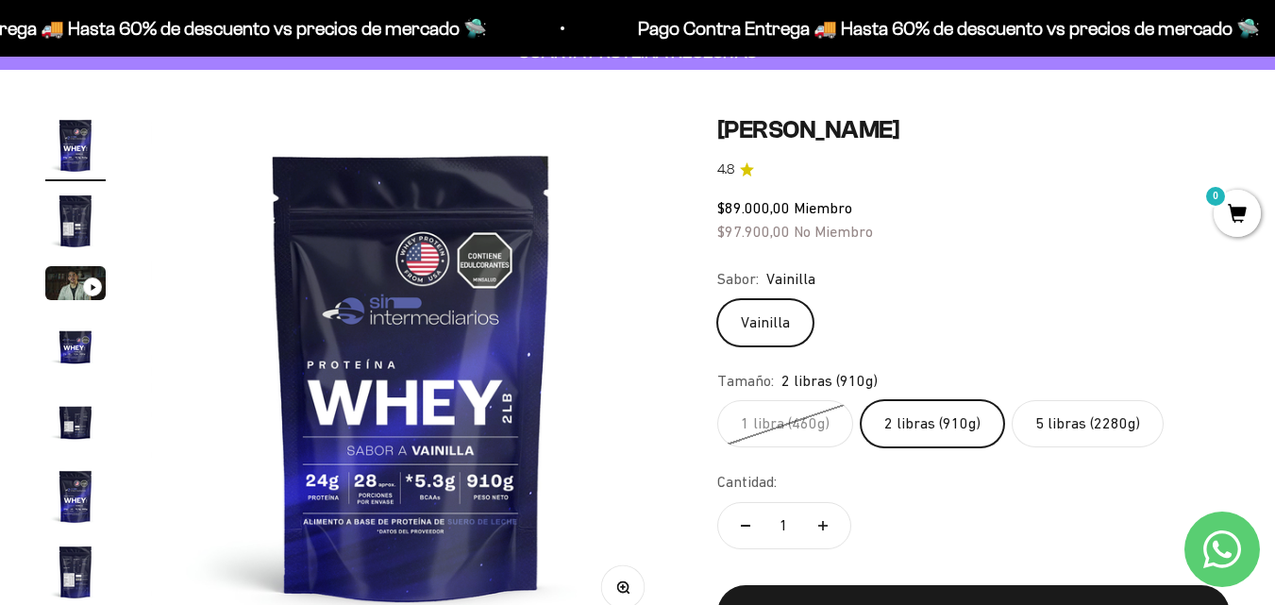
scroll to position [94, 0]
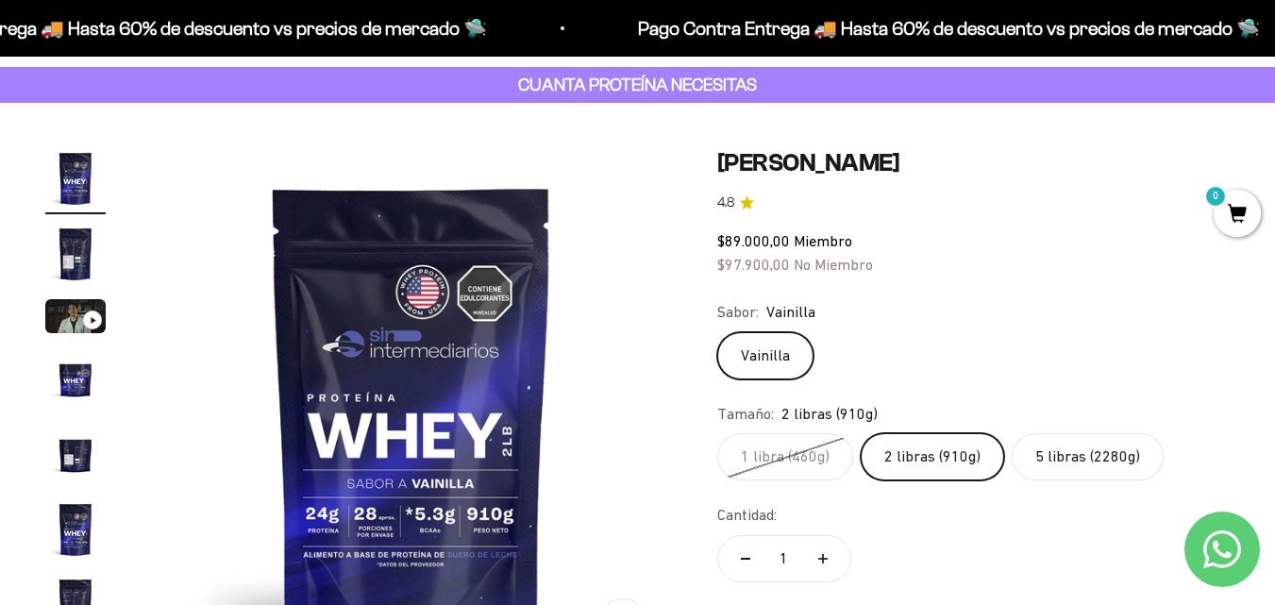
click at [1016, 452] on label "5 libras (2280g)" at bounding box center [1088, 456] width 152 height 47
click at [717, 433] on input "5 libras (2280g)" at bounding box center [716, 432] width 1 height 1
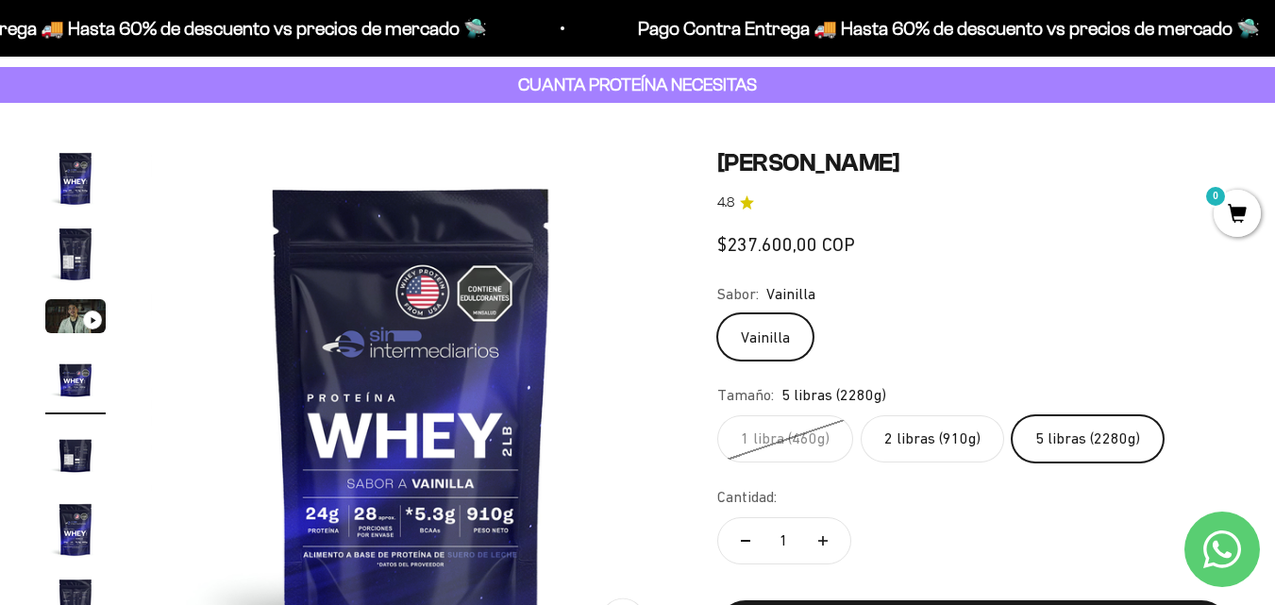
scroll to position [0, 1597]
